Goal: Task Accomplishment & Management: Manage account settings

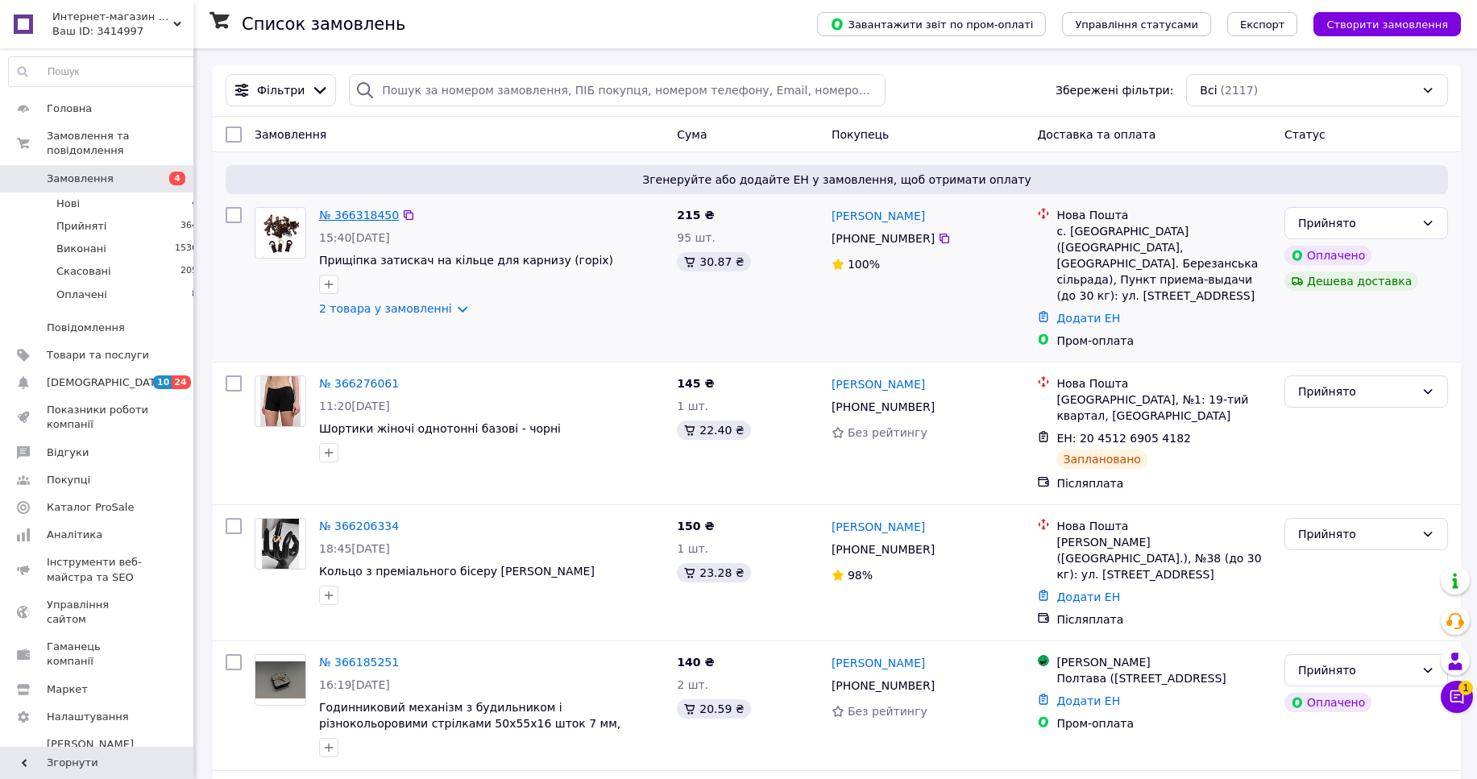
click at [342, 222] on link "№ 366318450" at bounding box center [359, 215] width 80 height 13
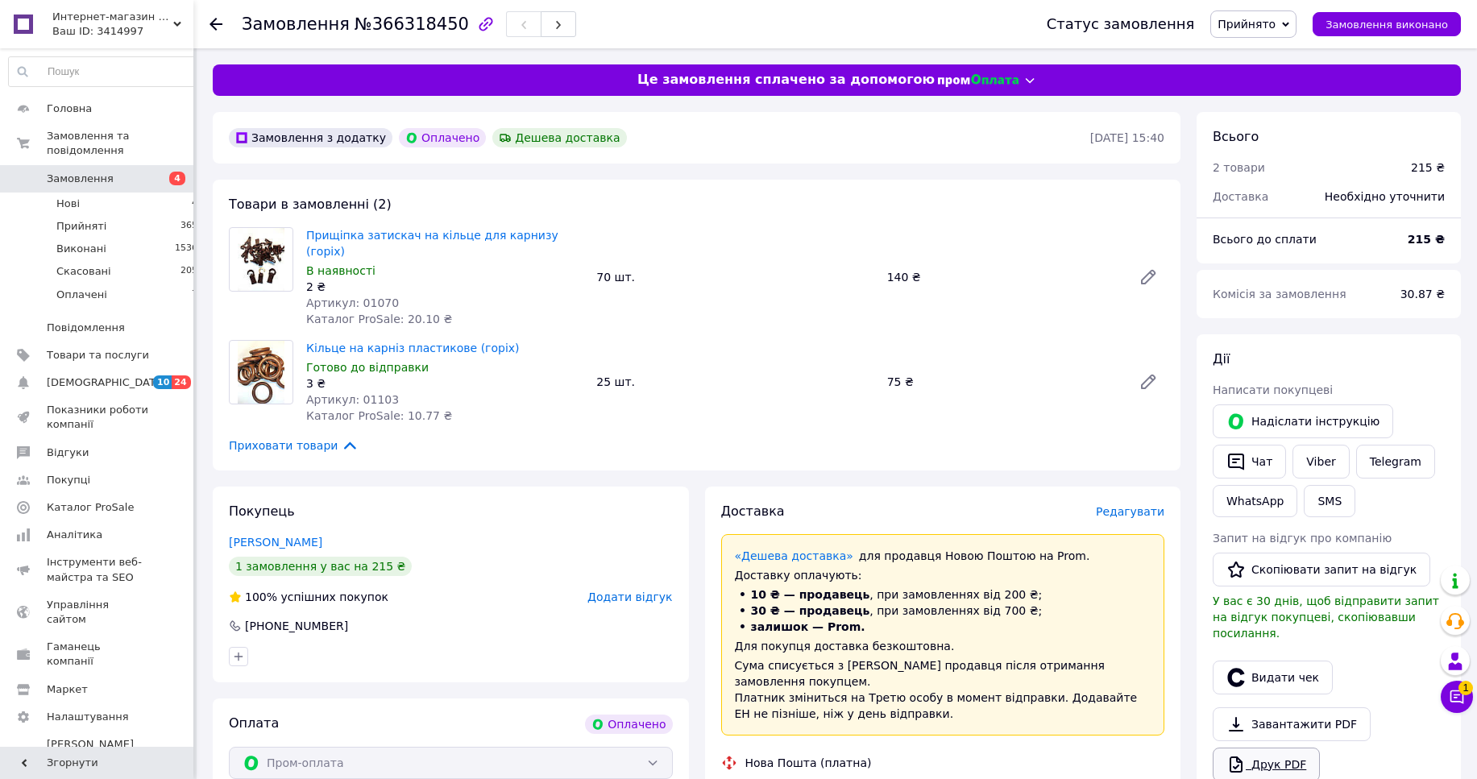
click at [1303, 748] on link "Друк PDF" at bounding box center [1266, 765] width 107 height 34
click at [77, 172] on span "Замовлення" at bounding box center [80, 179] width 67 height 15
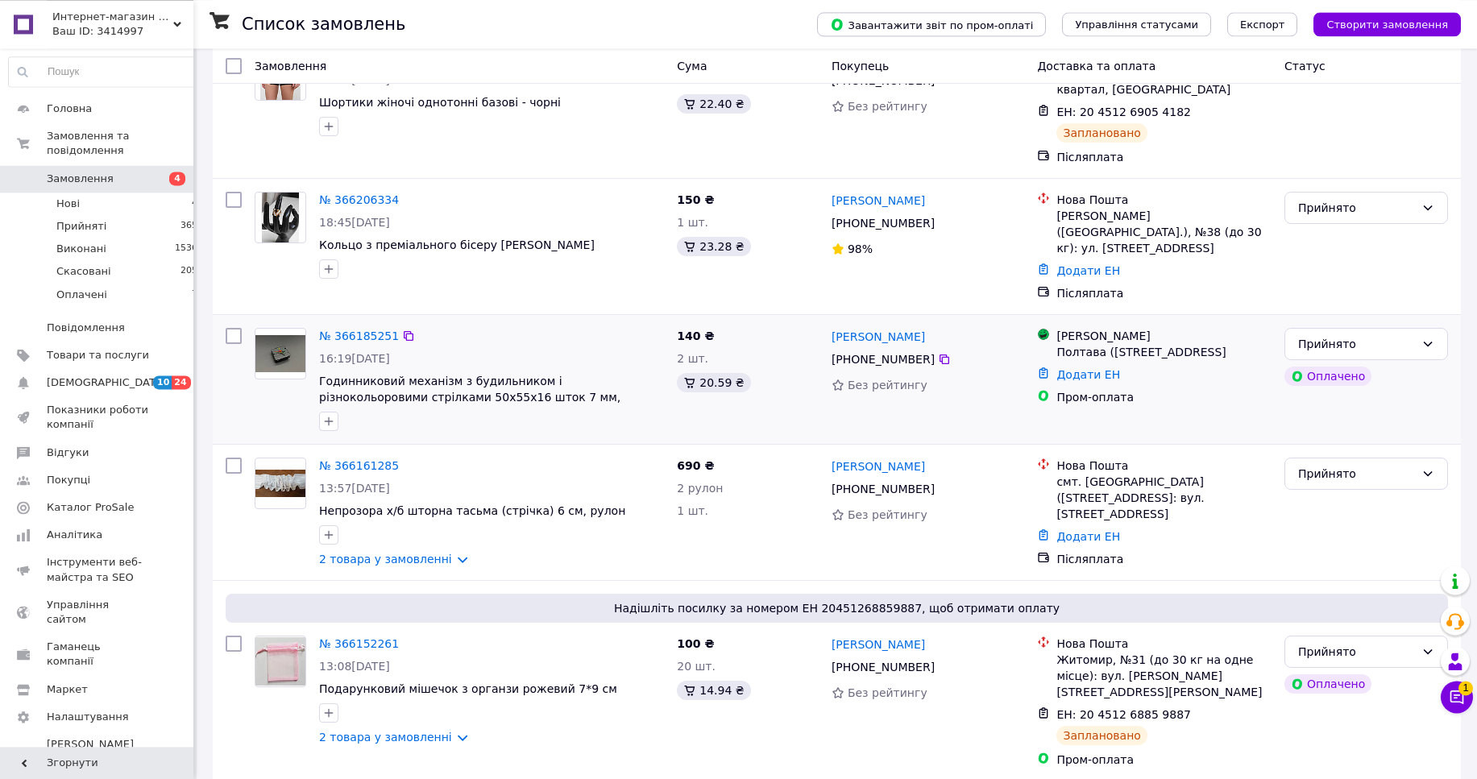
scroll to position [329, 0]
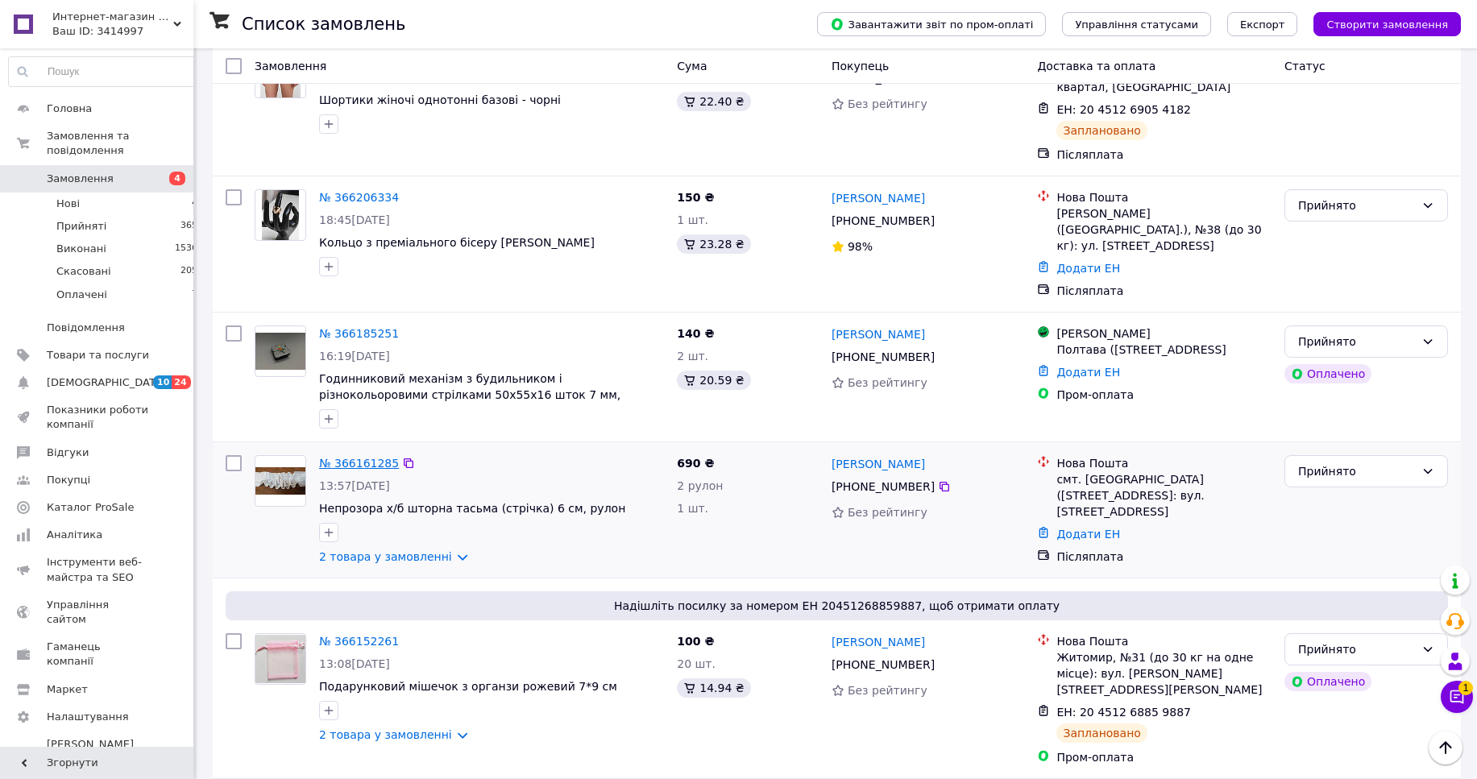
click at [369, 457] on link "№ 366161285" at bounding box center [359, 463] width 80 height 13
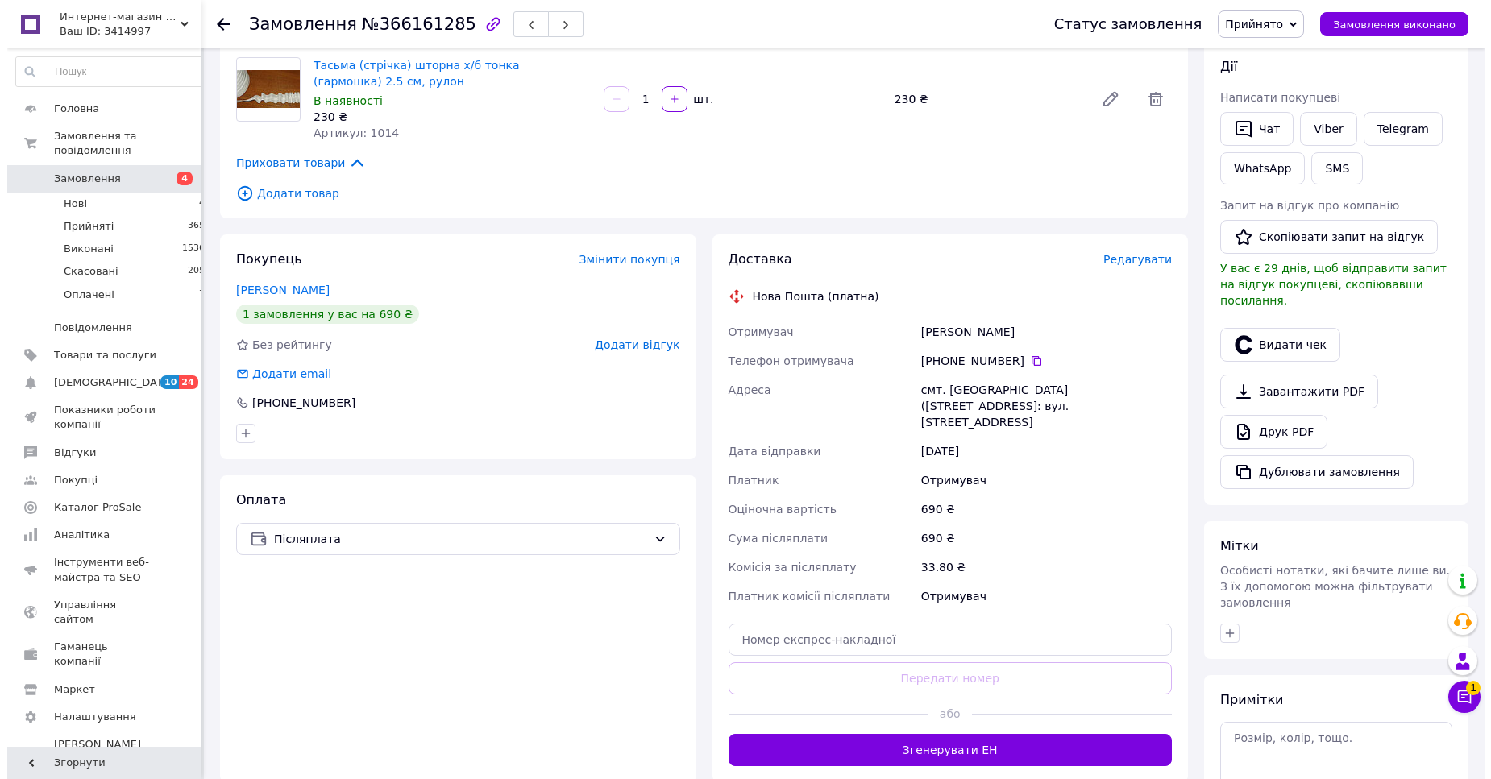
scroll to position [329, 0]
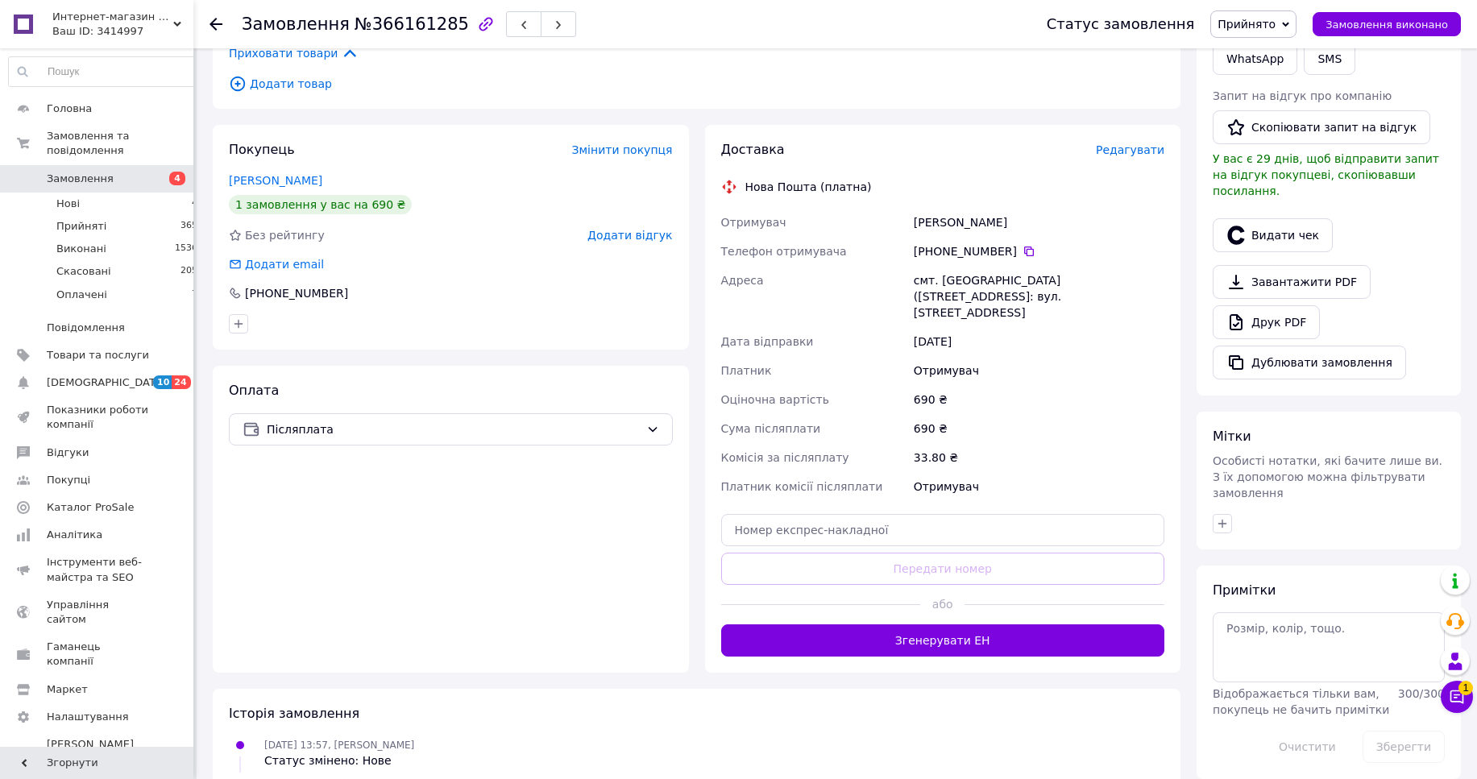
click at [1121, 143] on span "Редагувати" at bounding box center [1130, 149] width 69 height 13
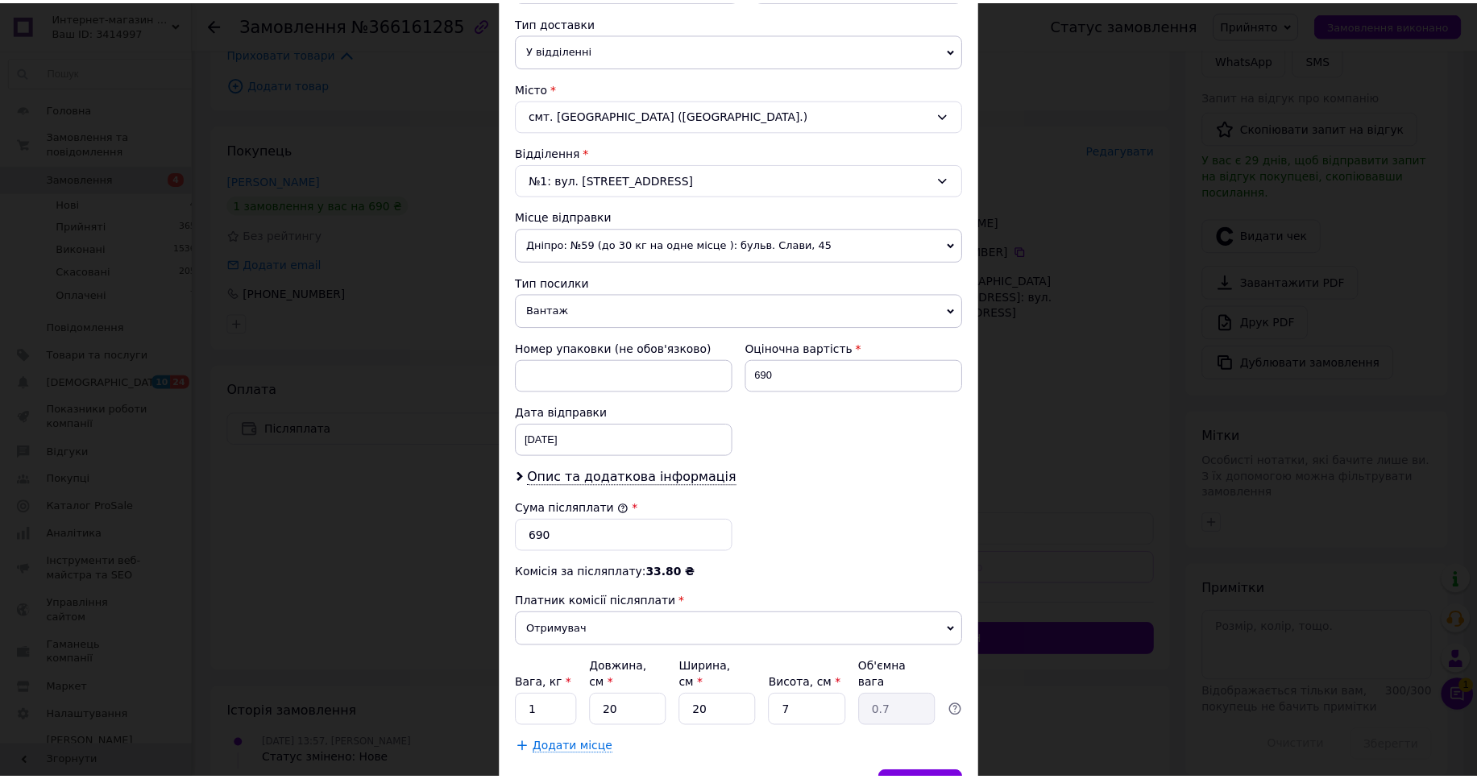
scroll to position [451, 0]
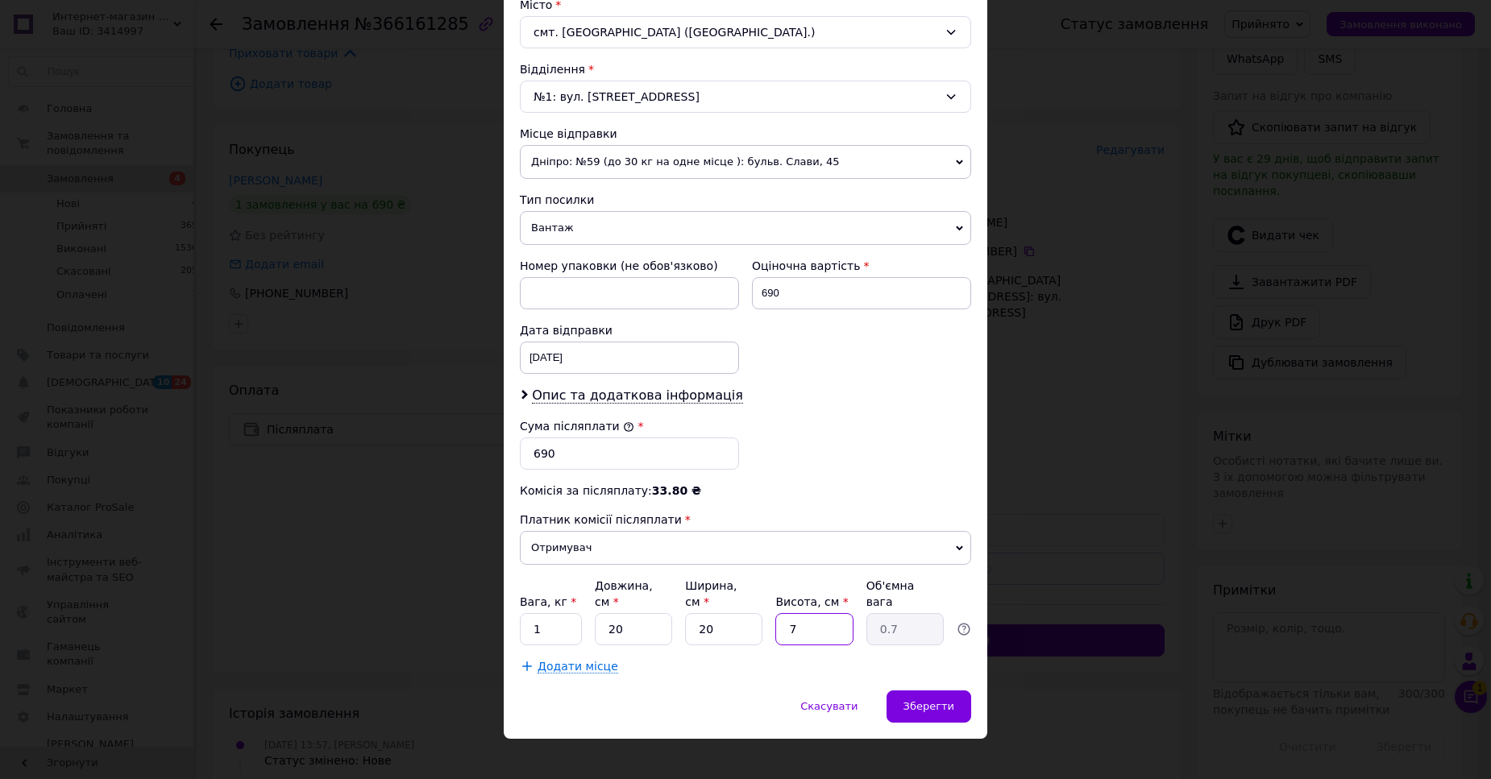
click at [775, 619] on input "7" at bounding box center [813, 629] width 77 height 32
type input "2"
type input "0.2"
type input "20"
type input "2"
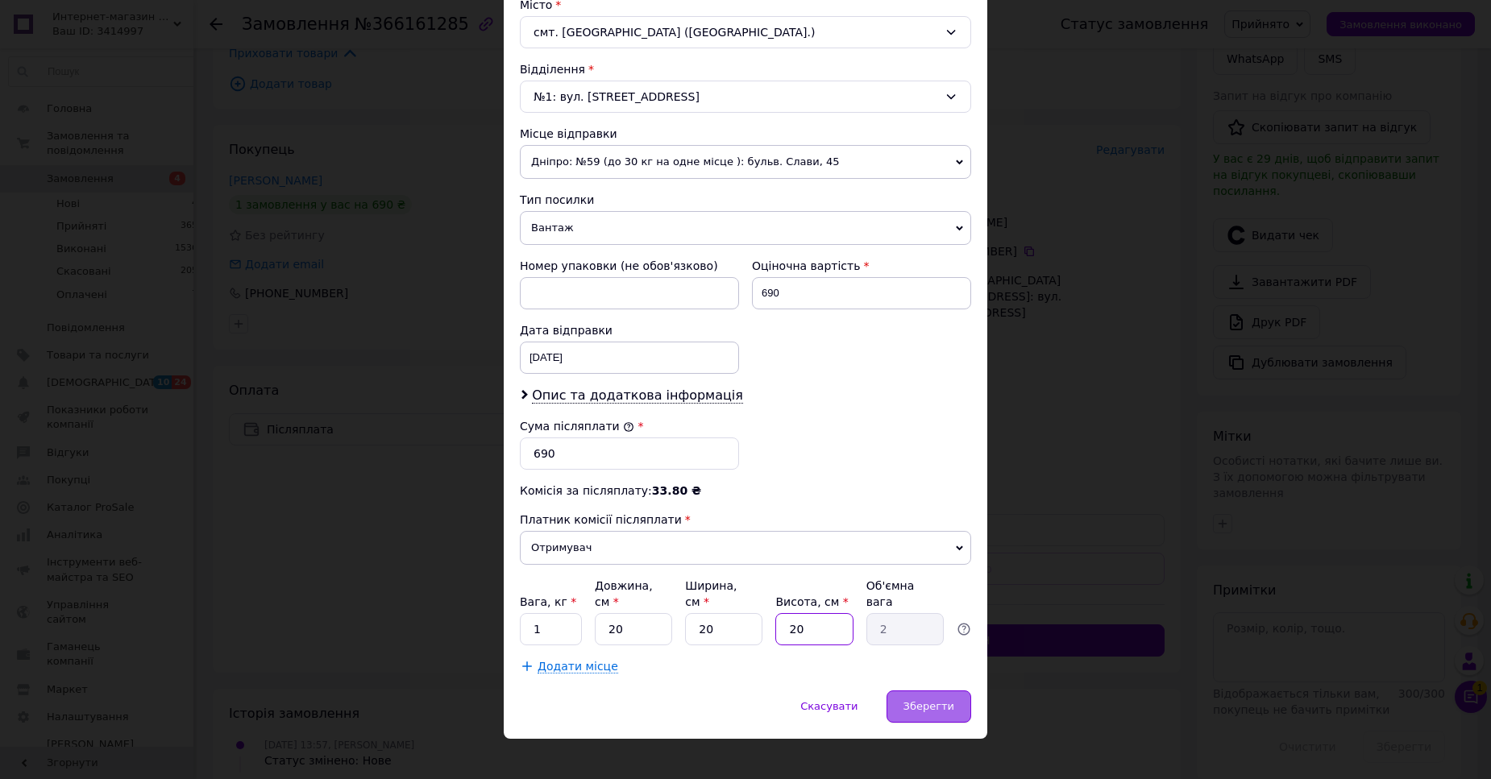
type input "20"
click at [937, 700] on span "Зберегти" at bounding box center [929, 706] width 51 height 12
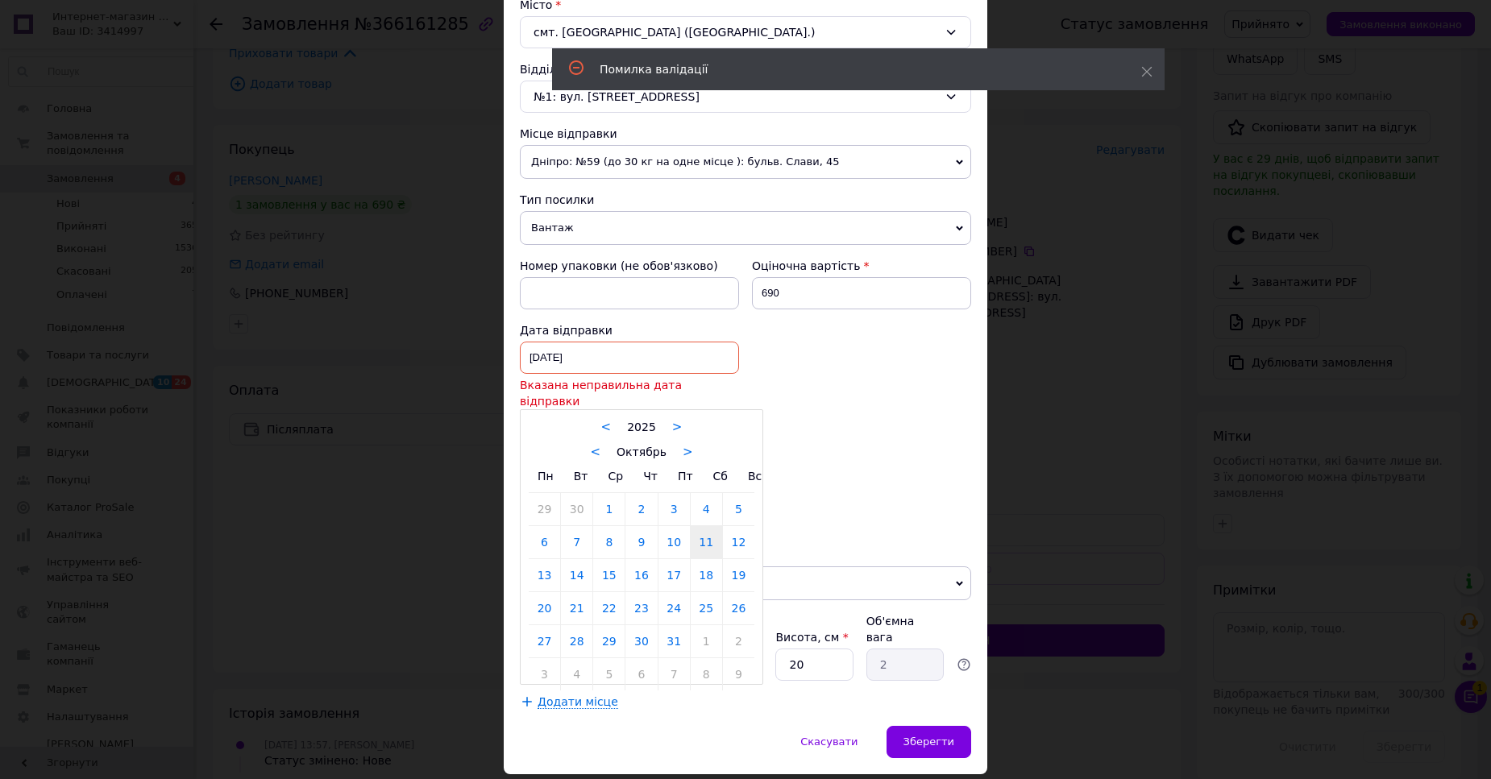
click at [633, 364] on input "11.10.2025" at bounding box center [629, 358] width 219 height 32
click at [546, 566] on link "13" at bounding box center [544, 575] width 31 height 32
type input "13.10.2025"
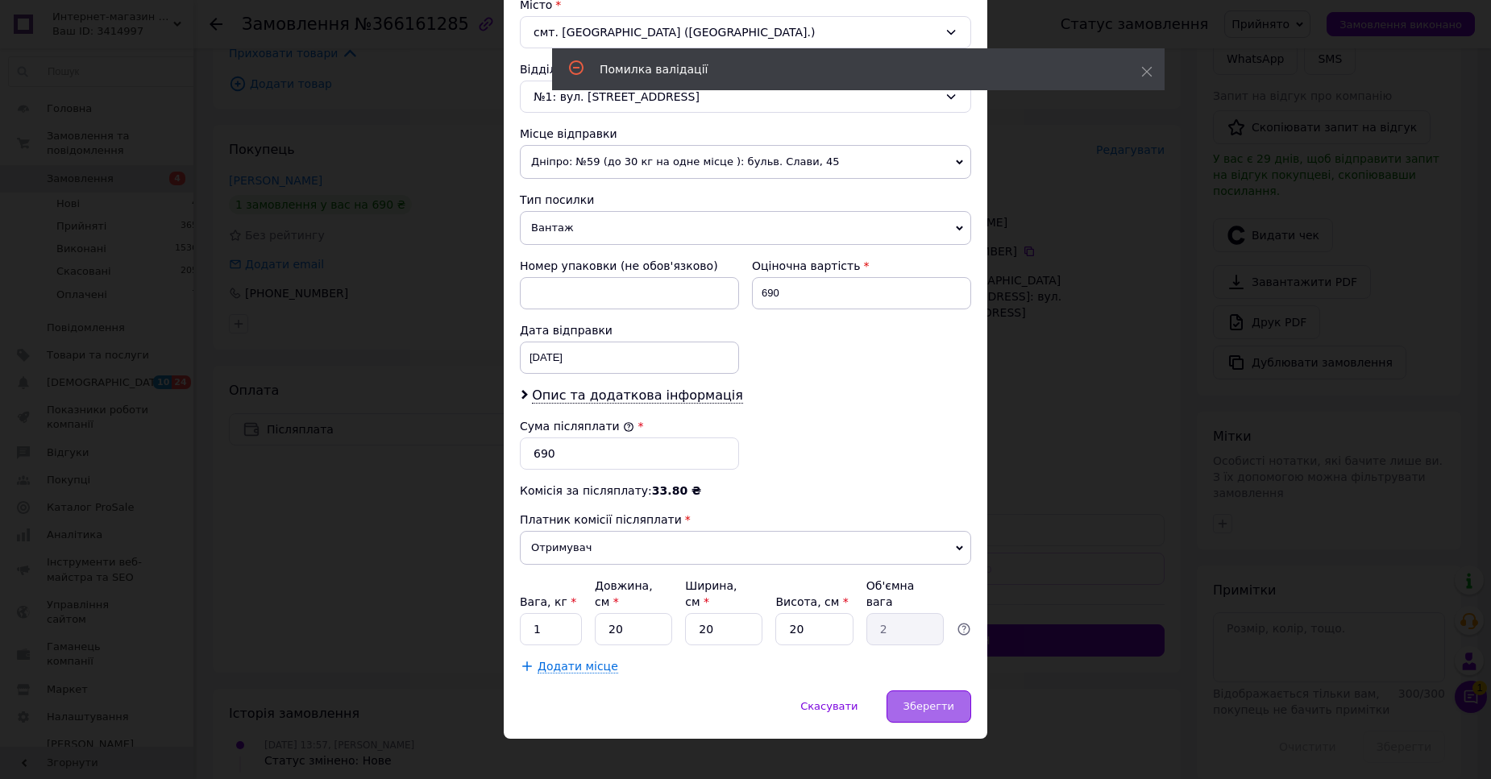
click at [925, 700] on span "Зберегти" at bounding box center [929, 706] width 51 height 12
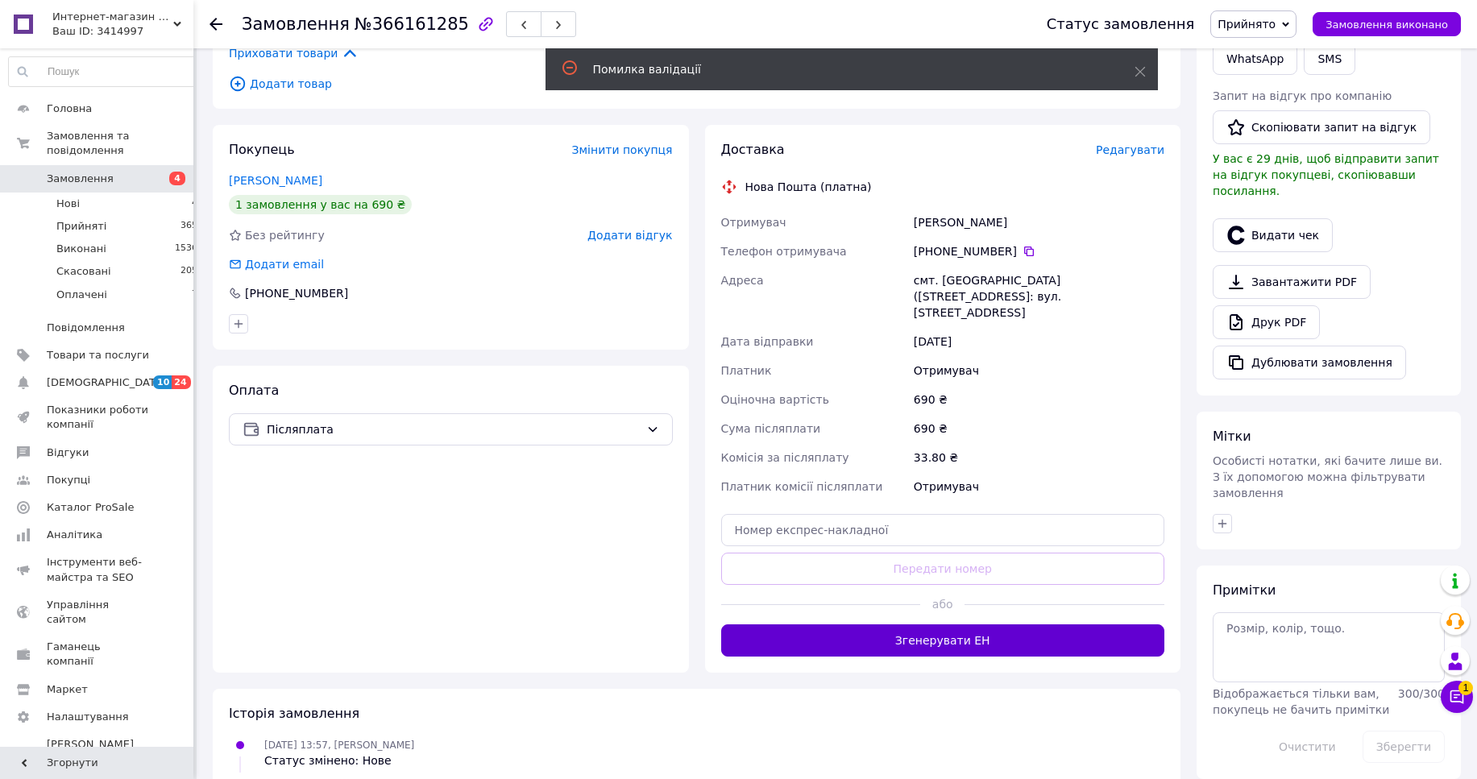
click at [970, 625] on button "Згенерувати ЕН" at bounding box center [943, 641] width 444 height 32
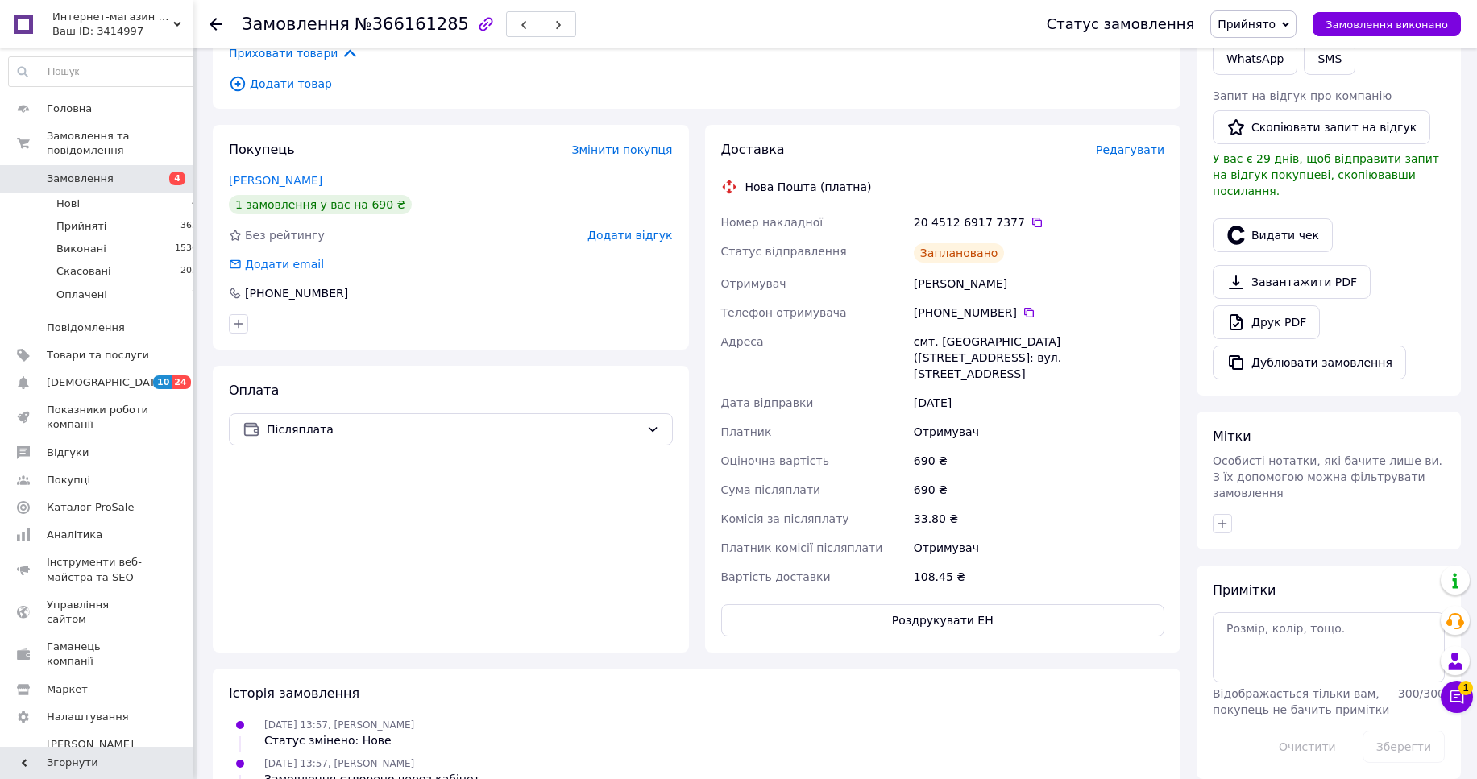
click at [216, 23] on icon at bounding box center [216, 24] width 13 height 13
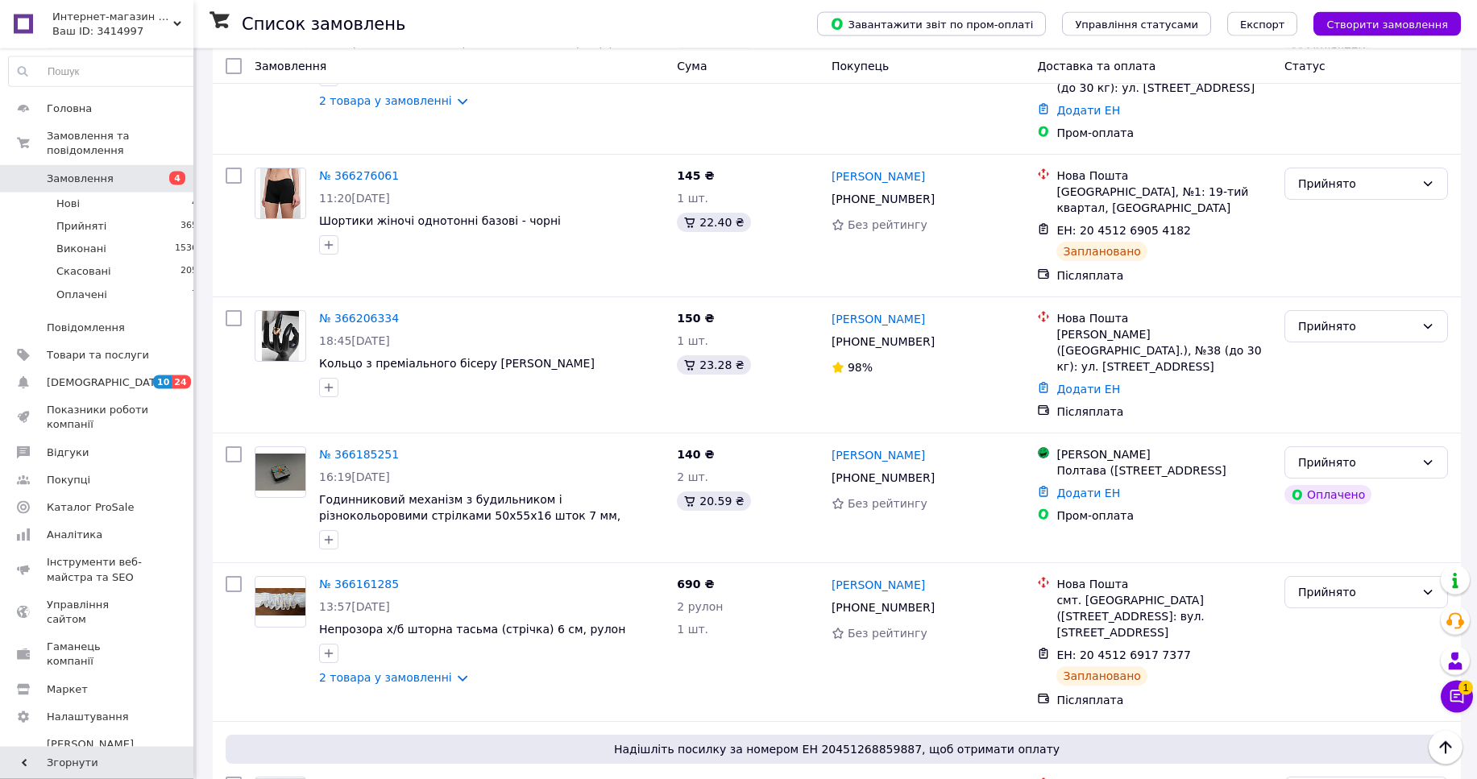
scroll to position [219, 0]
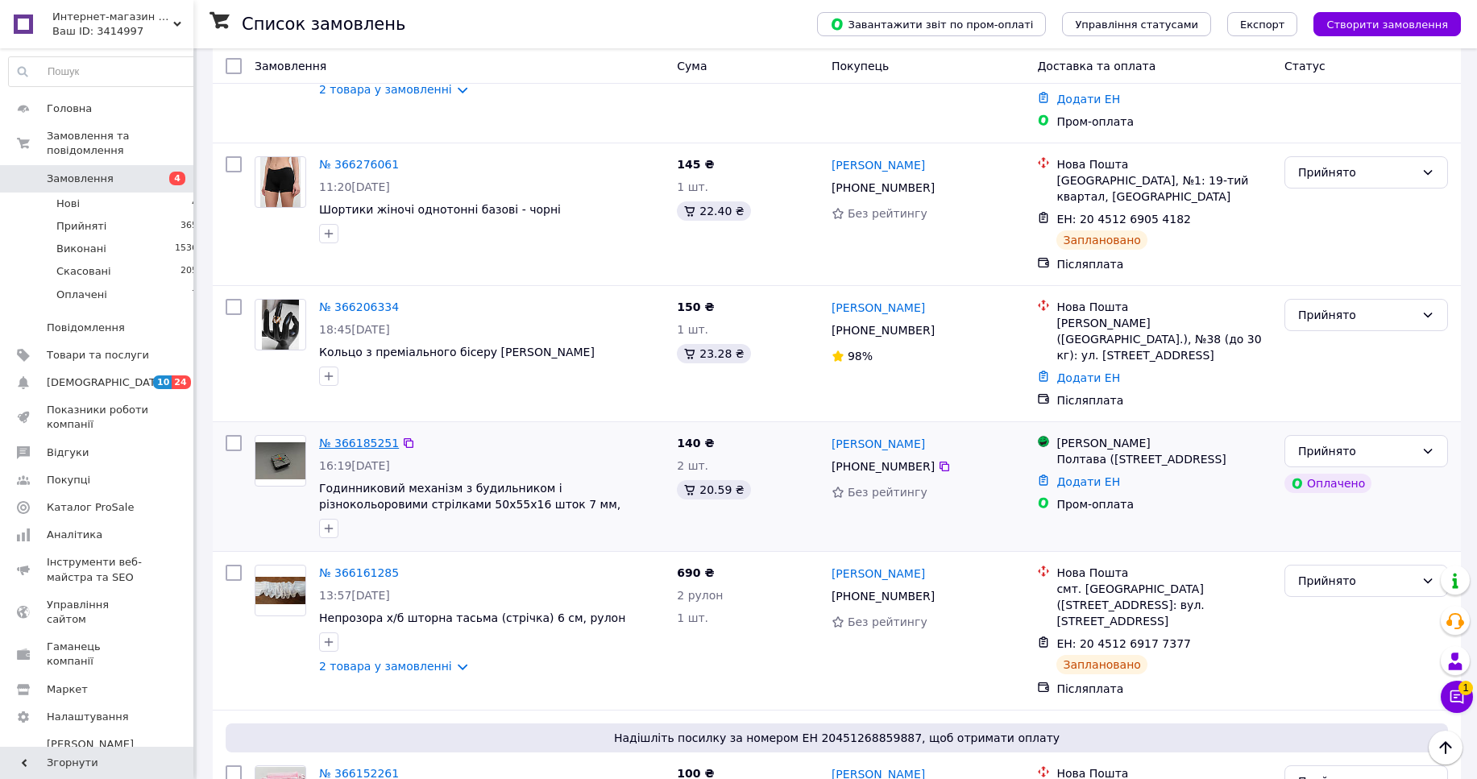
click at [329, 437] on link "№ 366185251" at bounding box center [359, 443] width 80 height 13
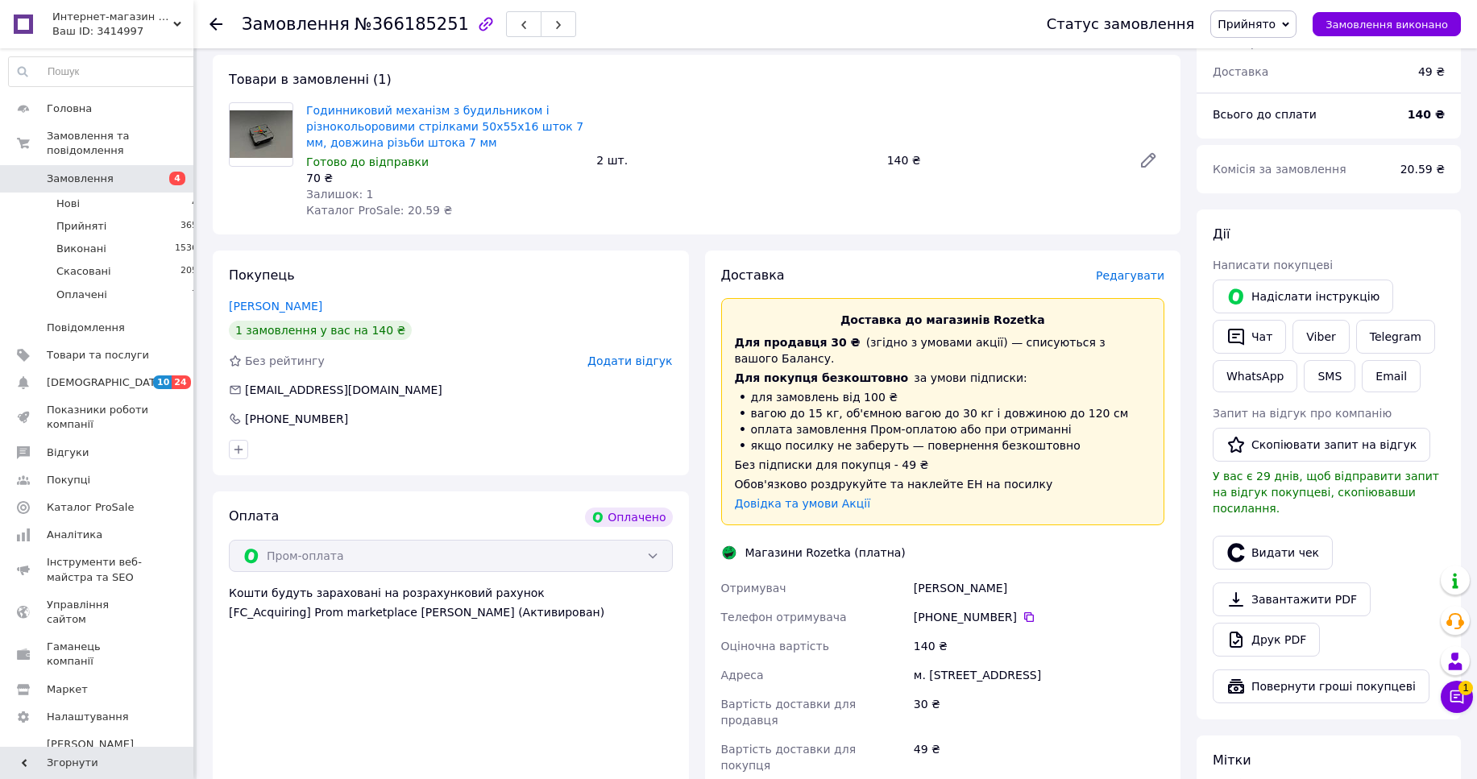
scroll to position [438, 0]
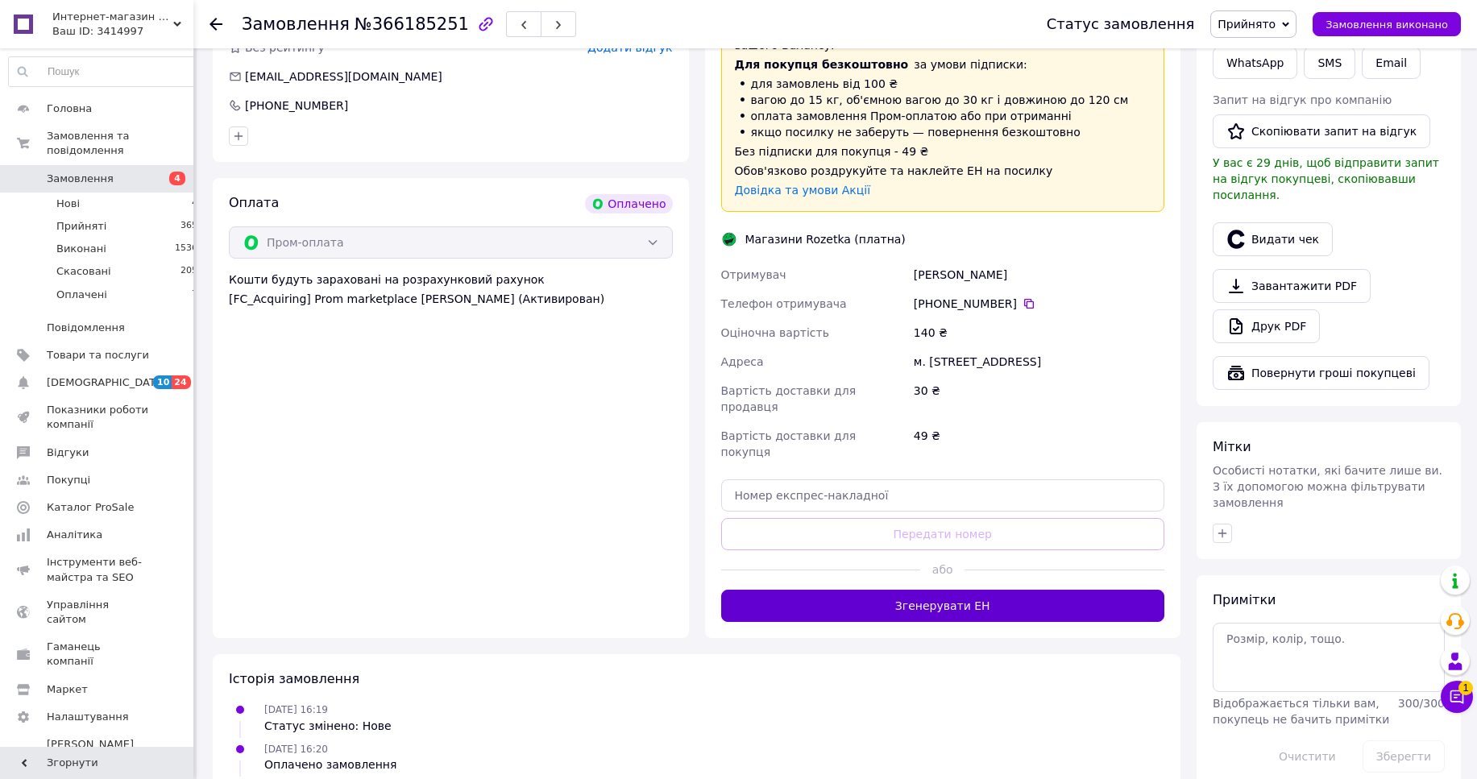
click at [962, 590] on button "Згенерувати ЕН" at bounding box center [943, 606] width 444 height 32
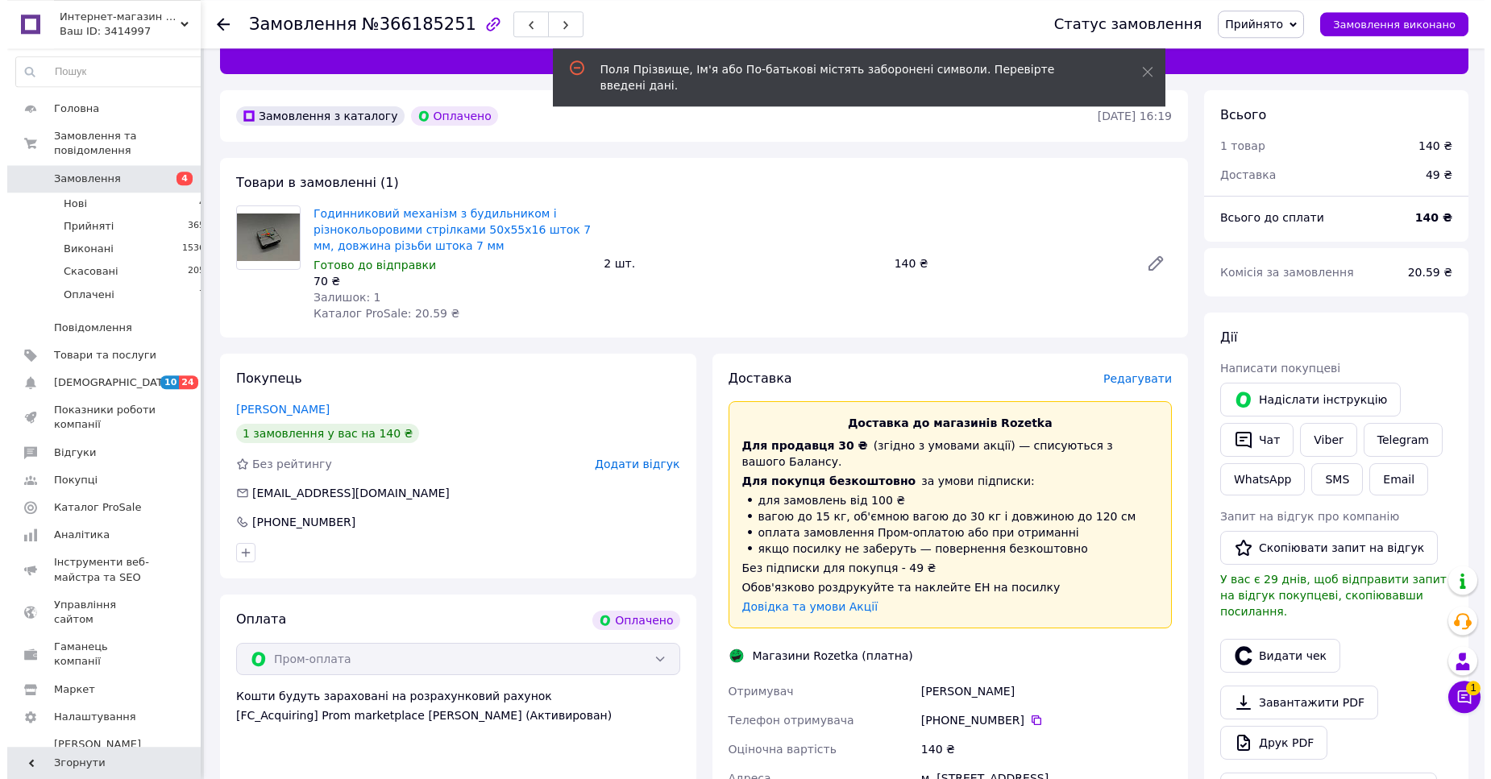
scroll to position [0, 0]
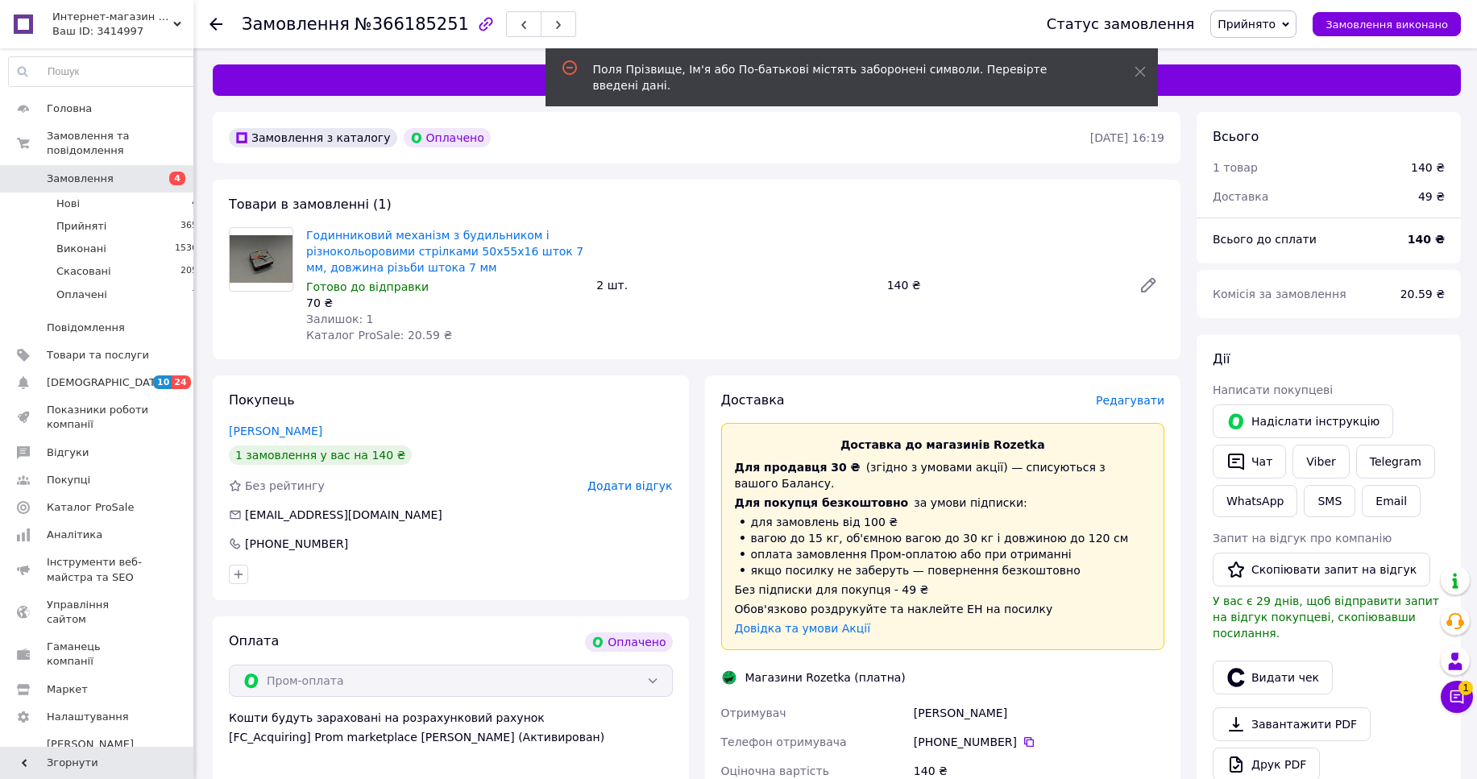
click at [1136, 403] on span "Редагувати" at bounding box center [1130, 400] width 69 height 13
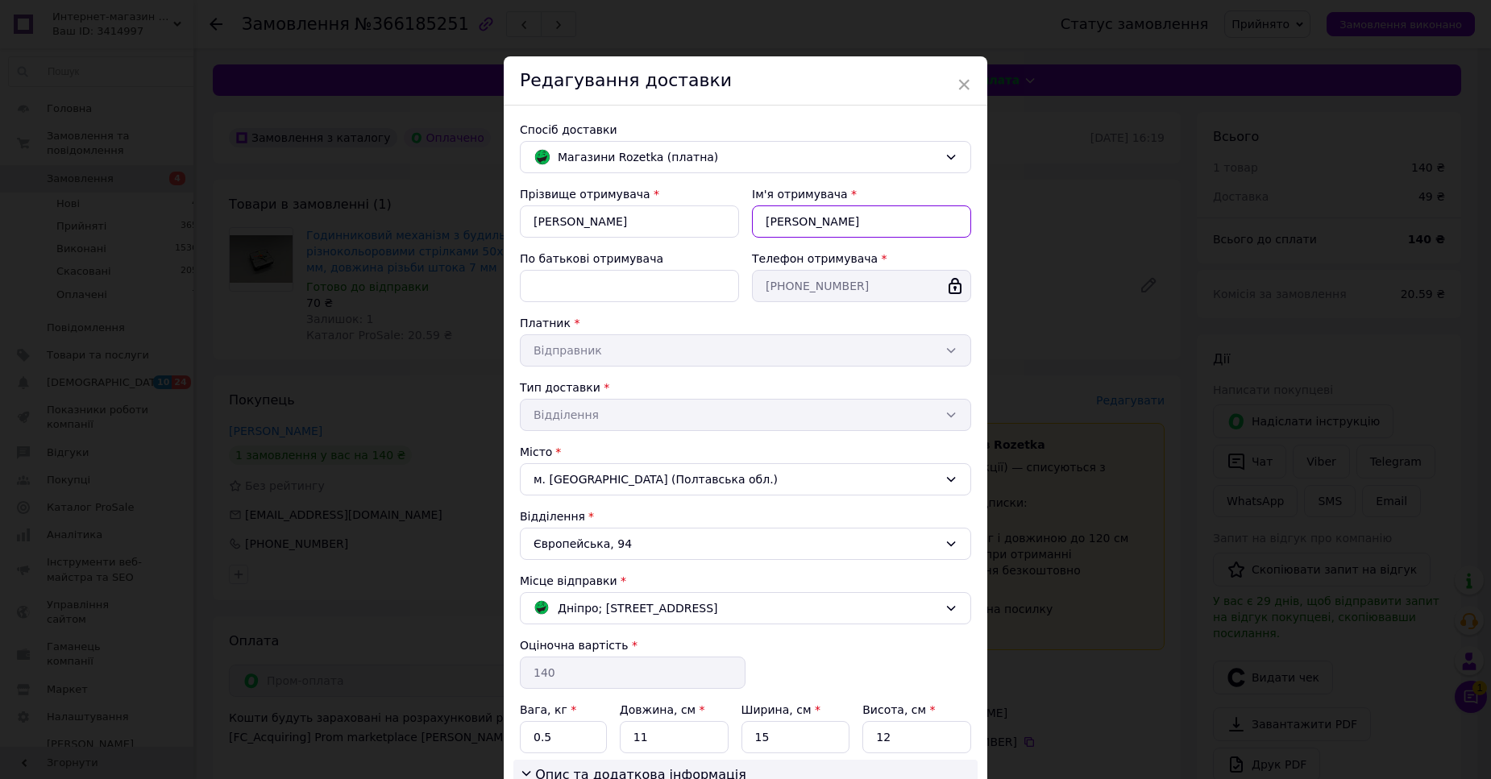
drag, startPoint x: 814, startPoint y: 221, endPoint x: 871, endPoint y: 218, distance: 57.3
click at [871, 218] on input "Александр Иванович" at bounding box center [861, 222] width 219 height 32
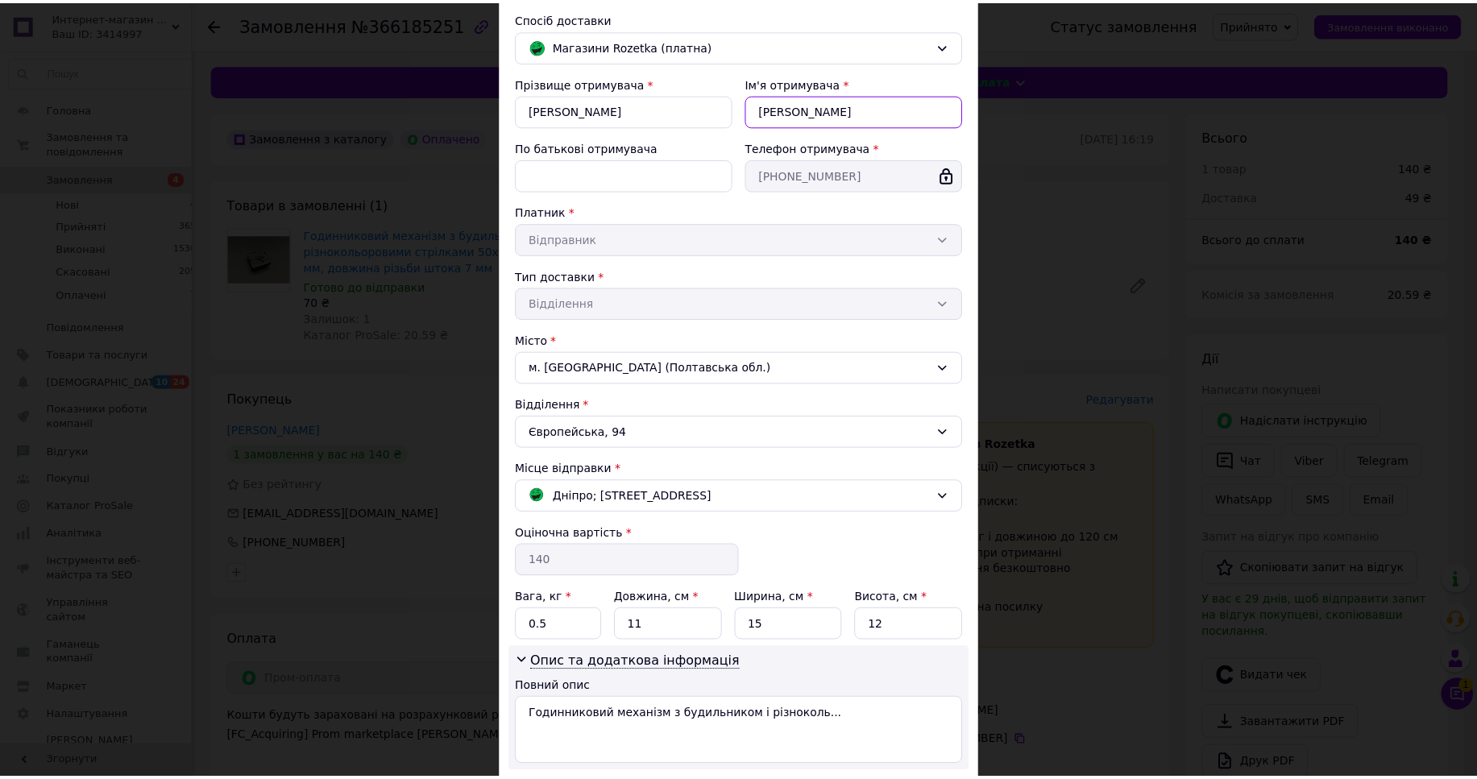
scroll to position [220, 0]
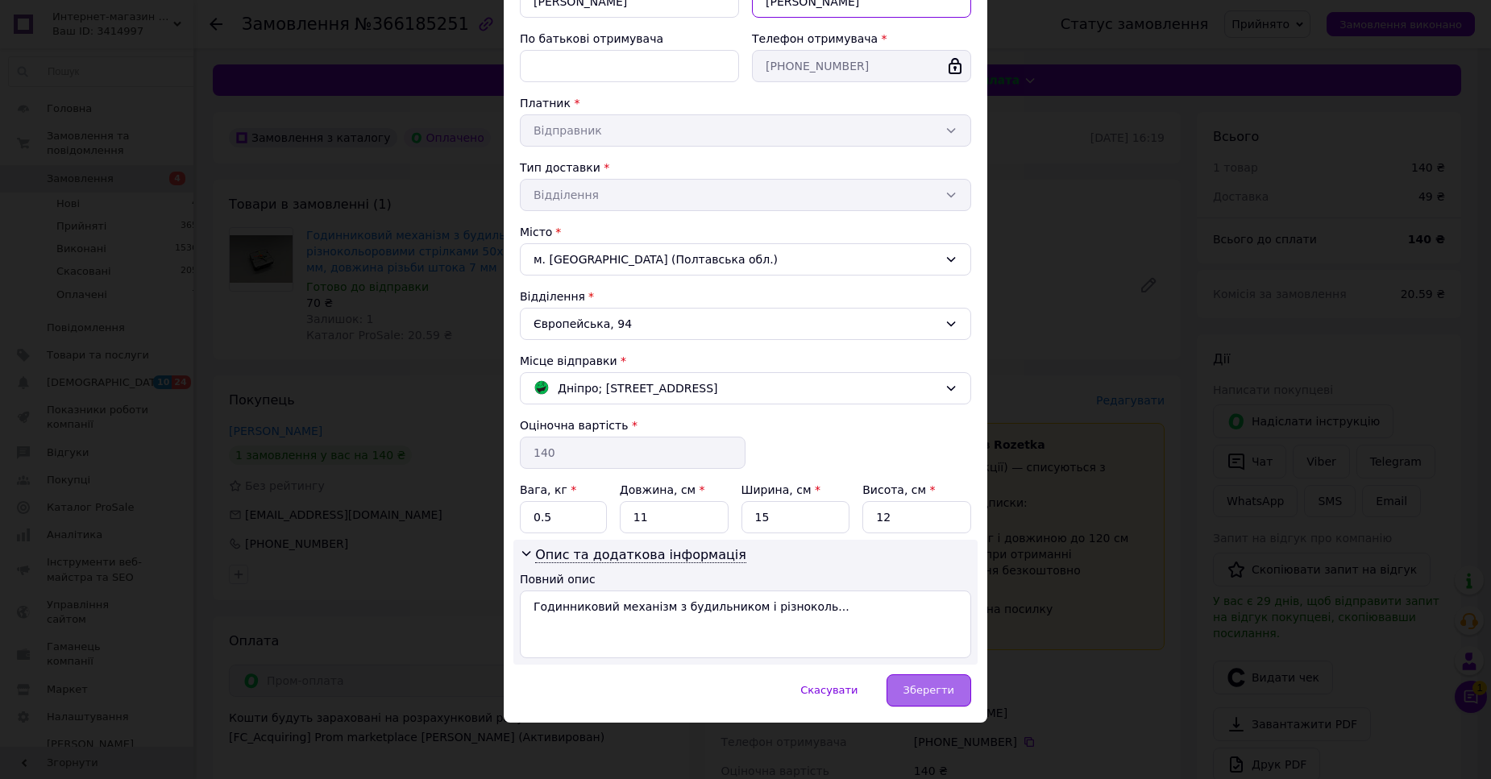
type input "Александр"
click at [920, 690] on span "Зберегти" at bounding box center [929, 690] width 51 height 12
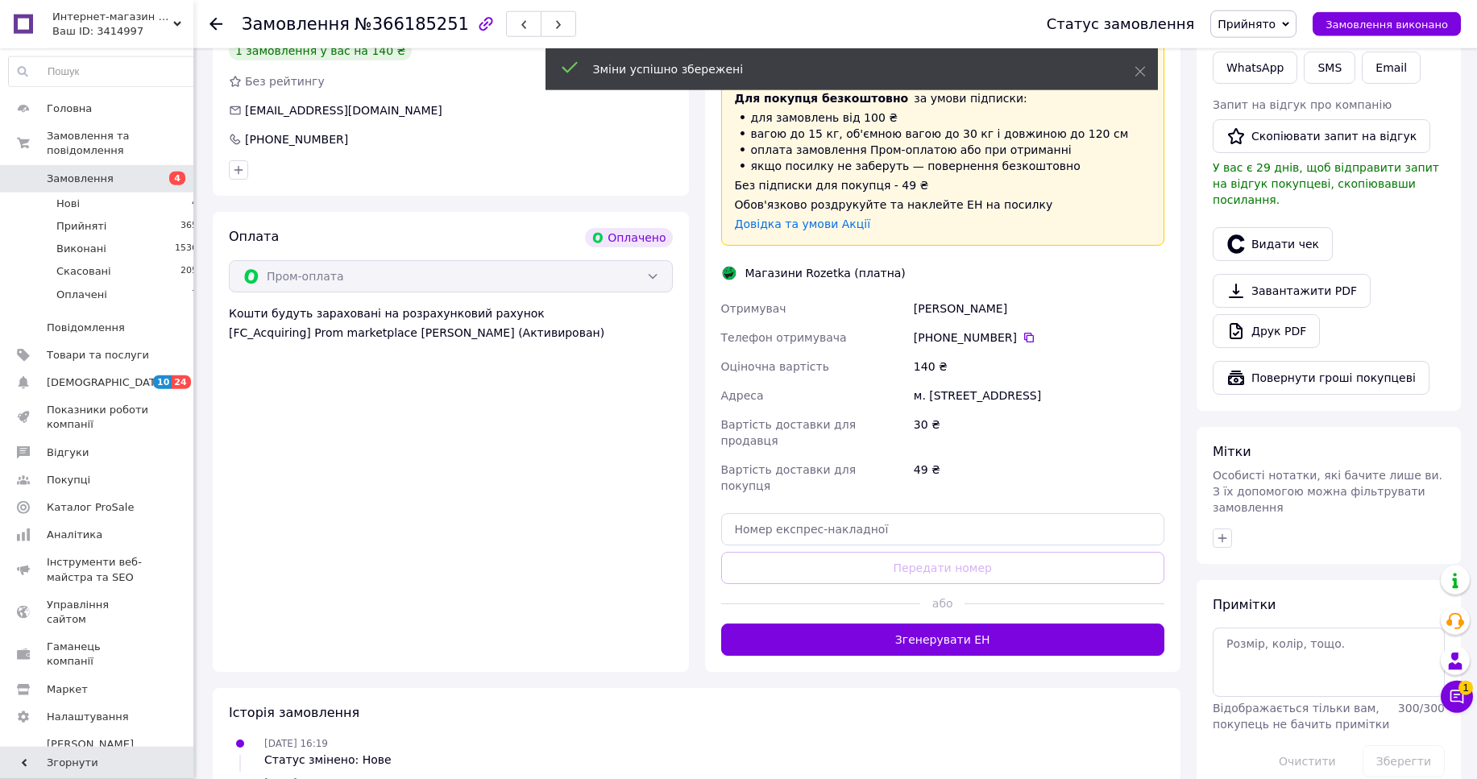
scroll to position [548, 0]
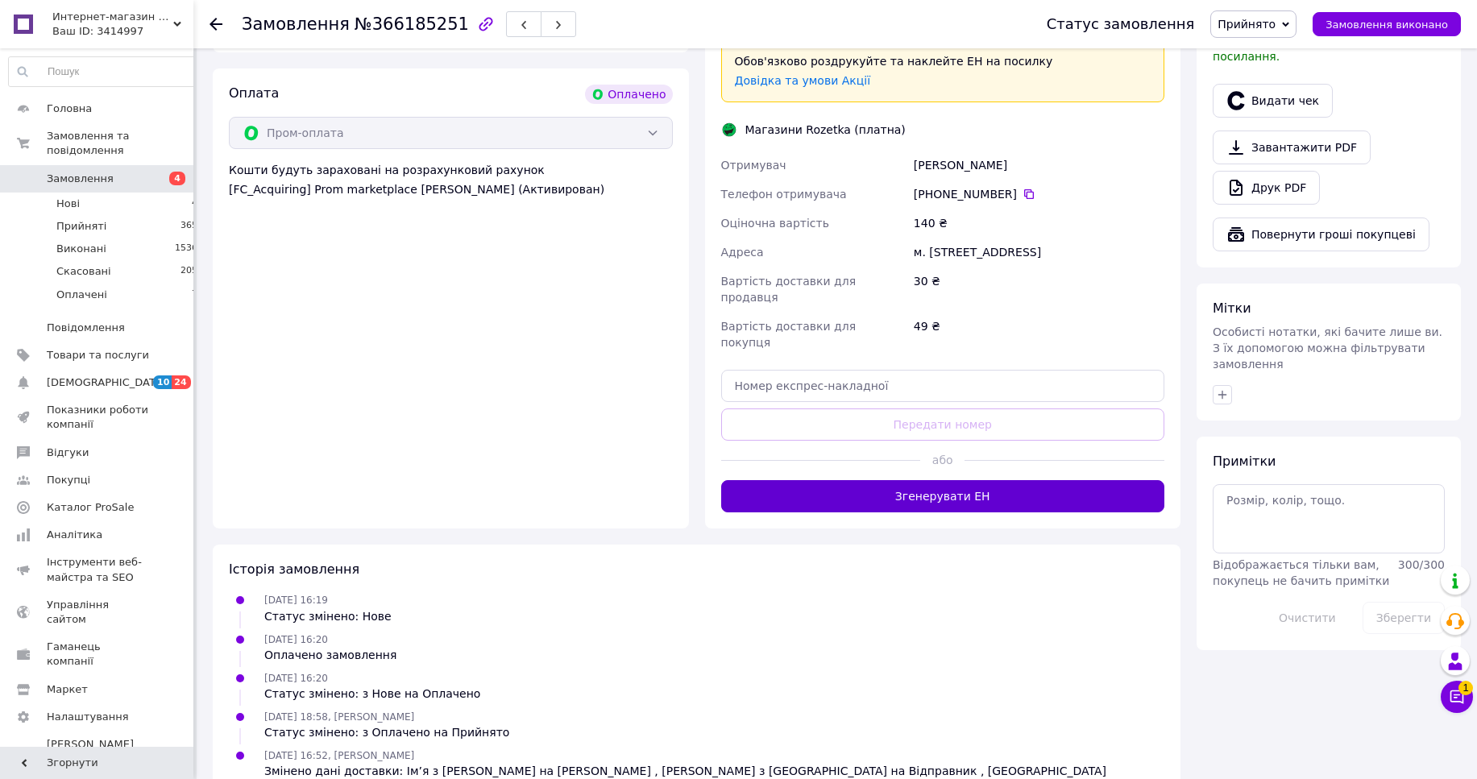
click at [945, 480] on button "Згенерувати ЕН" at bounding box center [943, 496] width 444 height 32
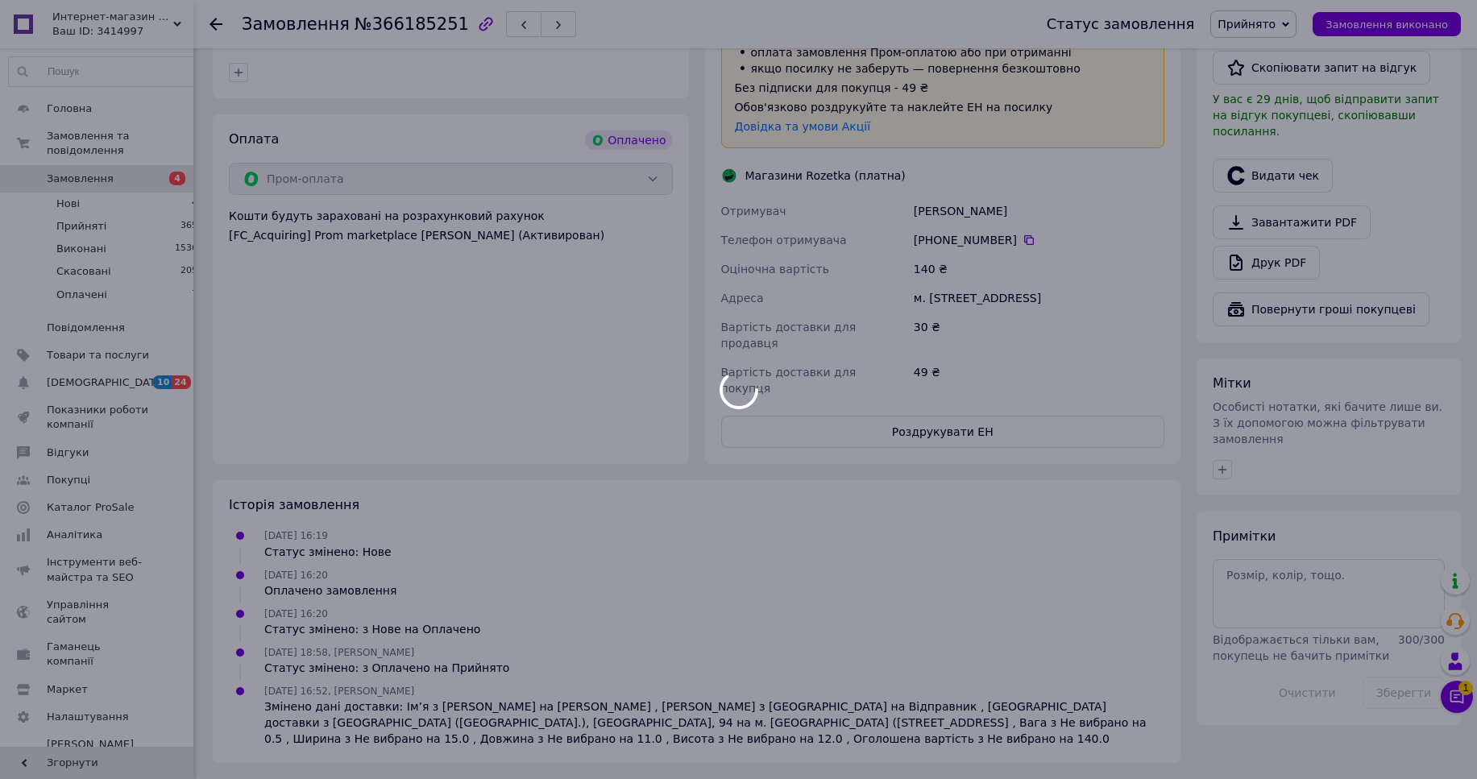
scroll to position [453, 0]
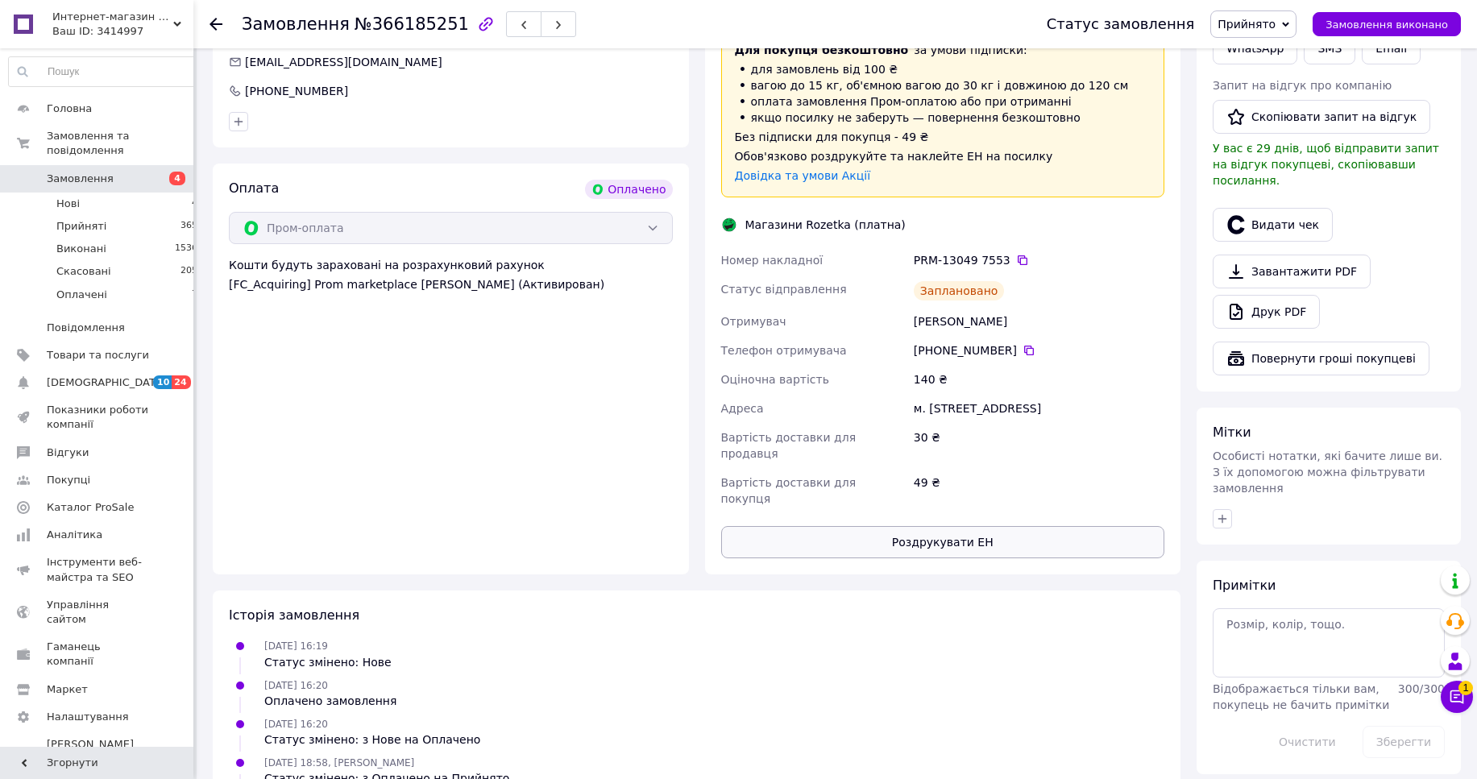
click at [933, 526] on button "Роздрукувати ЕН" at bounding box center [943, 542] width 444 height 32
click at [211, 23] on use at bounding box center [216, 24] width 13 height 13
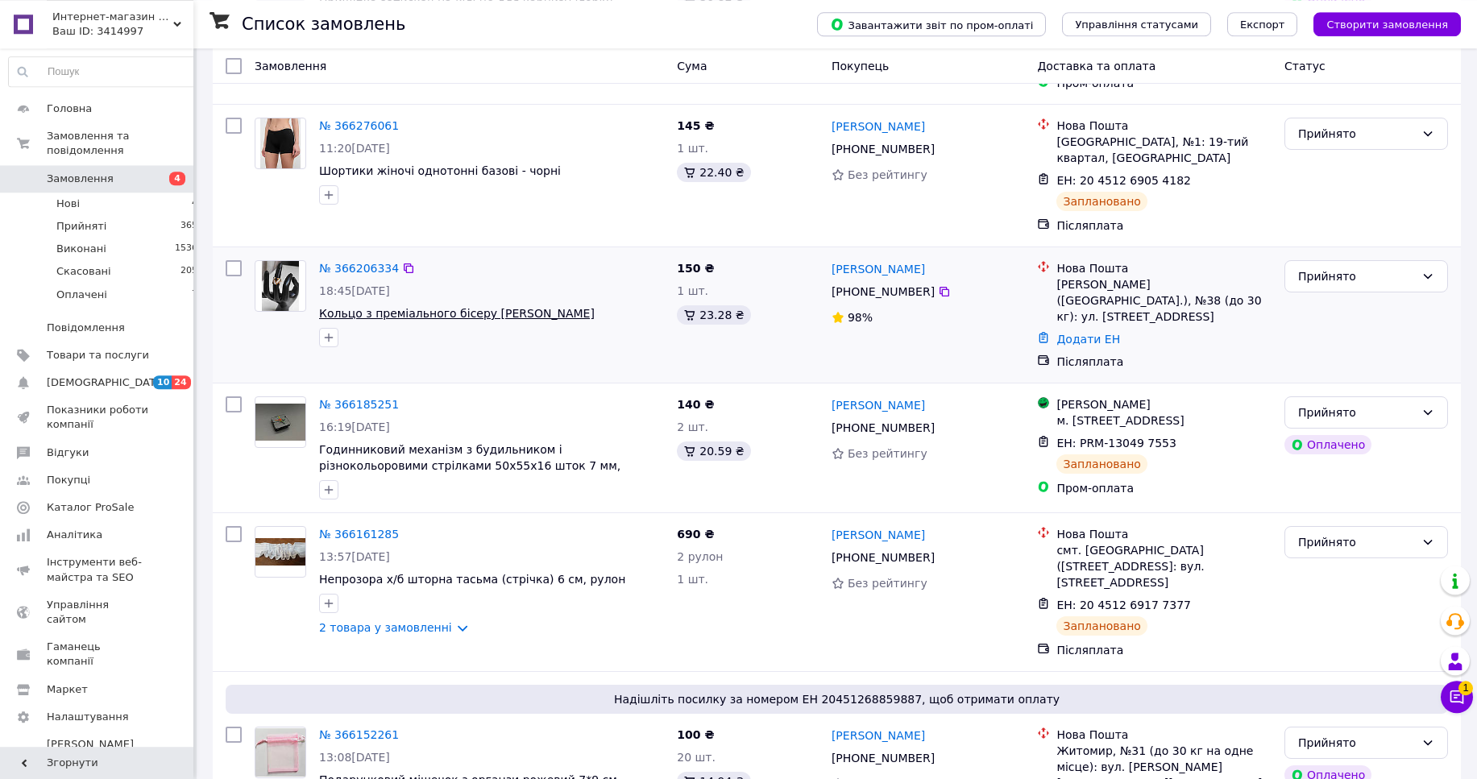
scroll to position [329, 0]
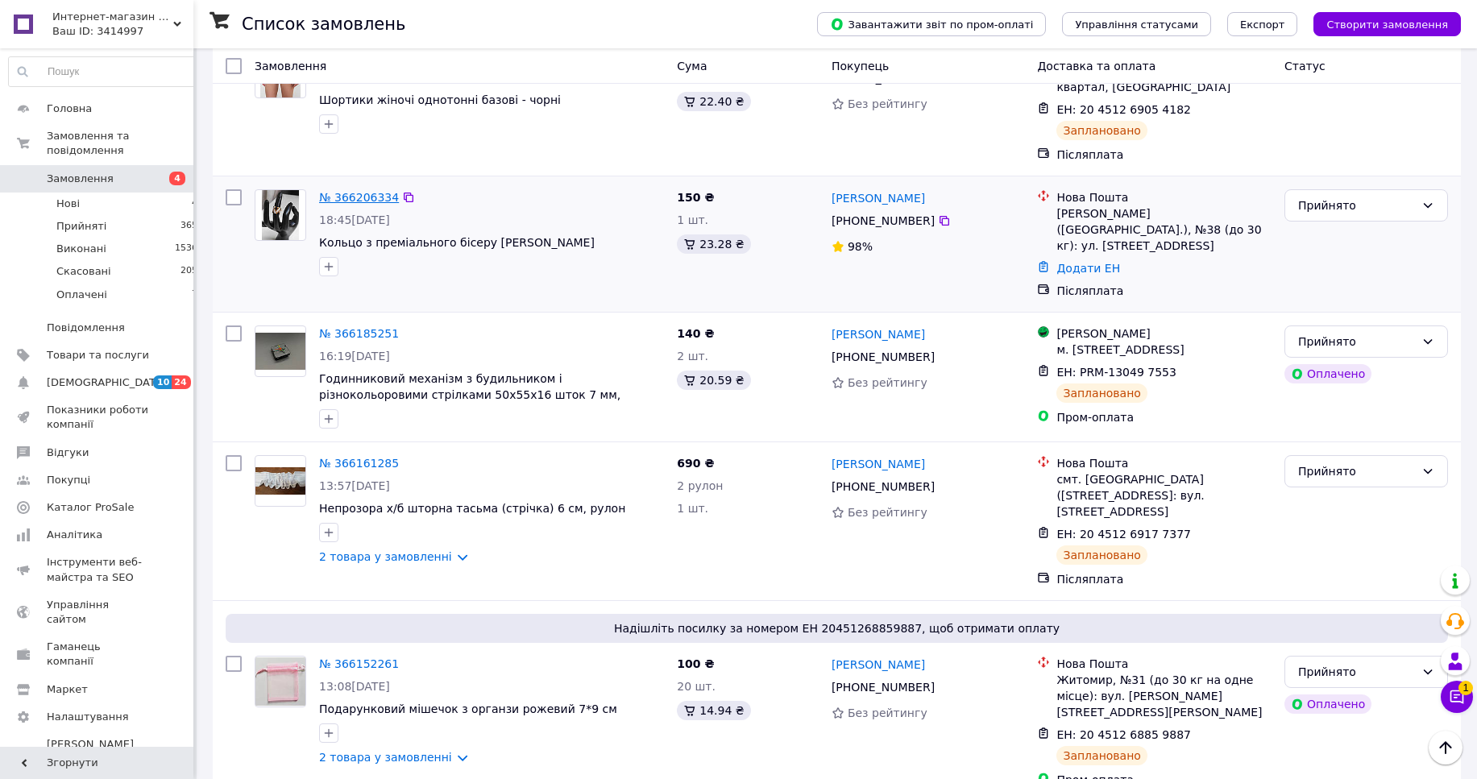
click at [335, 191] on link "№ 366206334" at bounding box center [359, 197] width 80 height 13
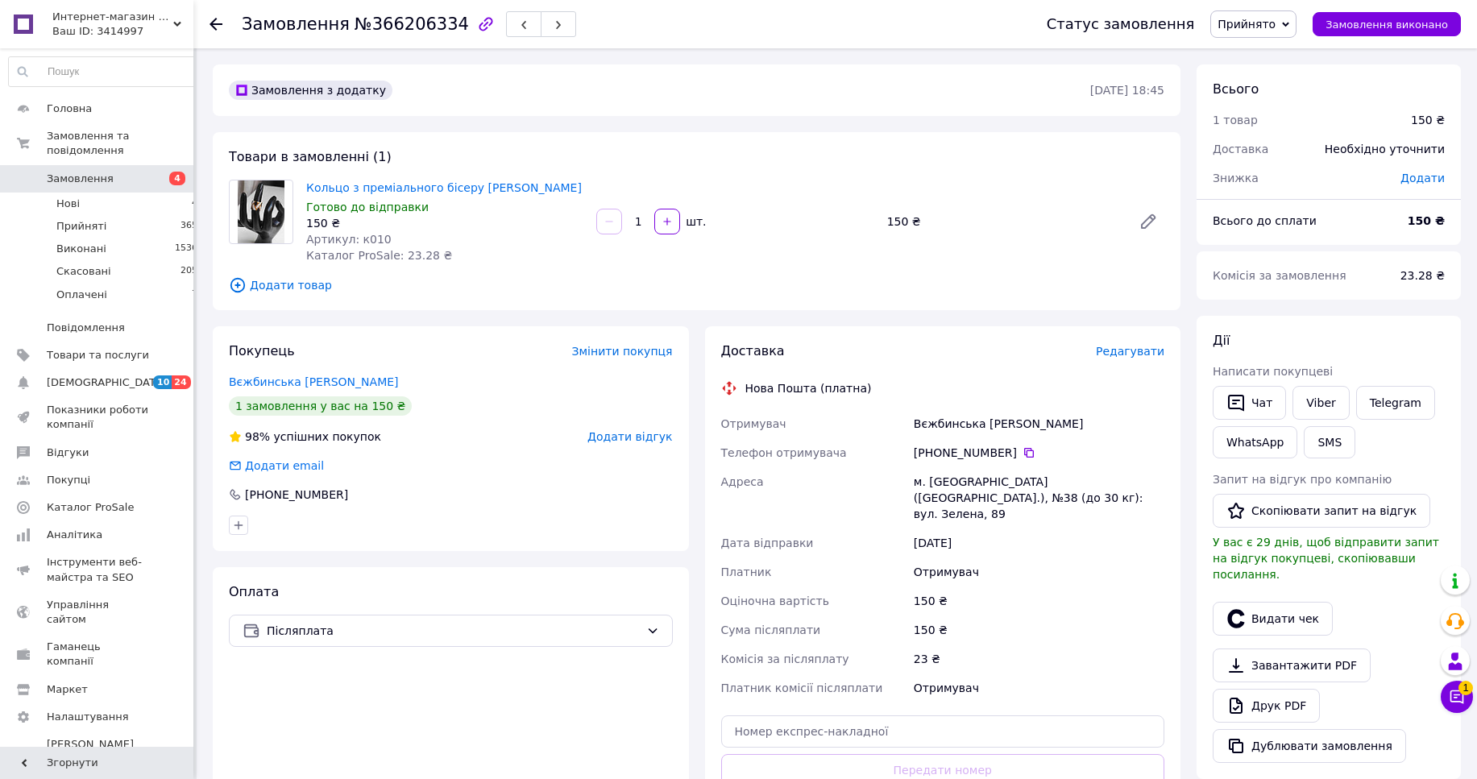
click at [1118, 357] on span "Редагувати" at bounding box center [1130, 351] width 69 height 13
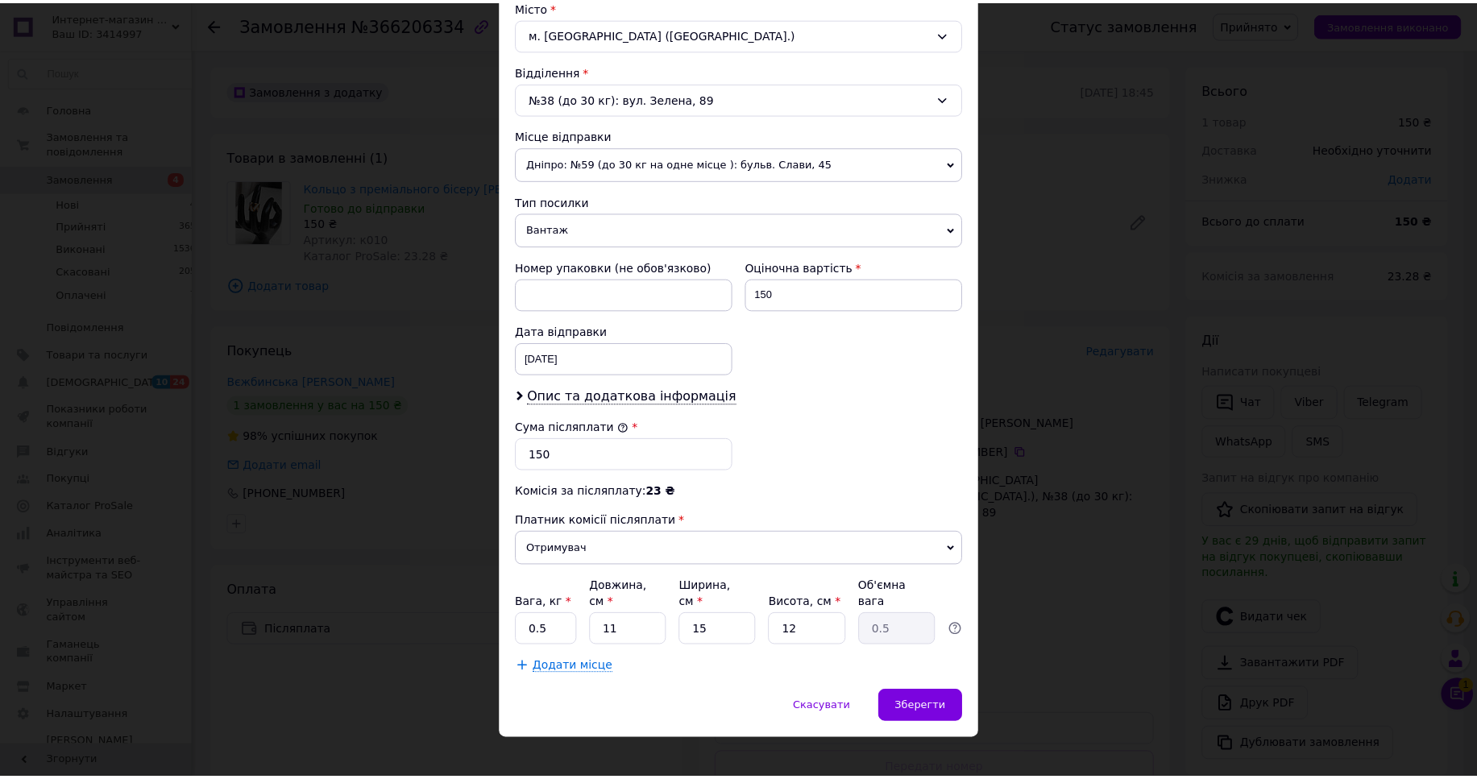
scroll to position [451, 0]
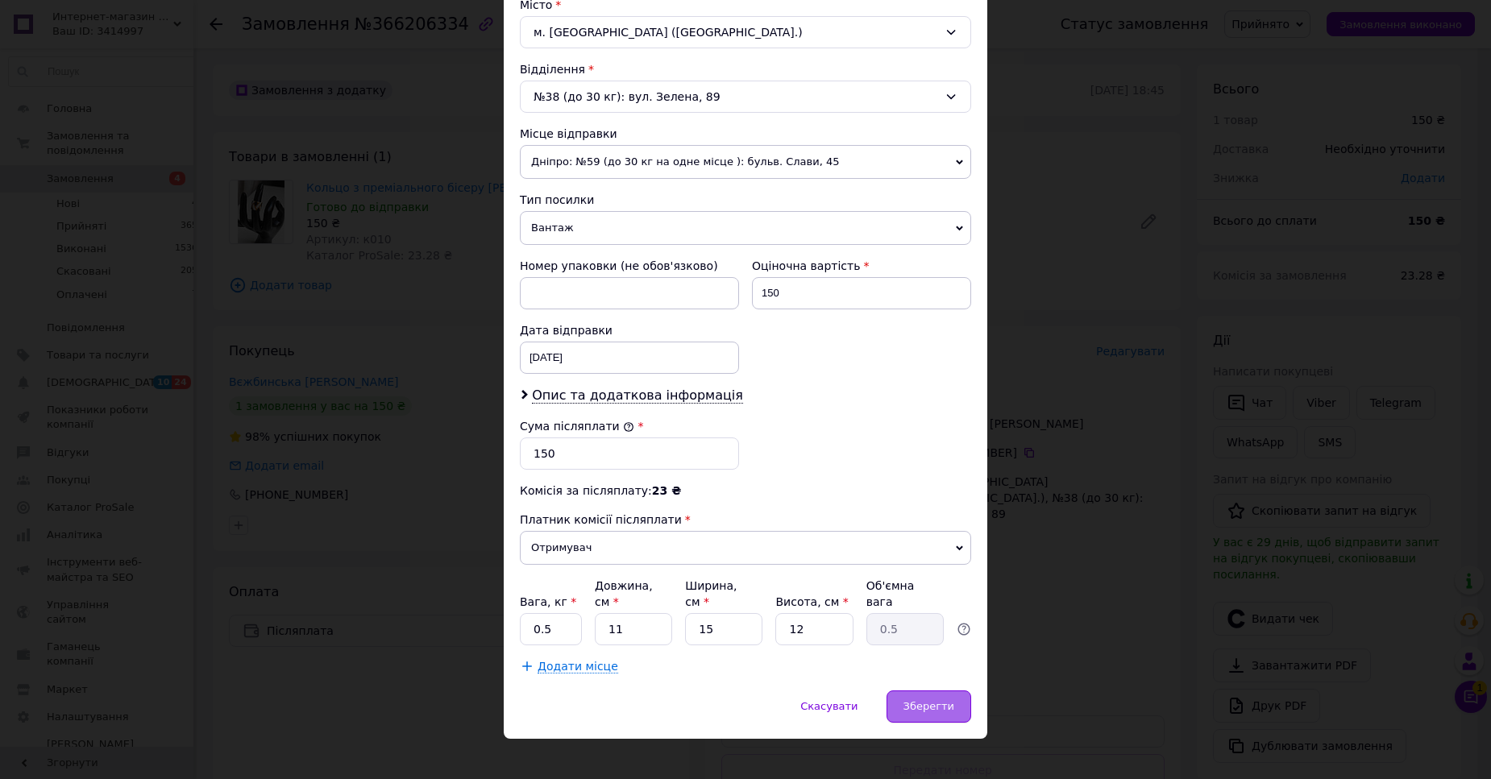
click at [909, 700] on span "Зберегти" at bounding box center [929, 706] width 51 height 12
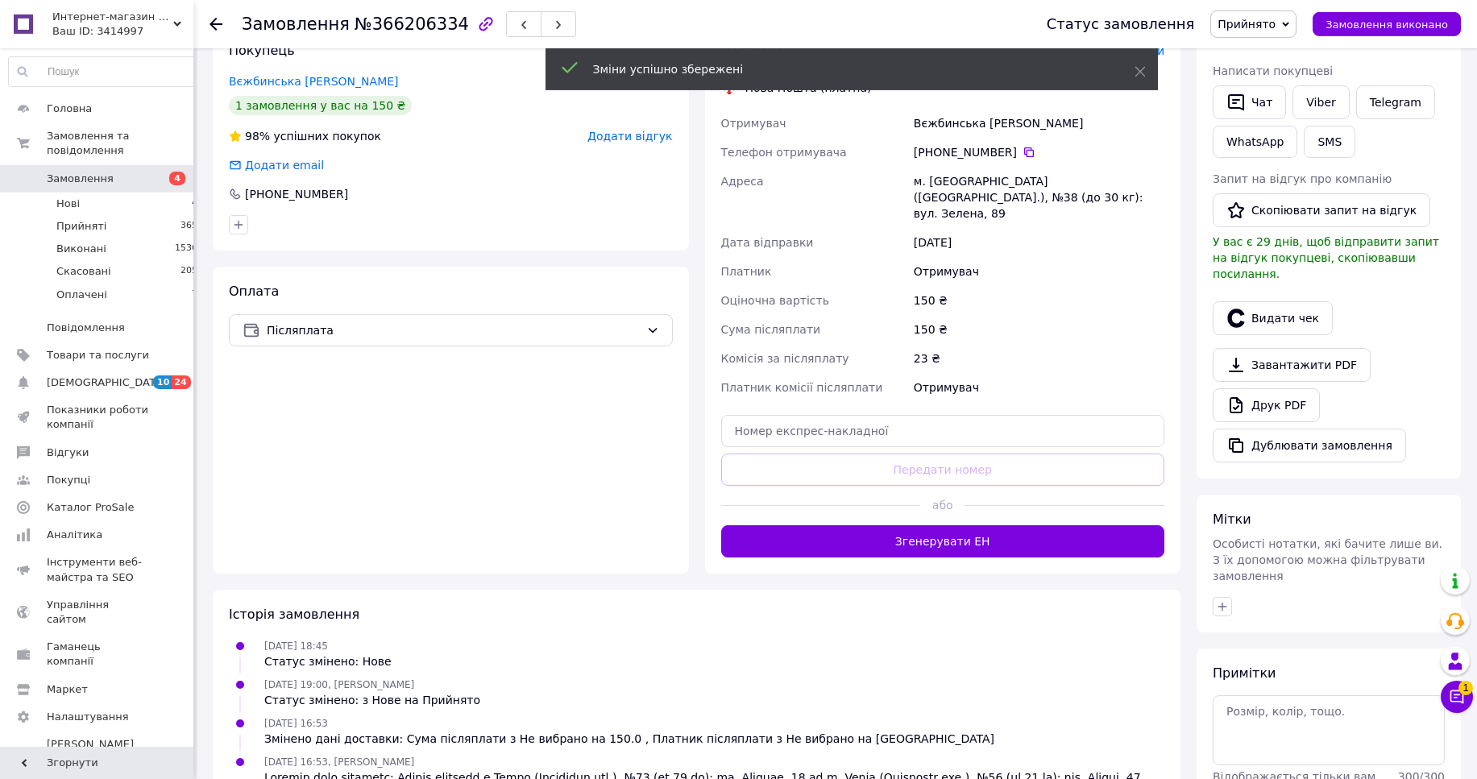
scroll to position [329, 0]
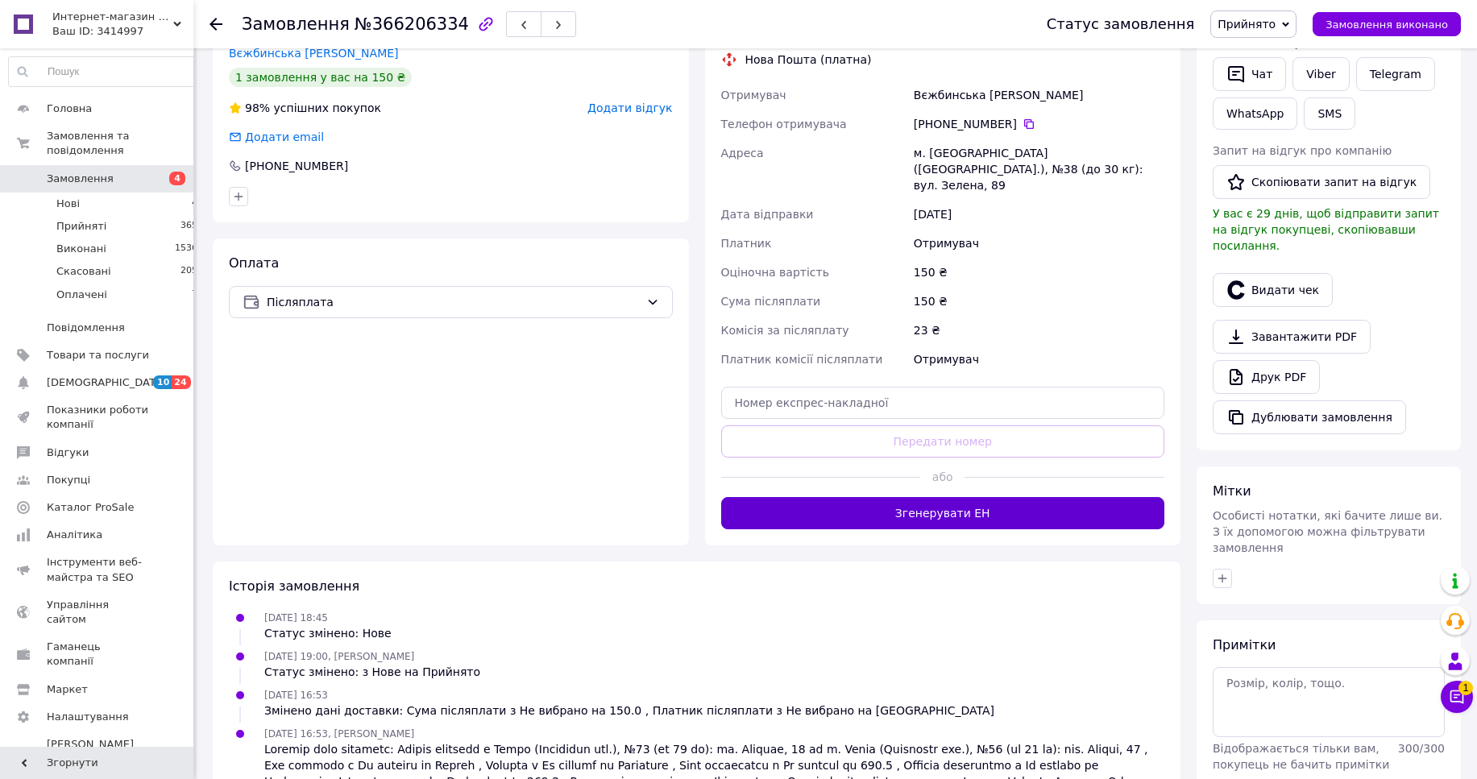
click at [991, 502] on button "Згенерувати ЕН" at bounding box center [943, 513] width 444 height 32
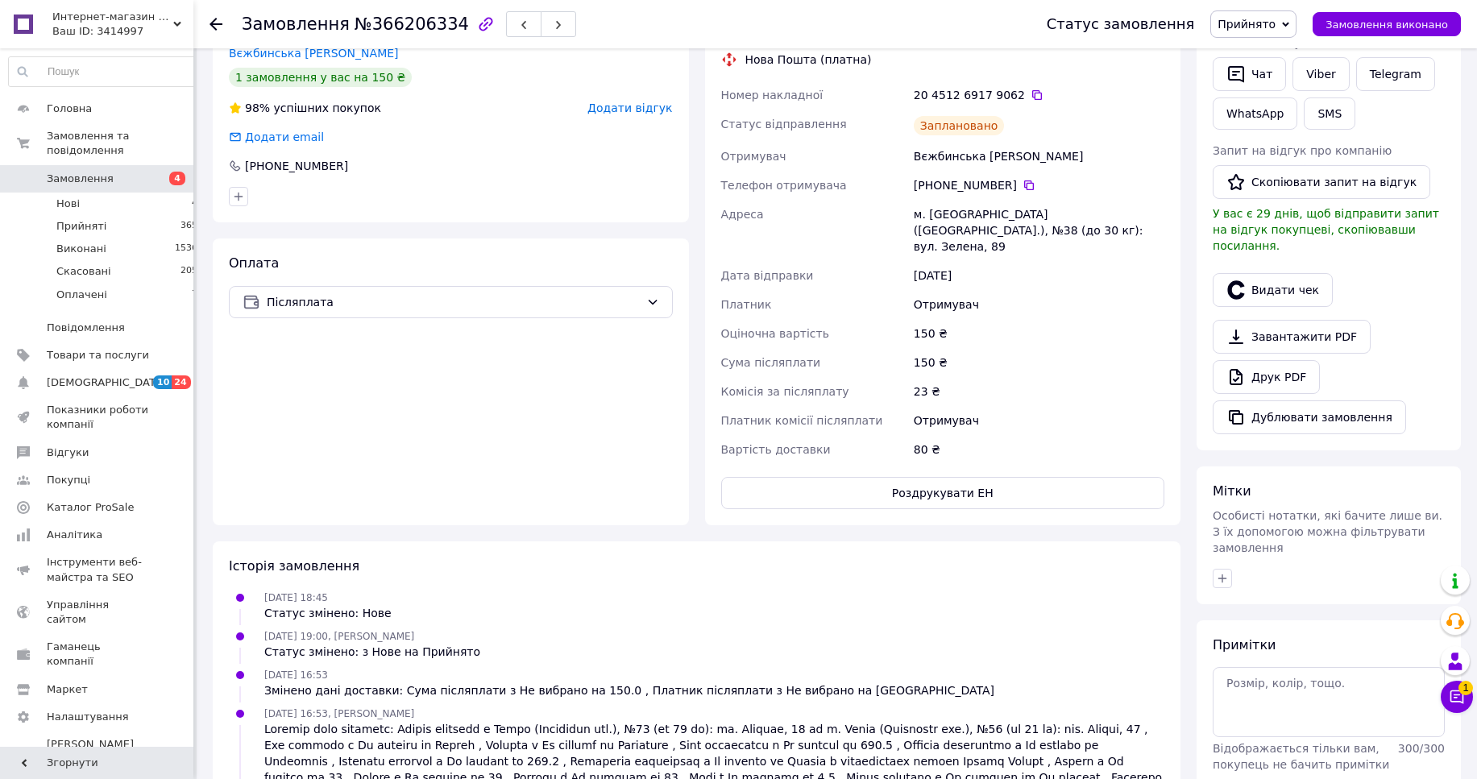
click at [218, 18] on icon at bounding box center [216, 24] width 13 height 13
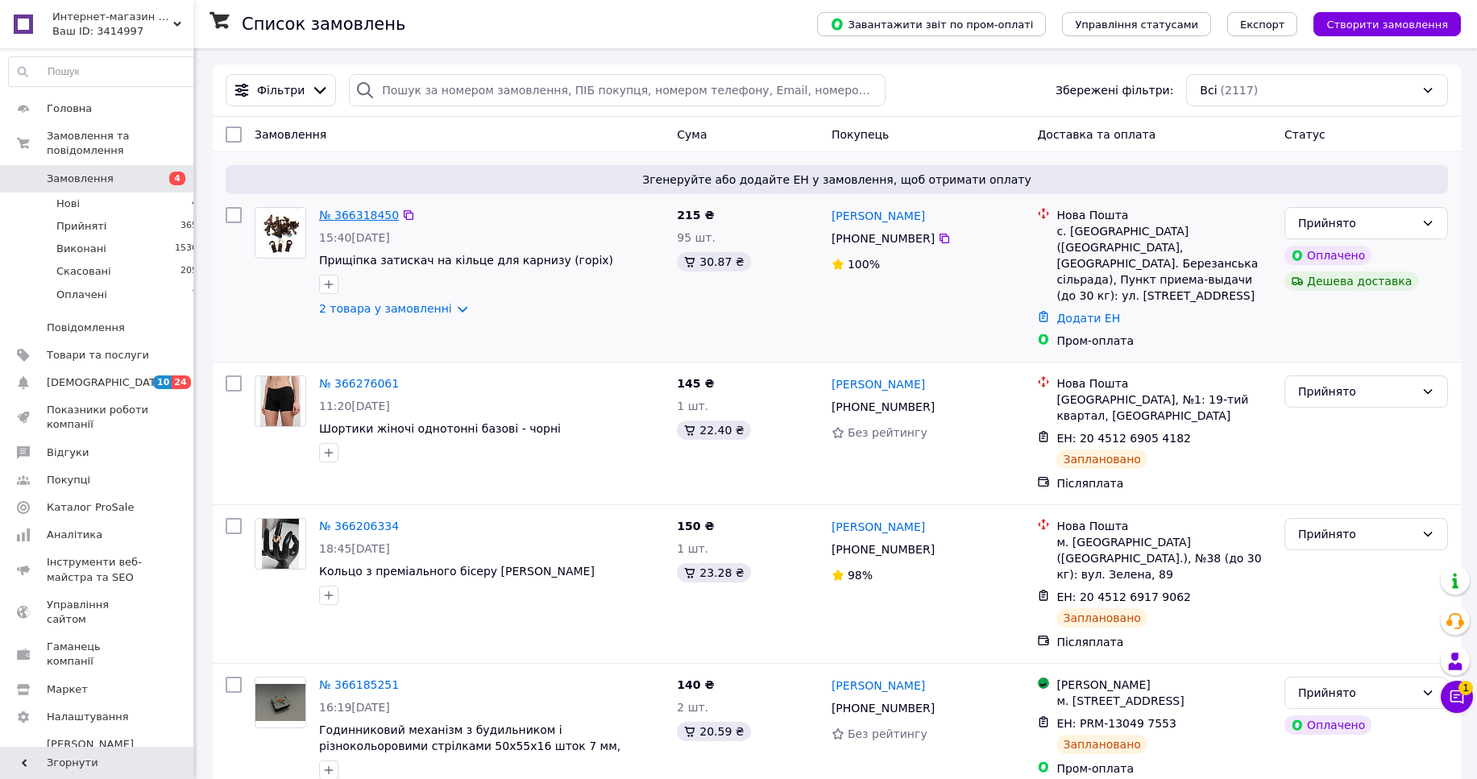
click at [364, 220] on link "№ 366318450" at bounding box center [359, 215] width 80 height 13
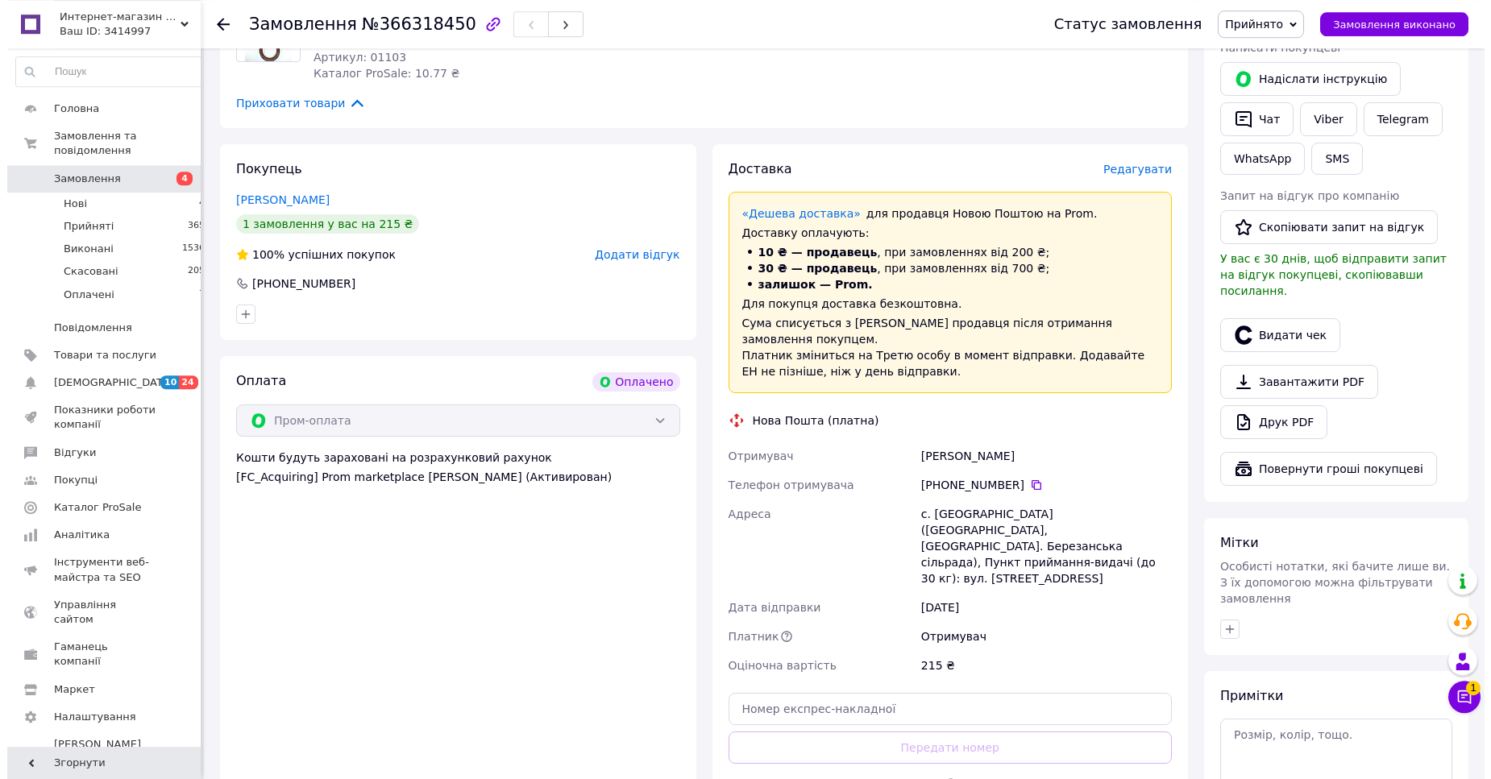
scroll to position [219, 0]
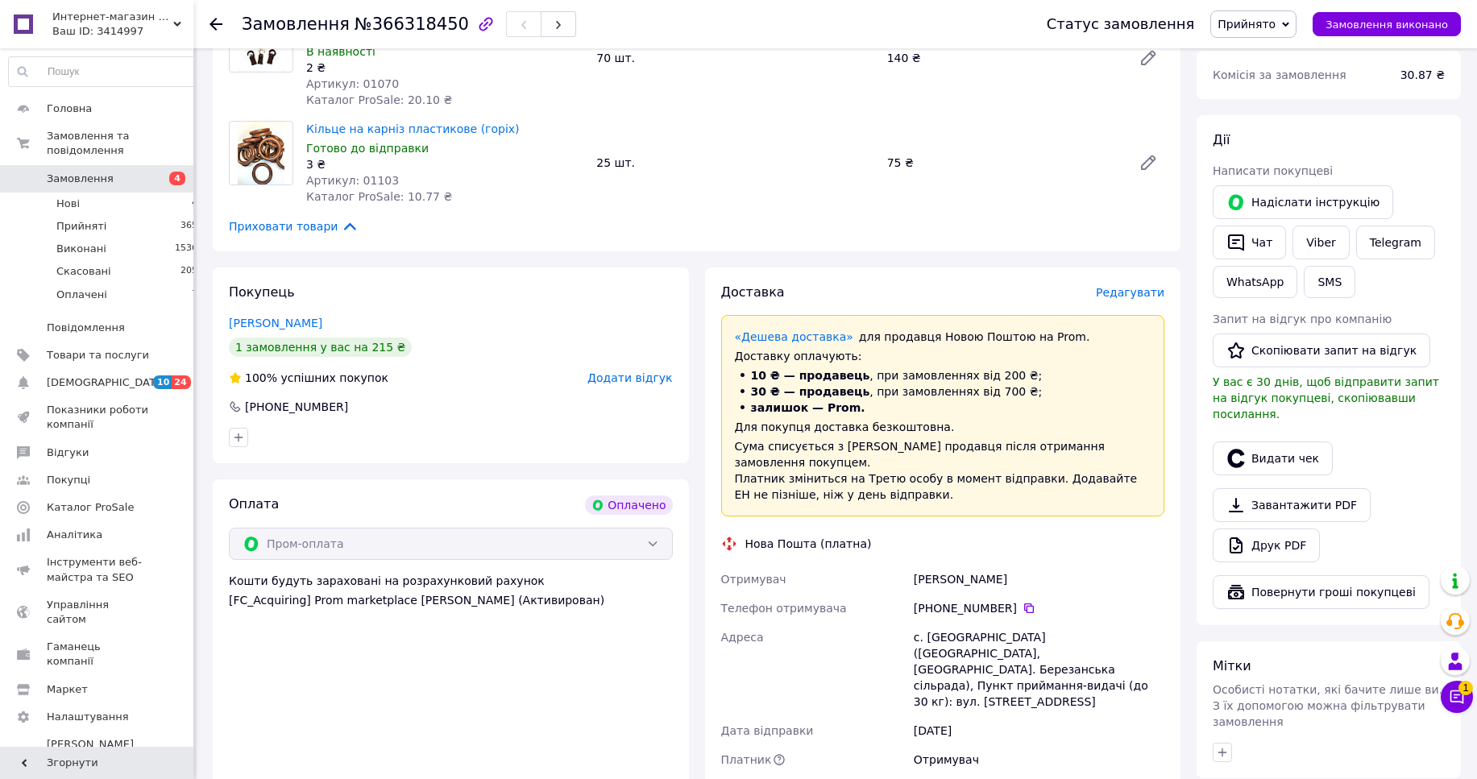
click at [1132, 286] on span "Редагувати" at bounding box center [1130, 292] width 69 height 13
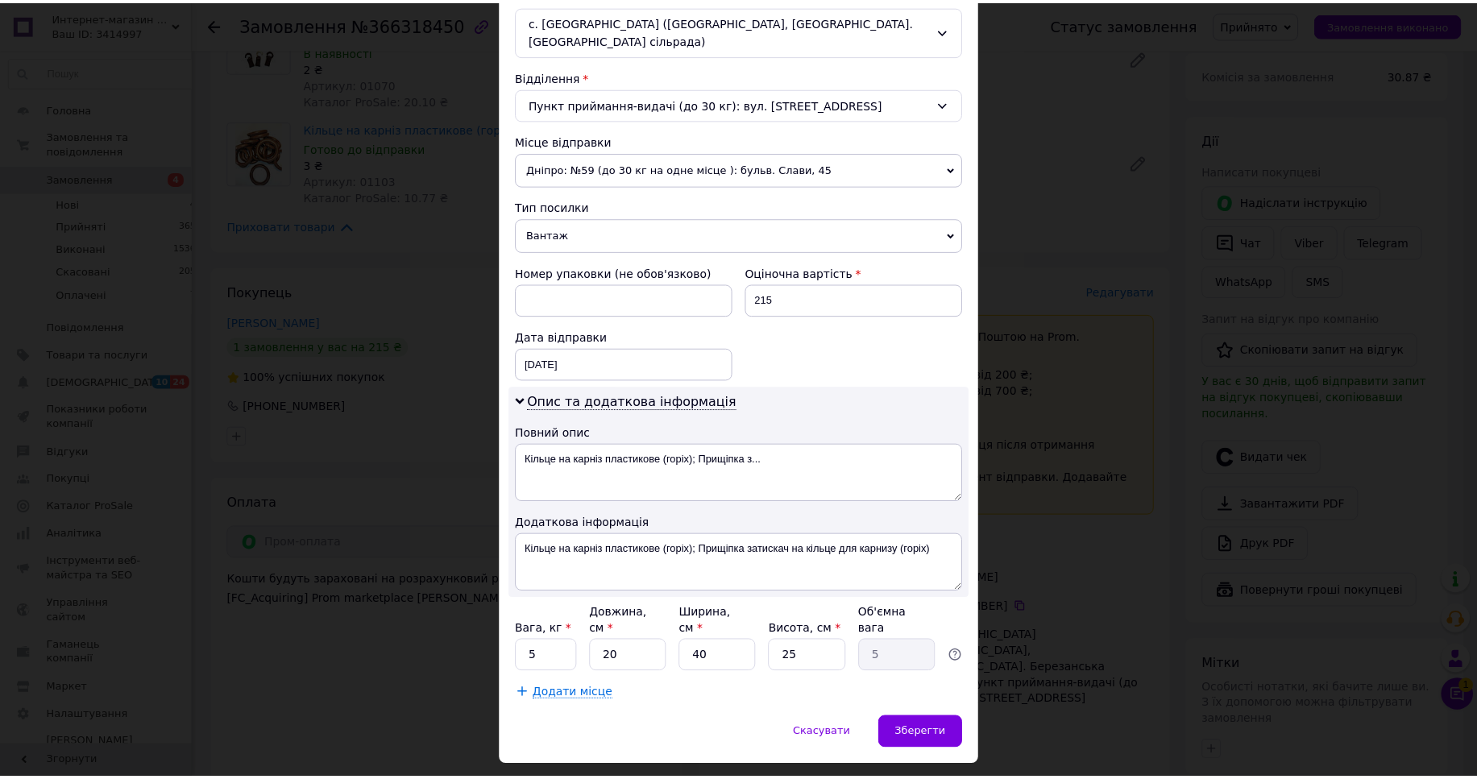
scroll to position [472, 0]
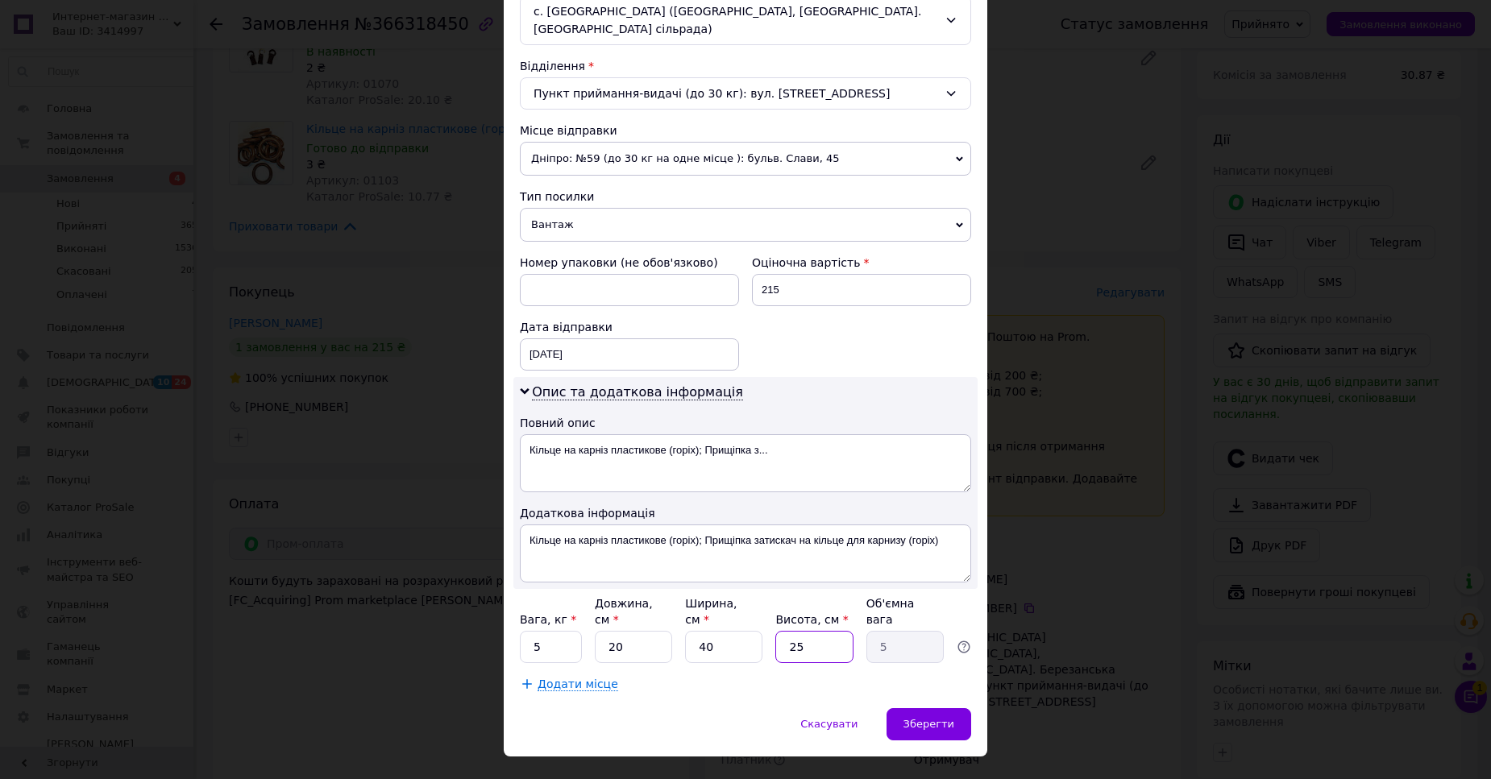
click at [783, 631] on input "25" at bounding box center [813, 647] width 77 height 32
type input "5"
type input "1"
type input "5"
drag, startPoint x: 698, startPoint y: 609, endPoint x: 676, endPoint y: 617, distance: 23.5
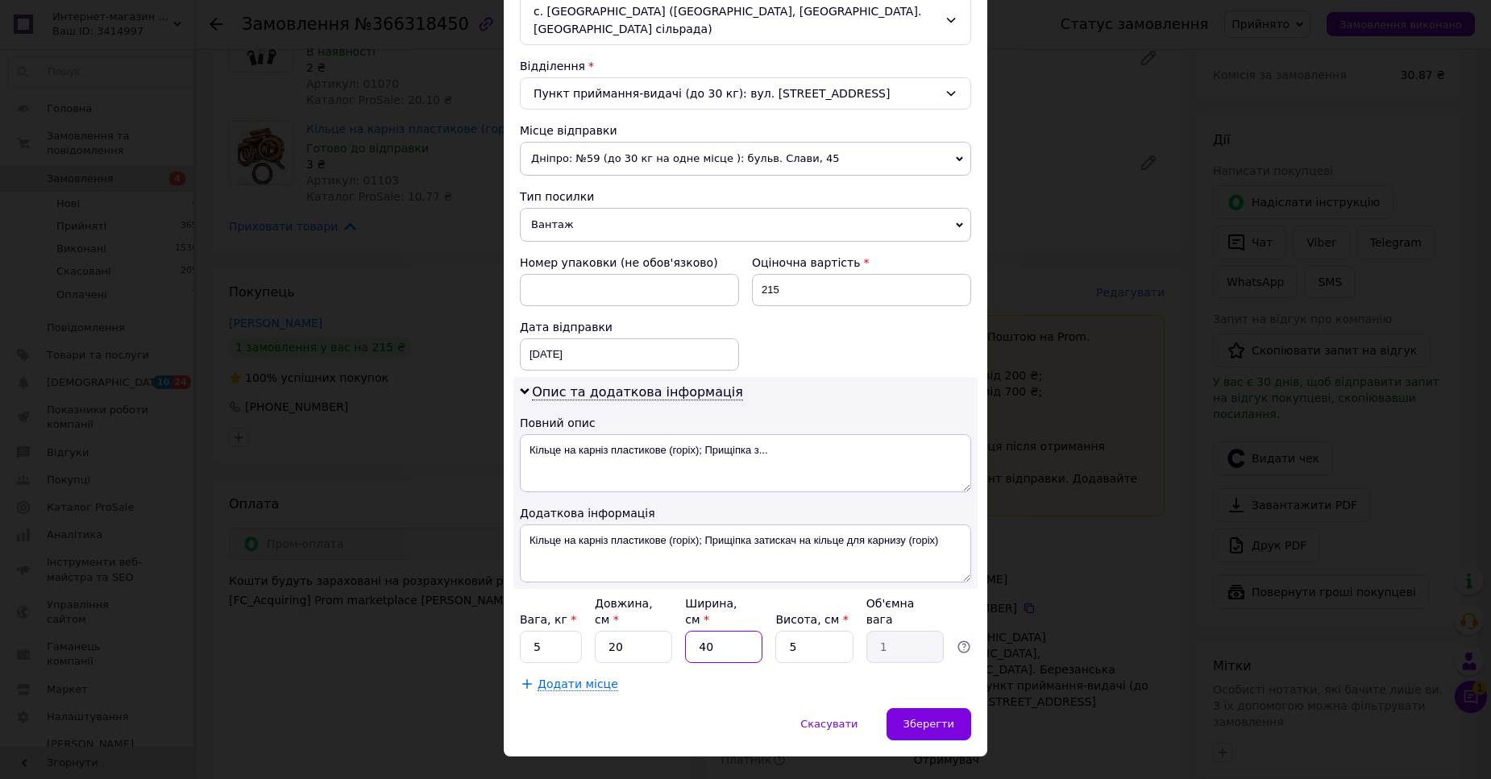
click at [685, 631] on input "40" at bounding box center [723, 647] width 77 height 32
type input "2"
type input "0.1"
type input "20"
type input "0.5"
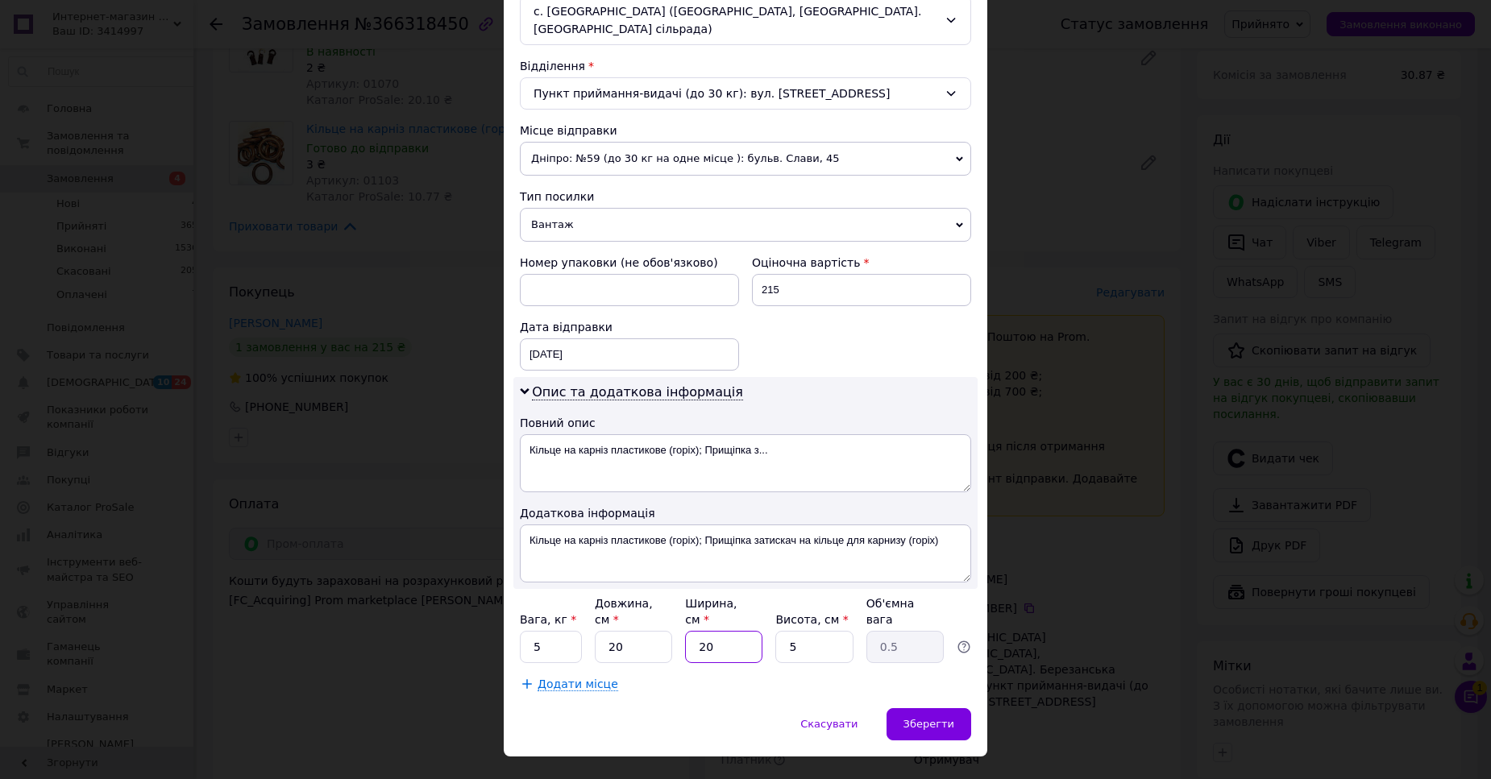
type input "20"
drag, startPoint x: 558, startPoint y: 614, endPoint x: 507, endPoint y: 622, distance: 51.4
click at [520, 631] on input "5" at bounding box center [551, 647] width 62 height 32
type input ".5"
click at [917, 709] on div "Зберегти" at bounding box center [929, 725] width 85 height 32
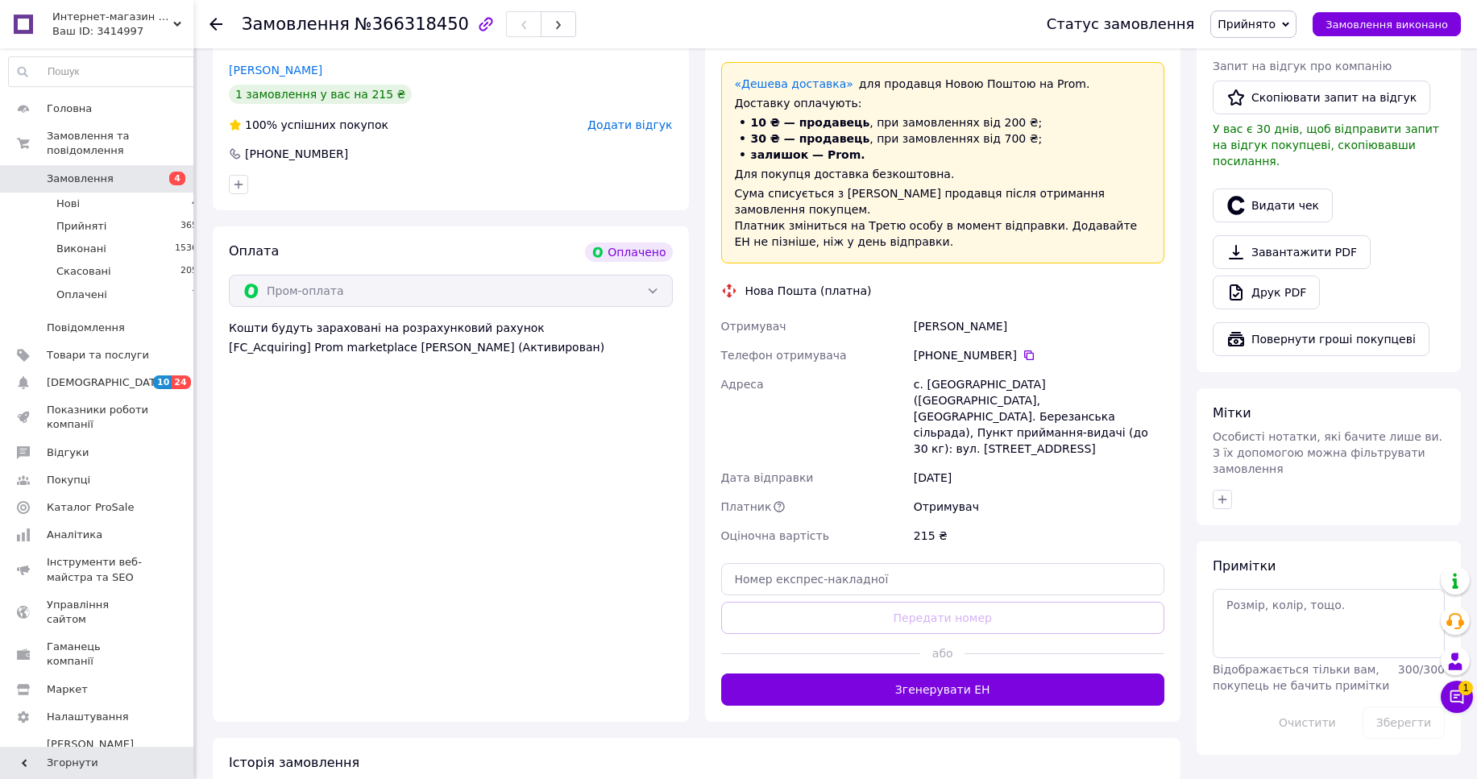
scroll to position [548, 0]
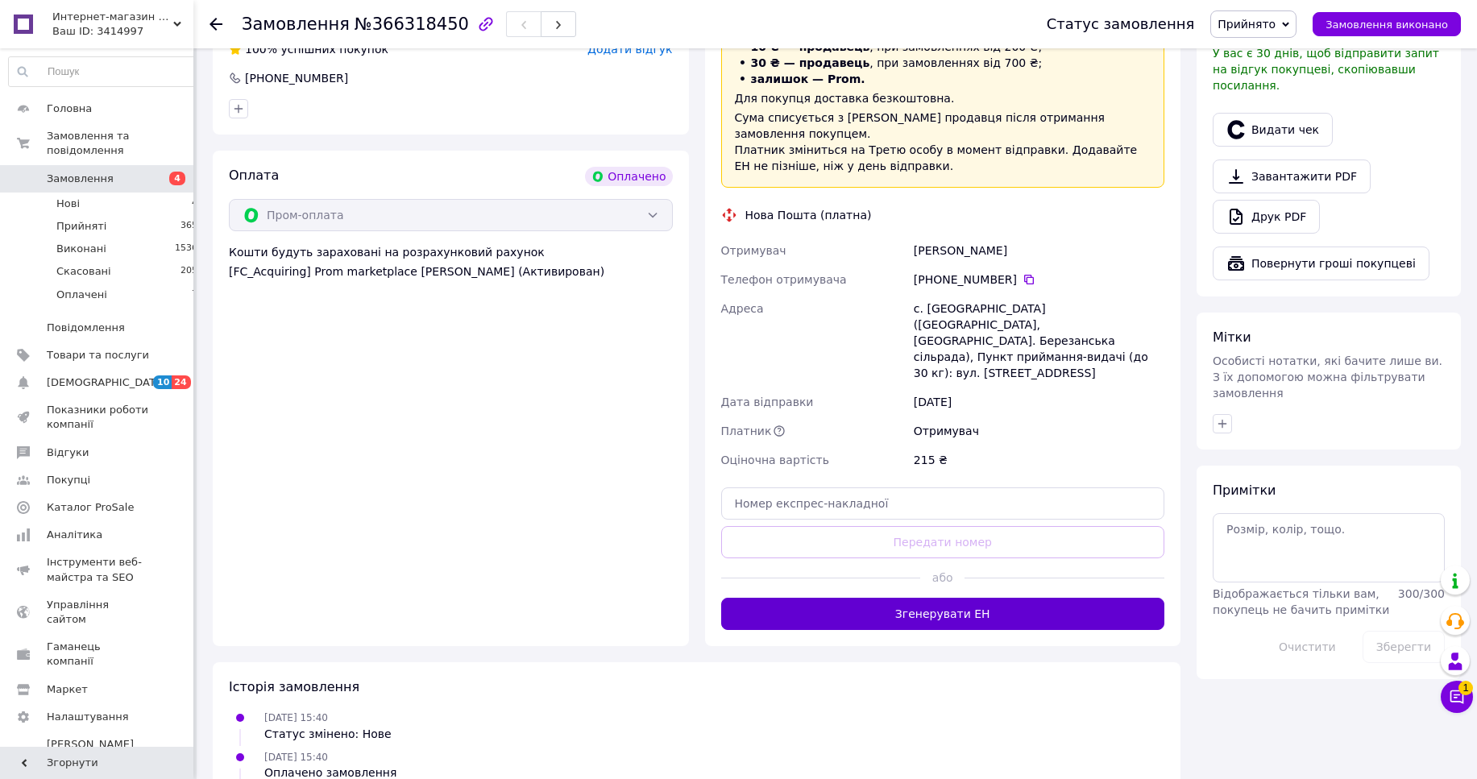
click at [948, 598] on button "Згенерувати ЕН" at bounding box center [943, 614] width 444 height 32
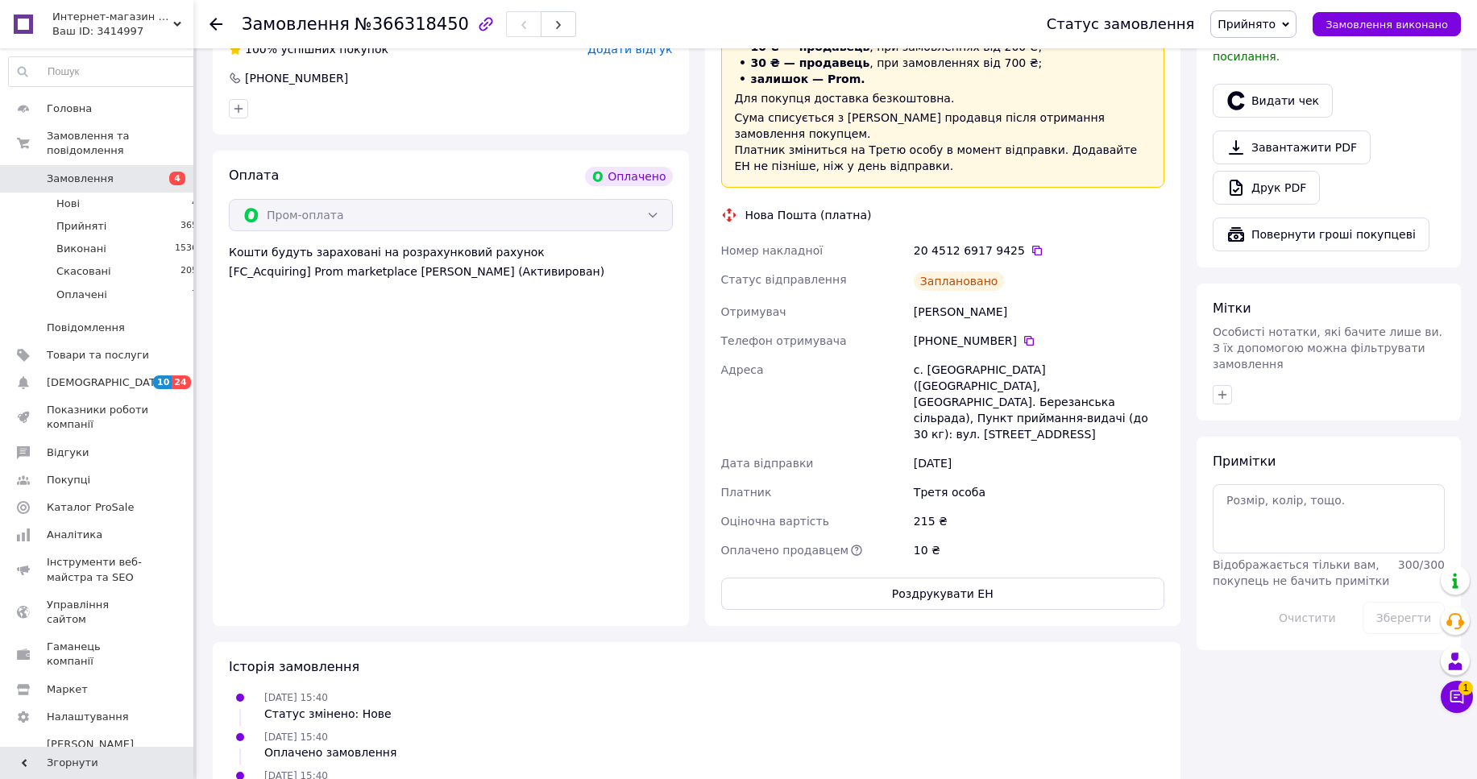
click at [214, 21] on use at bounding box center [216, 24] width 13 height 13
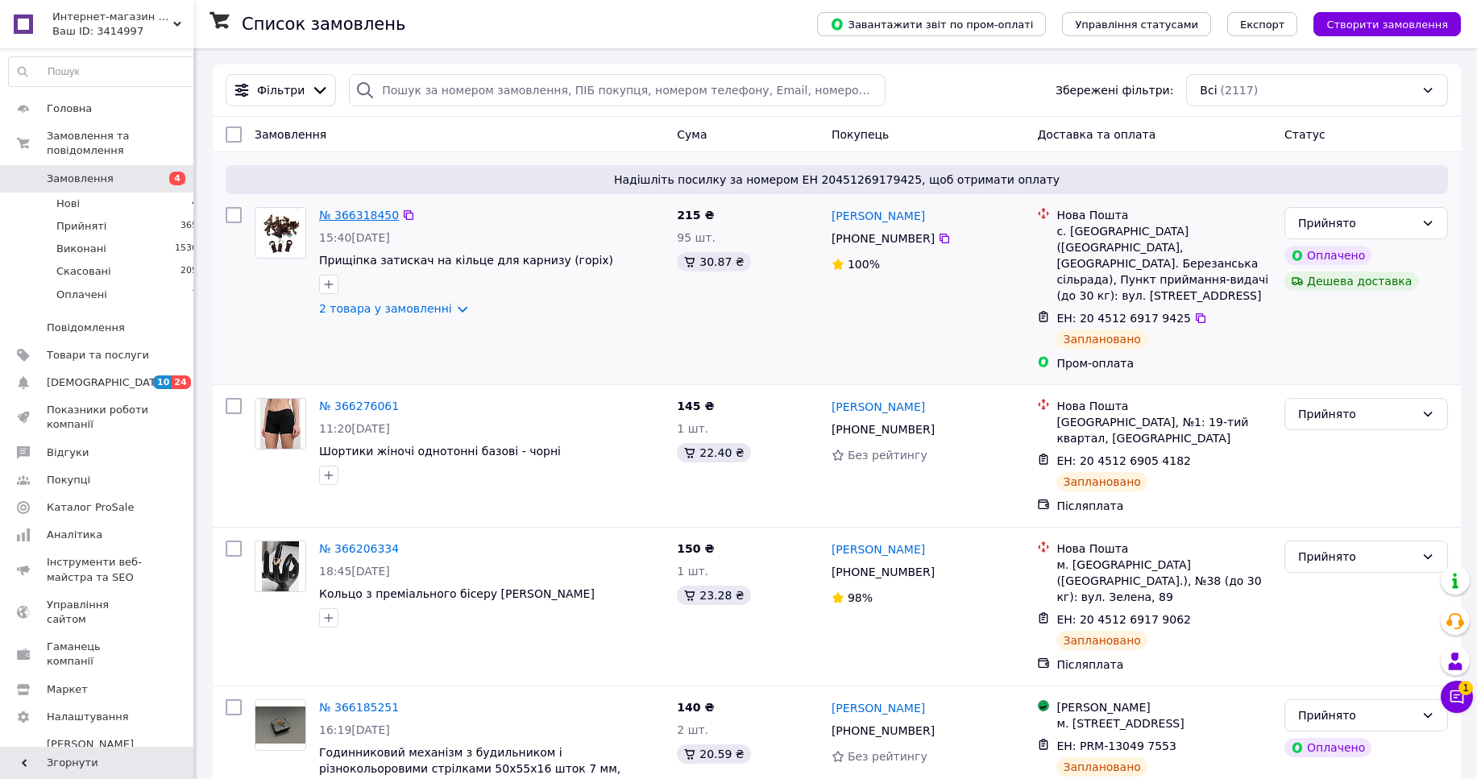
click at [349, 219] on link "№ 366318450" at bounding box center [359, 215] width 80 height 13
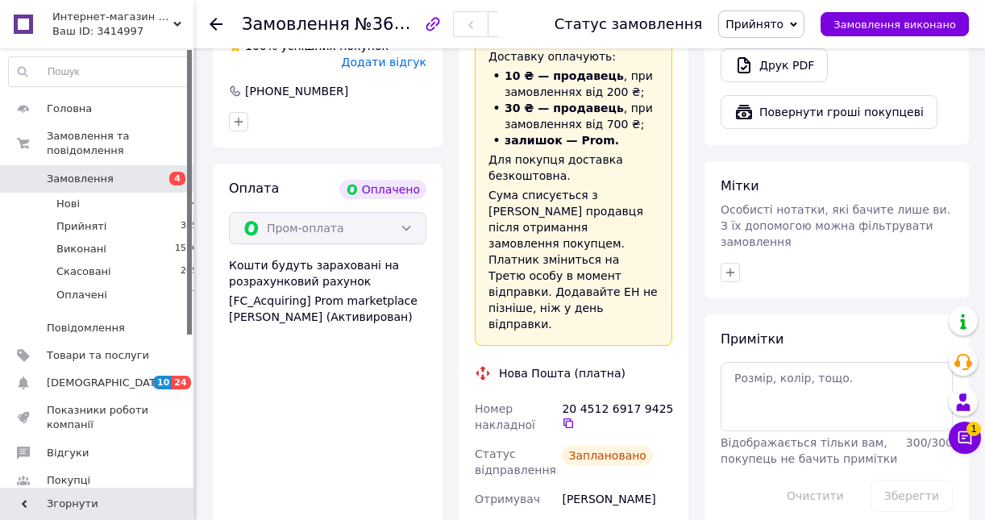
scroll to position [782, 0]
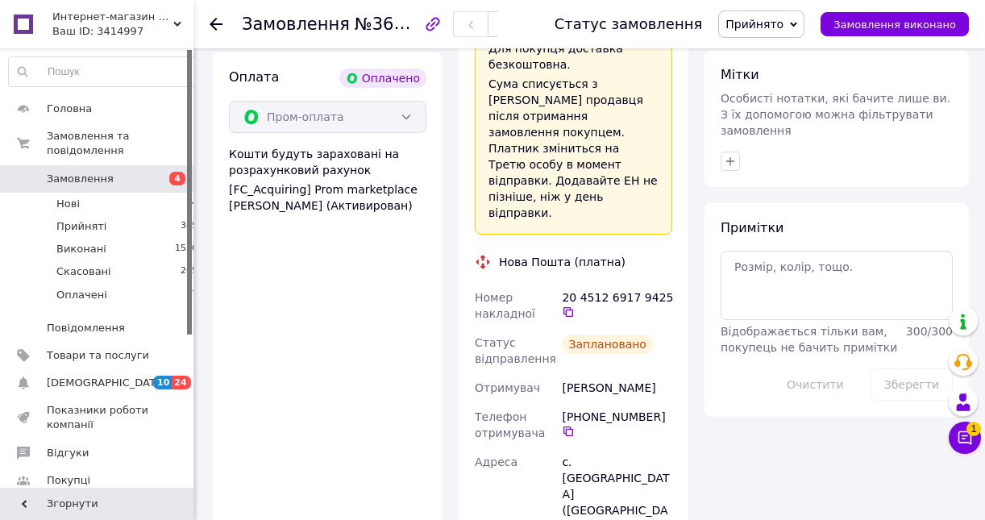
click at [216, 22] on icon at bounding box center [216, 24] width 13 height 13
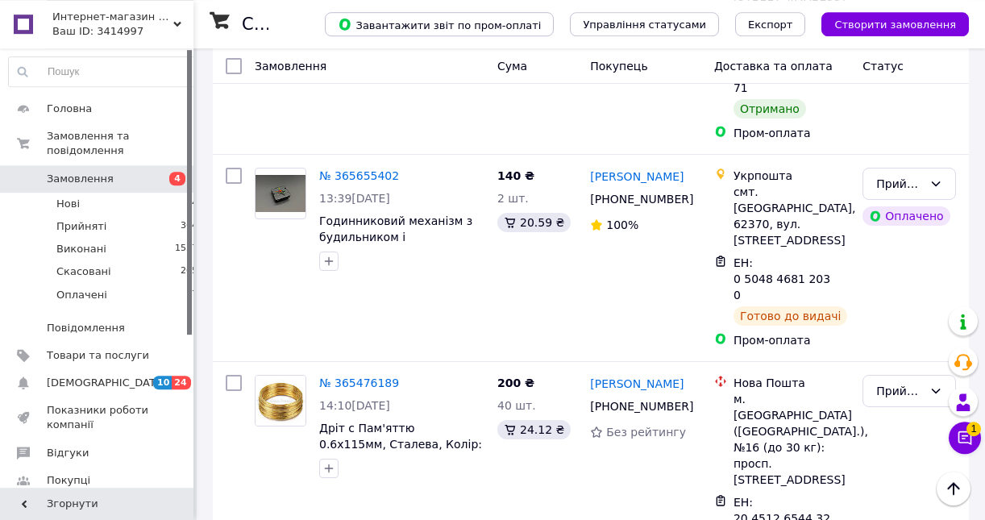
scroll to position [2431, 0]
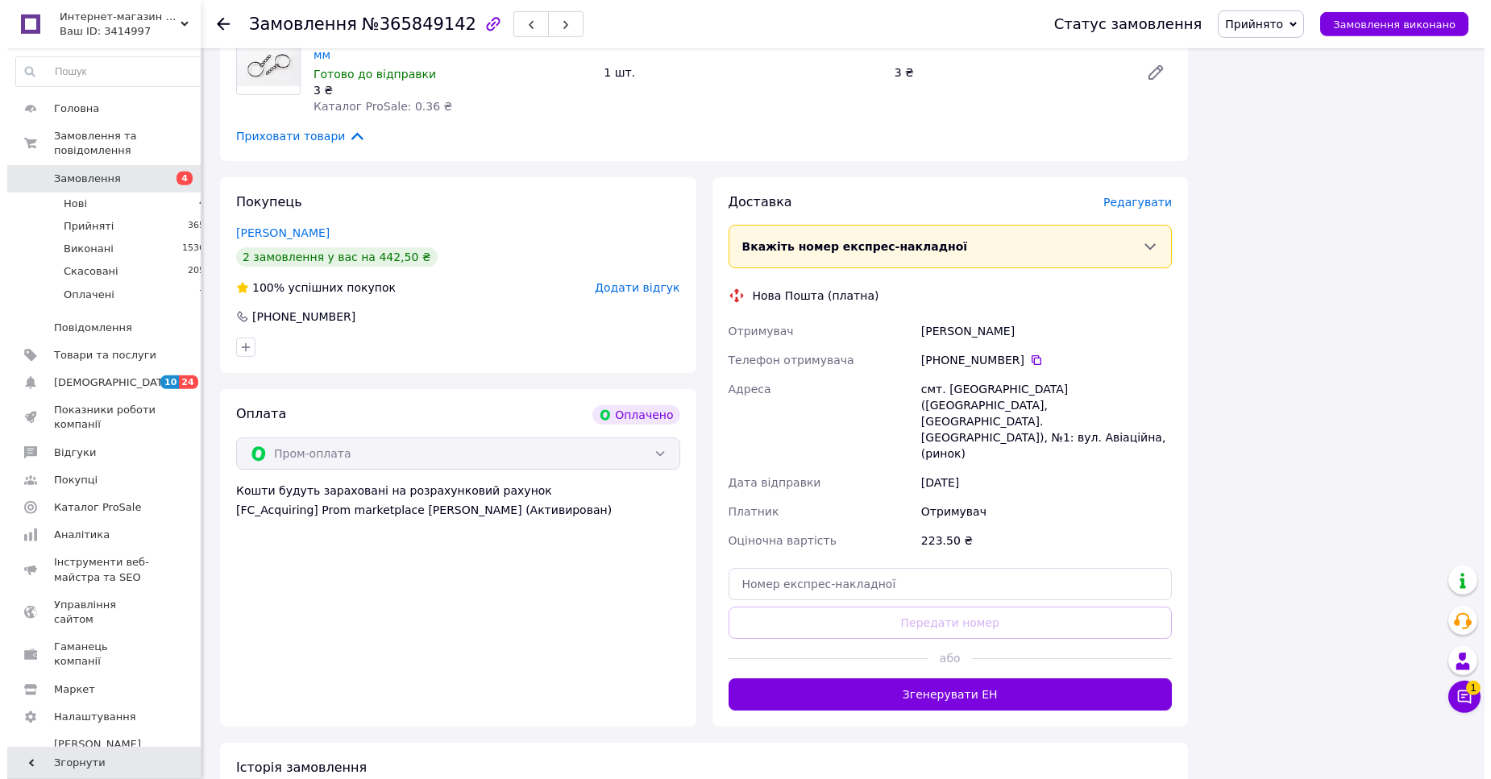
scroll to position [1315, 0]
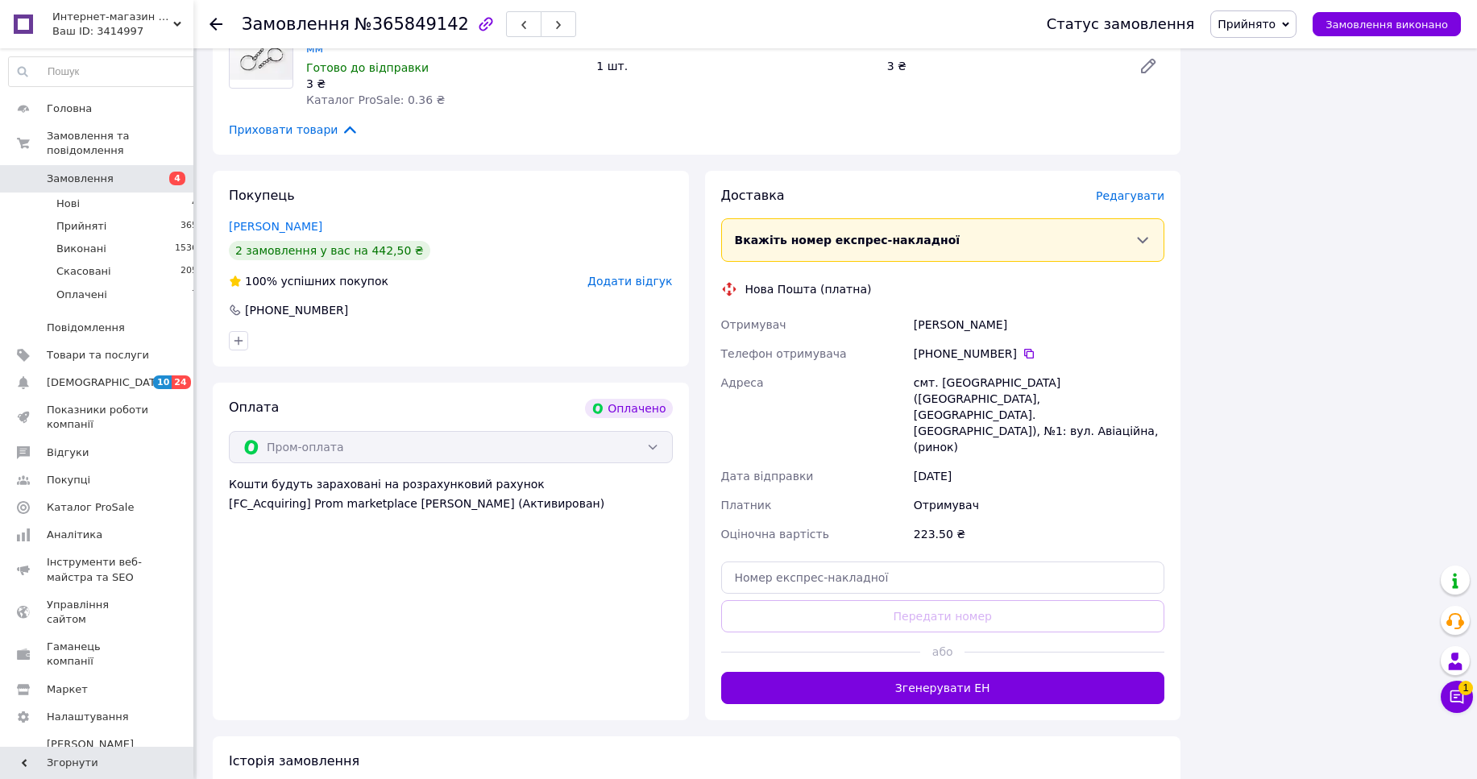
click at [1148, 189] on span "Редагувати" at bounding box center [1130, 195] width 69 height 13
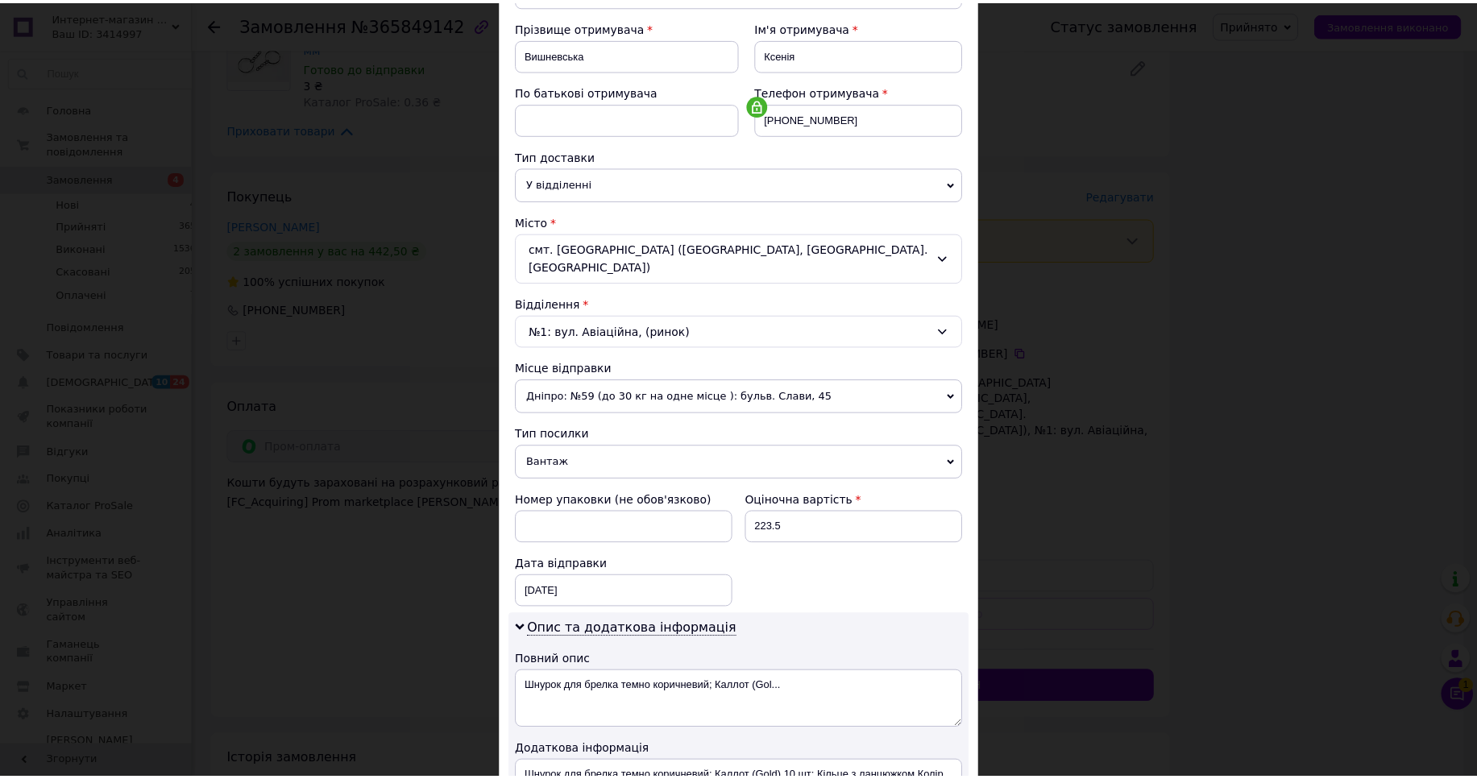
scroll to position [489, 0]
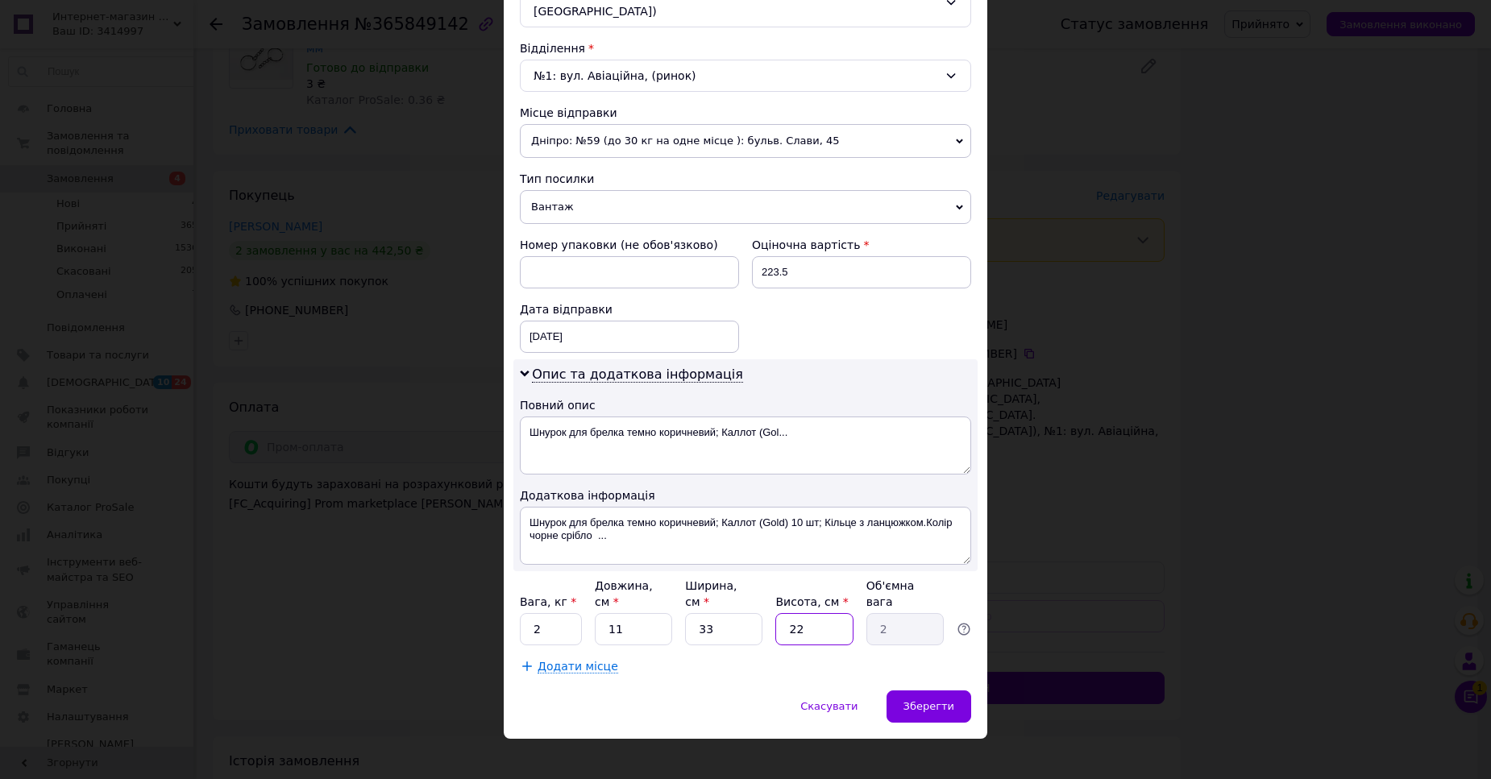
drag, startPoint x: 800, startPoint y: 606, endPoint x: 787, endPoint y: 607, distance: 13.7
click at [787, 613] on input "22" at bounding box center [813, 629] width 77 height 32
type input "2"
type input "0.18"
type input "5"
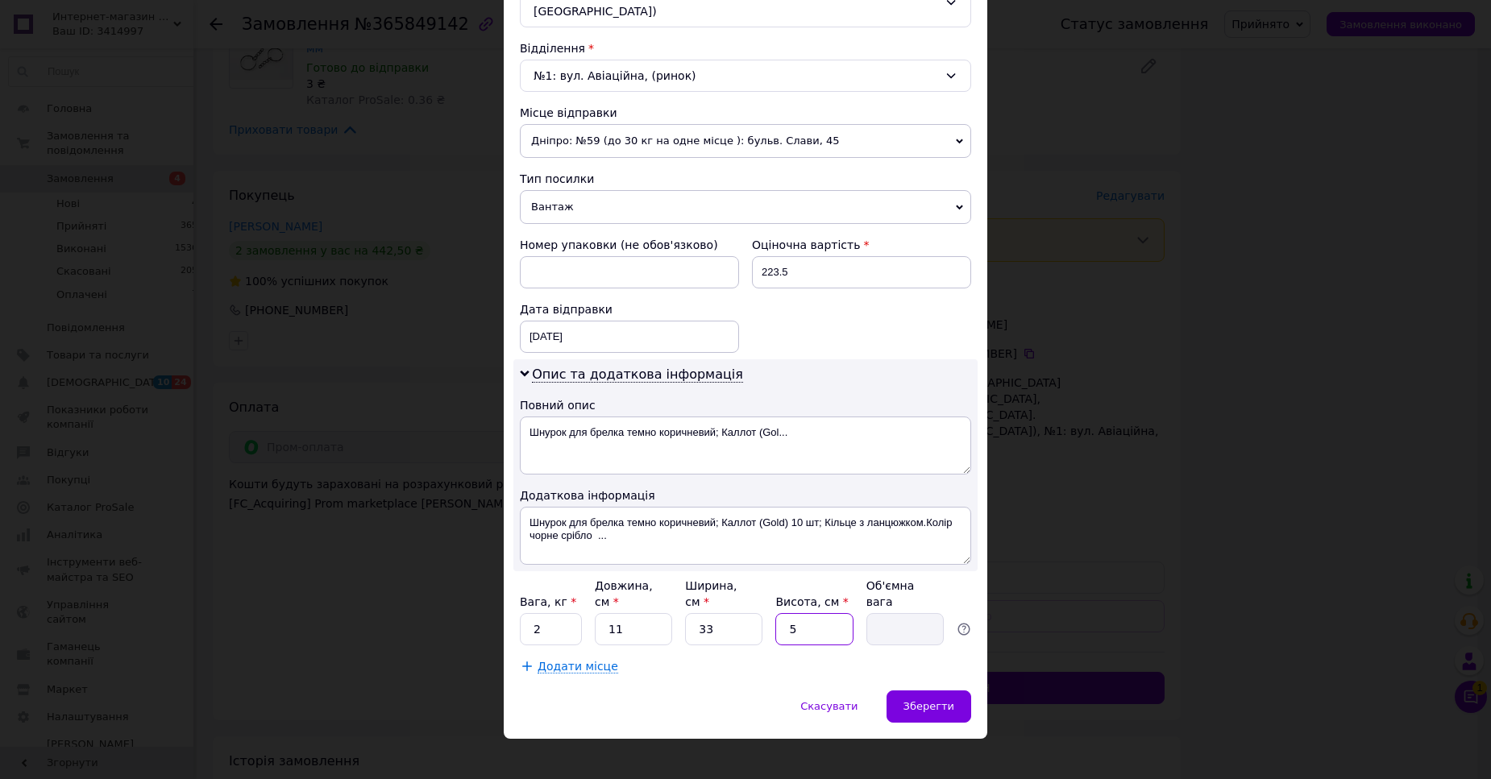
type input "0.45"
type input "5"
drag, startPoint x: 704, startPoint y: 617, endPoint x: 669, endPoint y: 621, distance: 35.7
click at [685, 621] on input "33" at bounding box center [723, 629] width 77 height 32
type input "2"
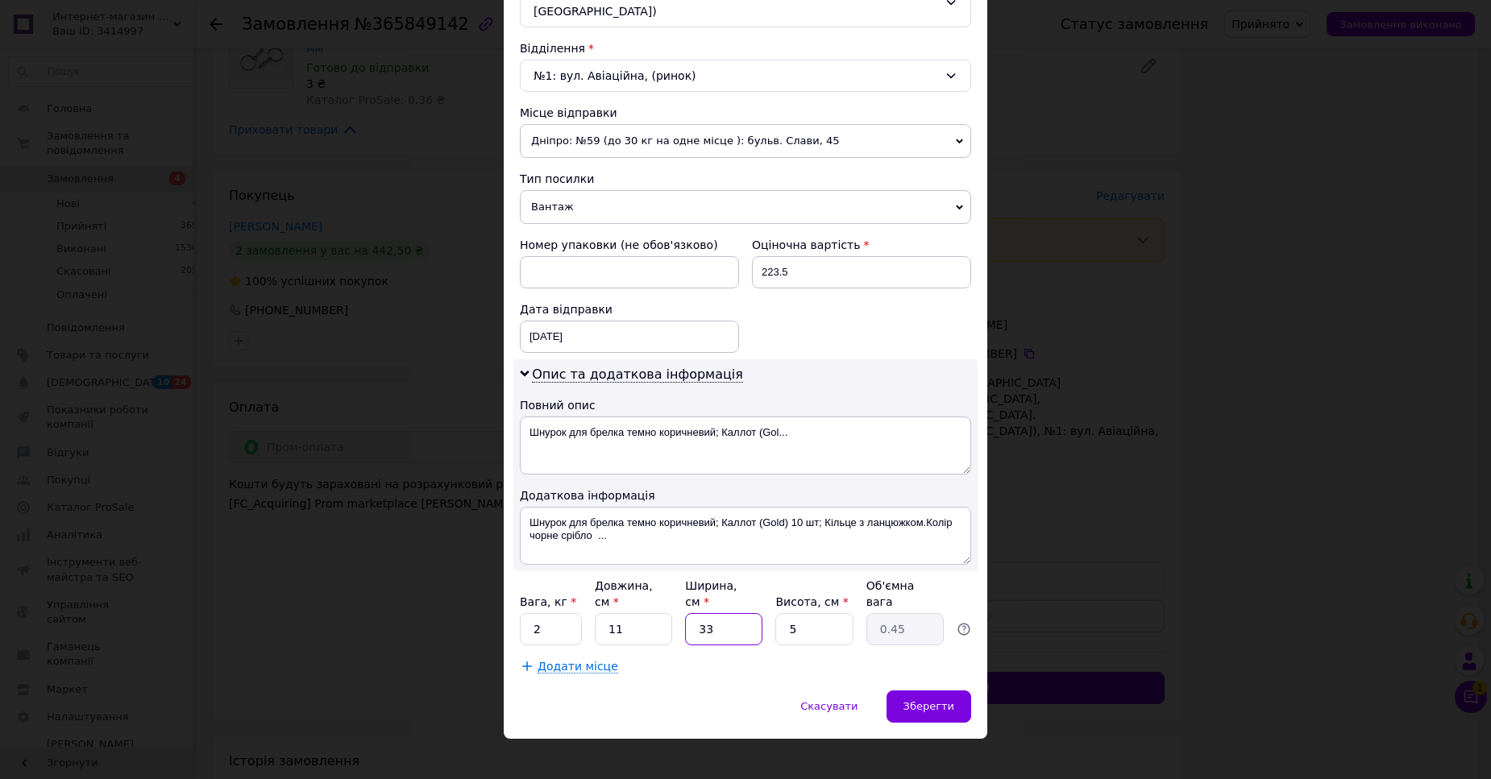
type input "0.1"
type input "20"
type input "0.28"
type input "20"
drag, startPoint x: 534, startPoint y: 623, endPoint x: 524, endPoint y: 623, distance: 10.5
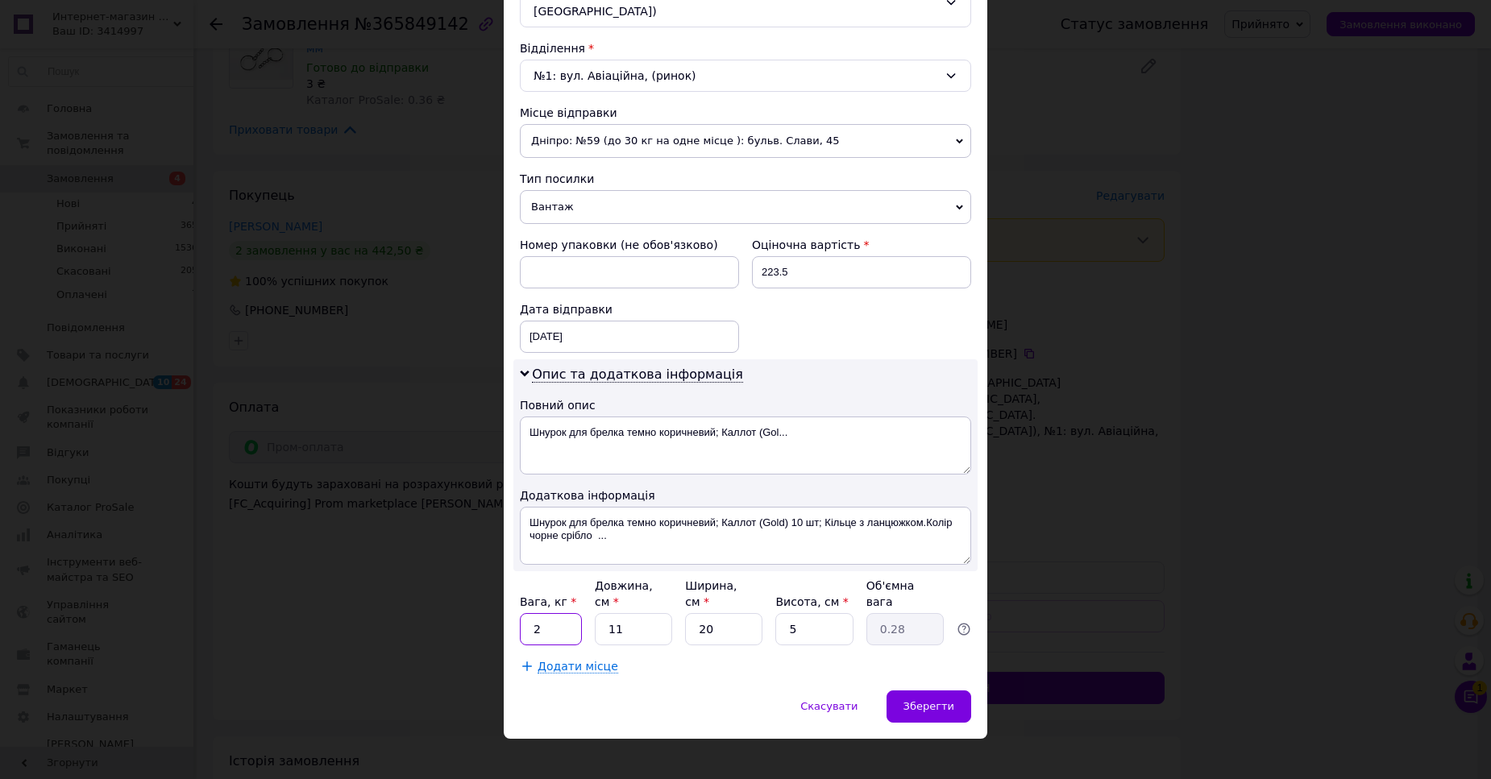
click at [524, 623] on input "2" at bounding box center [551, 629] width 62 height 32
type input ".2"
click at [885, 692] on div "Скасувати   Зберегти" at bounding box center [746, 715] width 484 height 48
click at [895, 694] on div "Зберегти" at bounding box center [929, 707] width 85 height 32
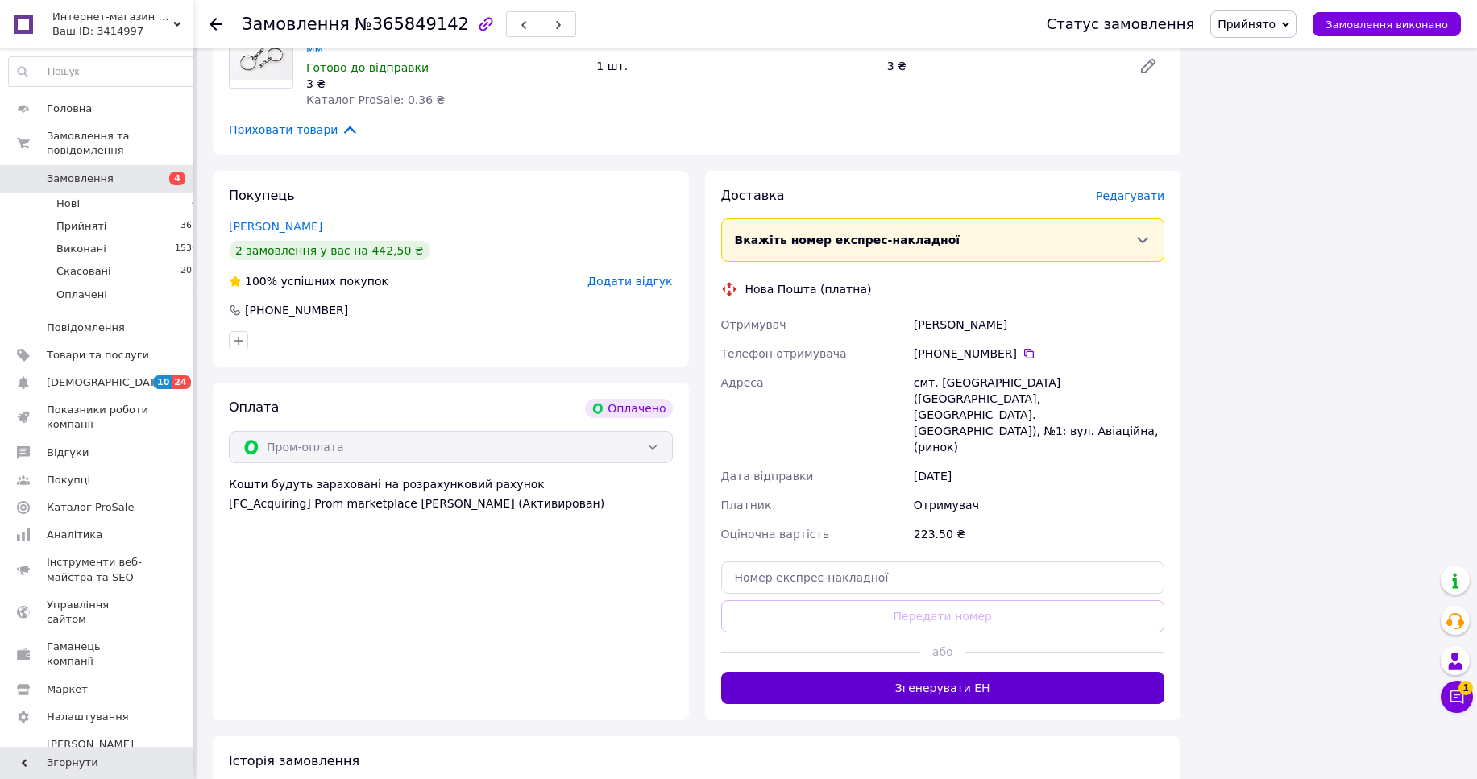
scroll to position [1343, 0]
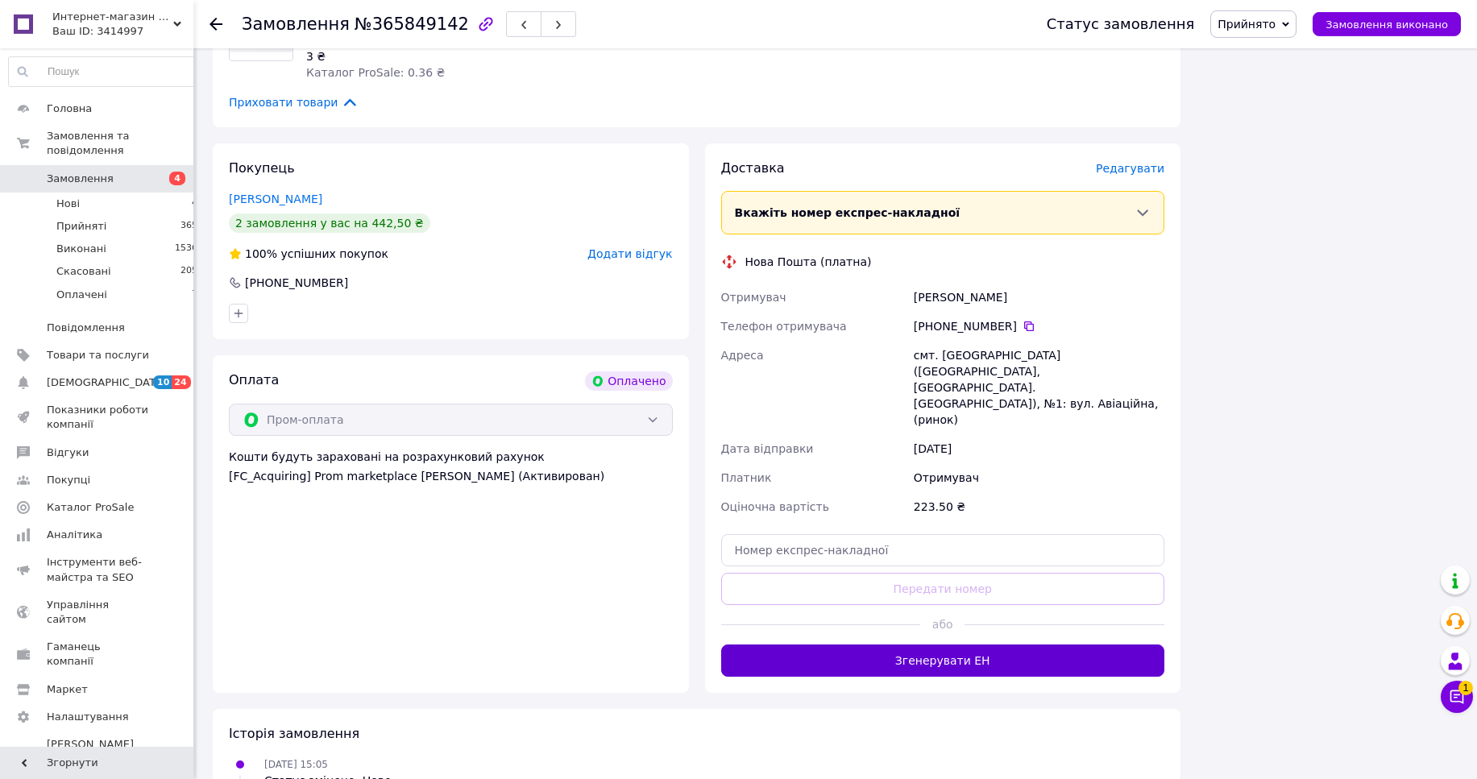
click at [983, 578] on div "Доставка Редагувати Вкажіть номер експрес-накладної Обов'язково введіть номер е…" at bounding box center [943, 418] width 476 height 550
click at [979, 645] on button "Згенерувати ЕН" at bounding box center [943, 661] width 444 height 32
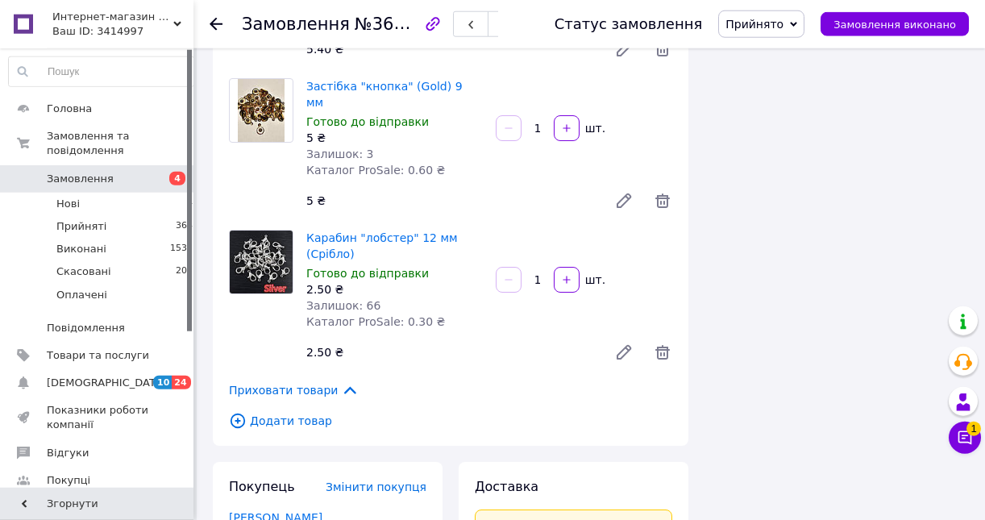
scroll to position [3129, 0]
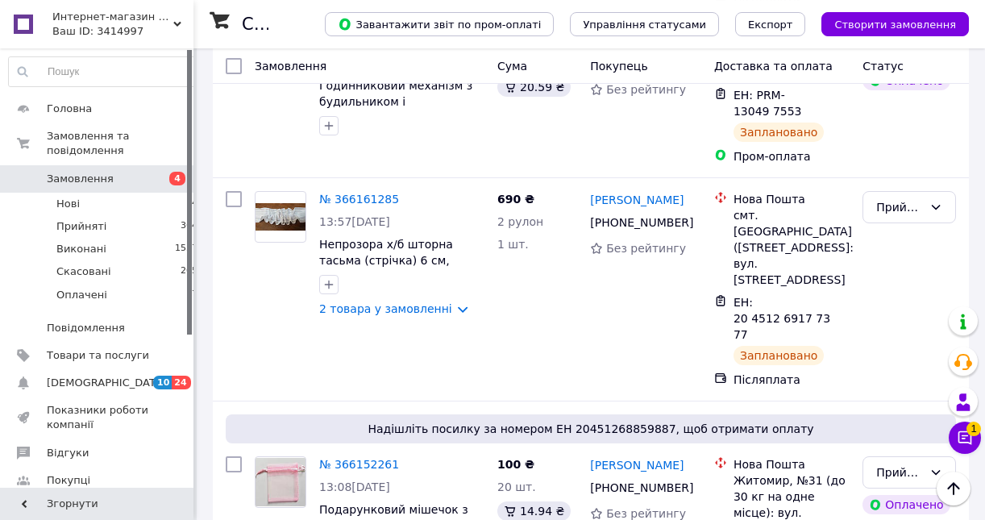
scroll to position [894, 0]
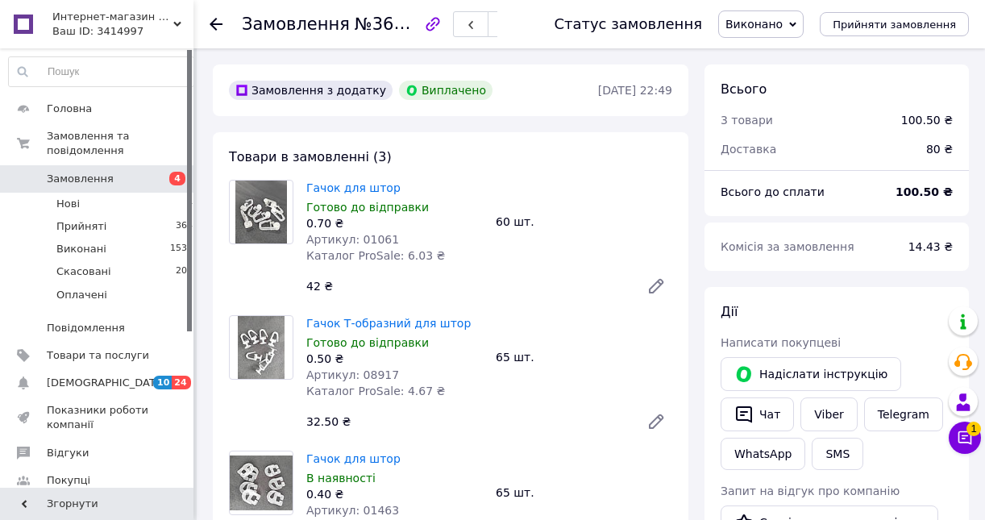
scroll to position [48, 0]
drag, startPoint x: 311, startPoint y: 185, endPoint x: 389, endPoint y: 179, distance: 78.4
click at [389, 179] on div "Гачок для штор Готово до відправки 0.70 ₴ Артикул: 01061 Каталог ProSale: 6.03 ₴" at bounding box center [394, 222] width 189 height 90
copy link "Гачок для штор"
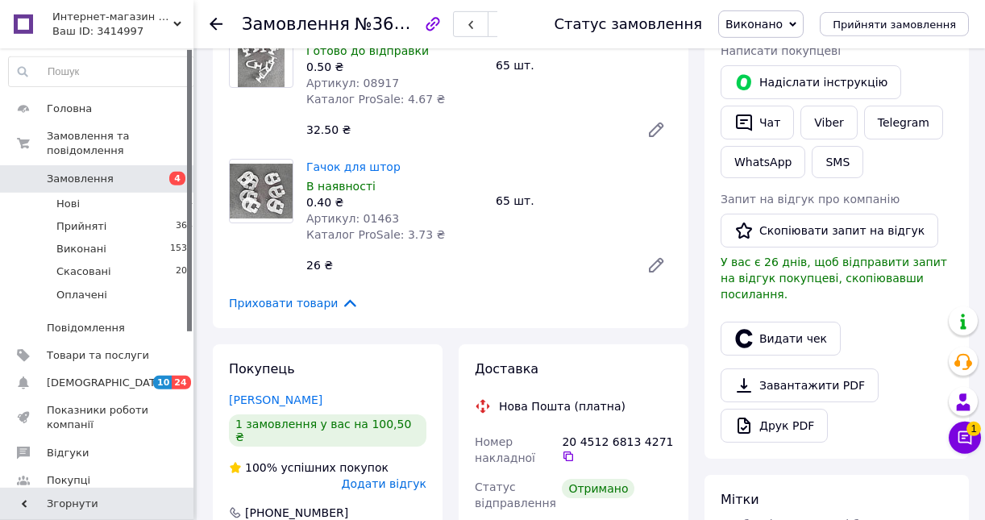
scroll to position [335, 0]
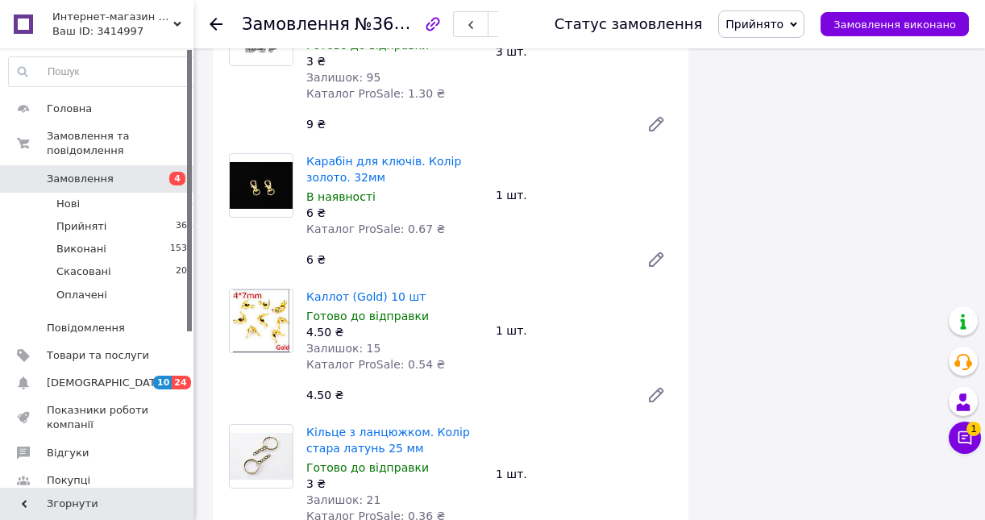
scroll to position [1229, 0]
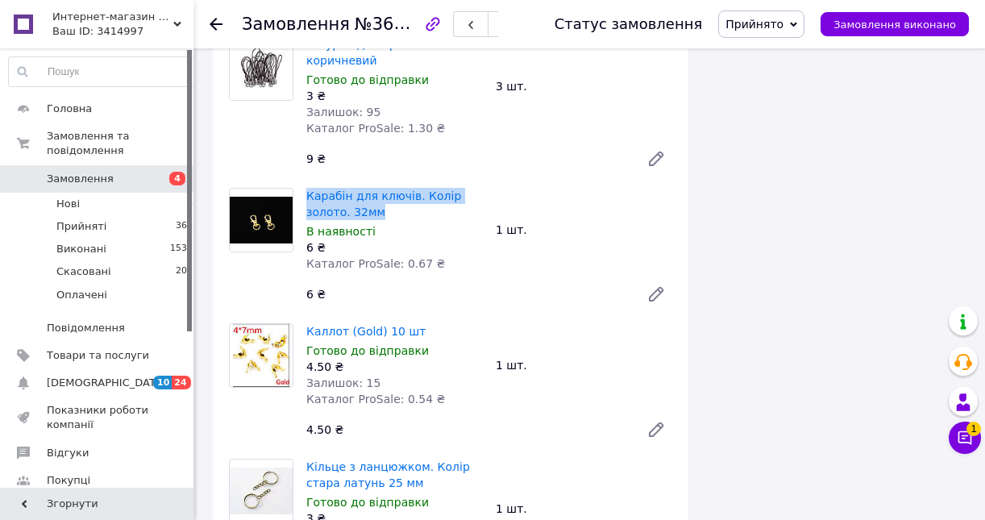
drag, startPoint x: 303, startPoint y: 112, endPoint x: 342, endPoint y: 131, distance: 43.3
click at [342, 185] on div "Карабін для ключів. Колір золото. 32мм В наявності 6 ₴ Каталог ProSale: 0.67 ₴" at bounding box center [394, 230] width 189 height 90
copy link "Карабін для ключів. Колір золото. 32мм"
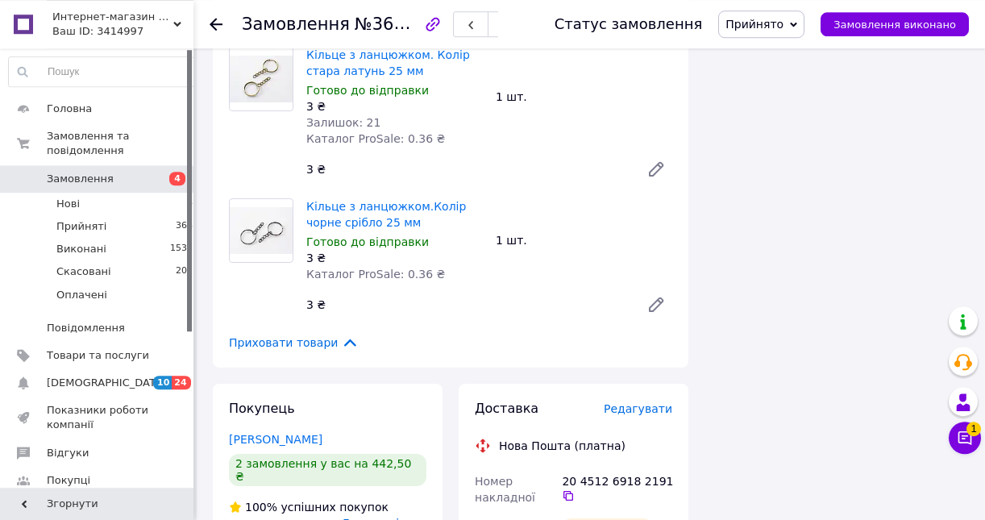
scroll to position [1677, 0]
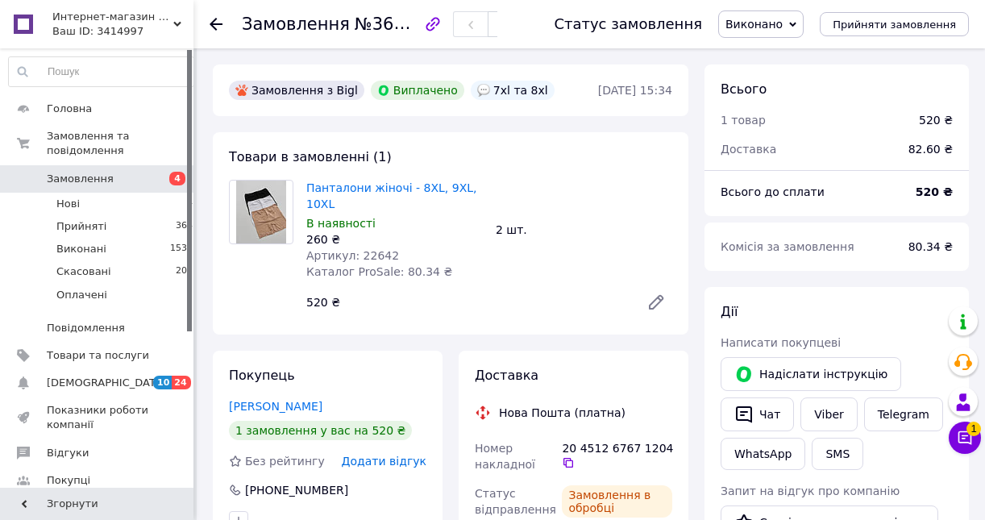
scroll to position [81, 0]
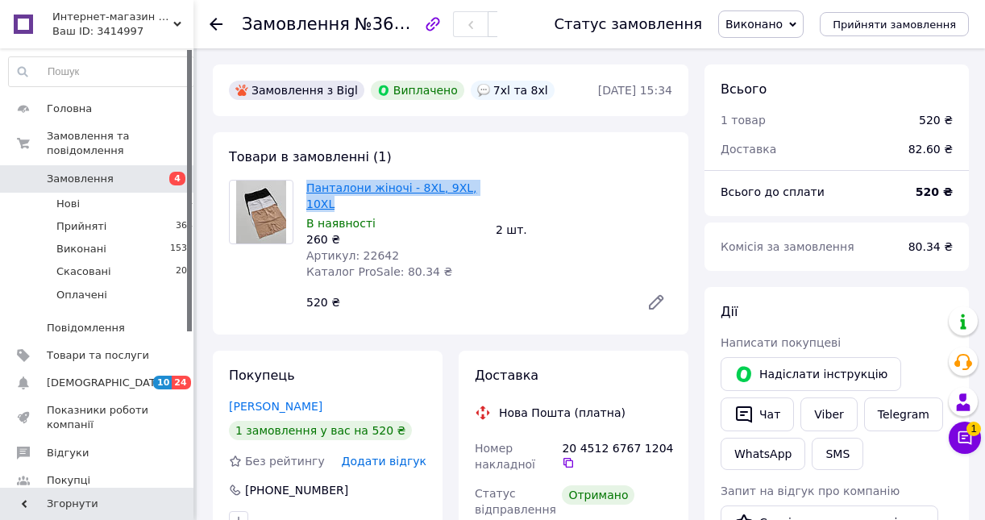
drag, startPoint x: 302, startPoint y: 192, endPoint x: 479, endPoint y: 191, distance: 176.5
click at [479, 191] on div "Панталони жіночі - 8XL, 9XL, 10XL В наявності 260 ₴ Артикул: 22642 Каталог ProS…" at bounding box center [394, 230] width 189 height 106
copy link "Панталони жіночі - 8XL, 9XL, 10XL"
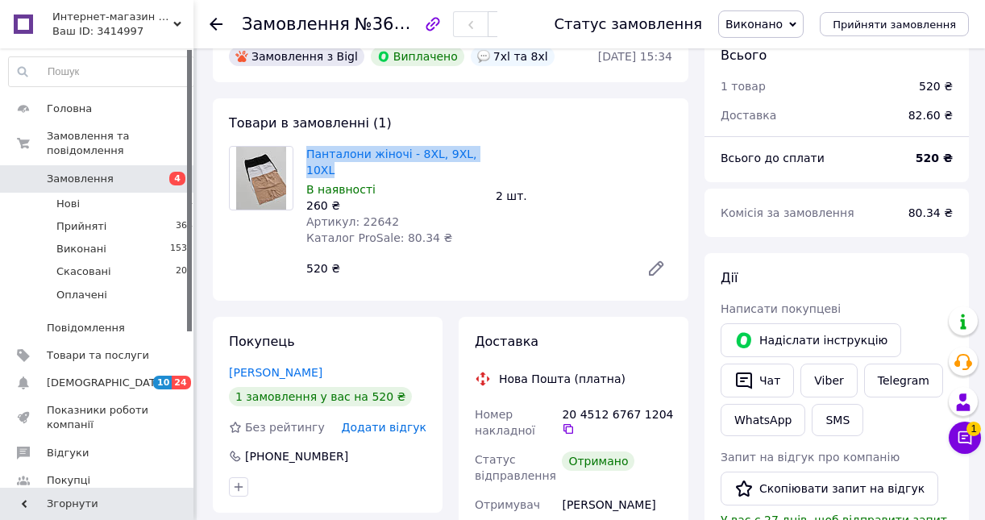
scroll to position [0, 0]
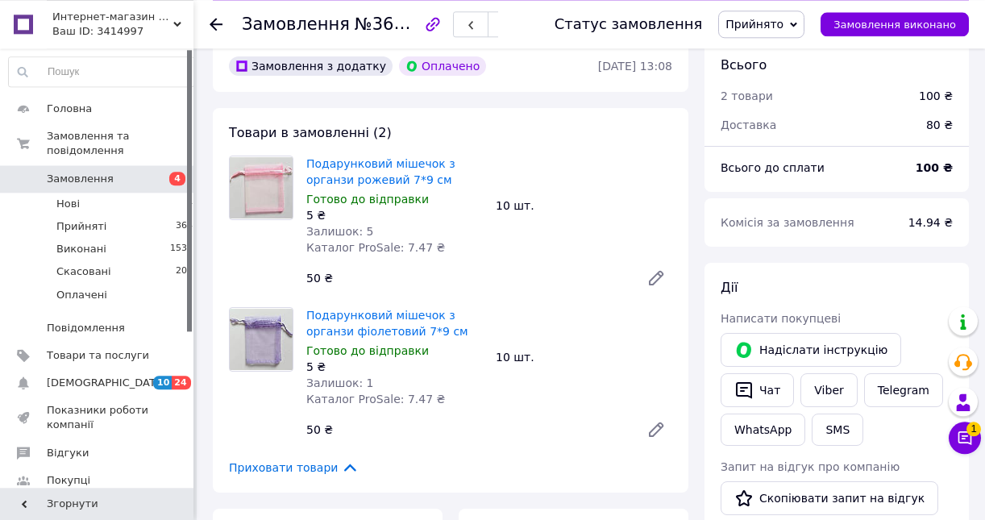
scroll to position [111, 0]
